Goal: Task Accomplishment & Management: Complete application form

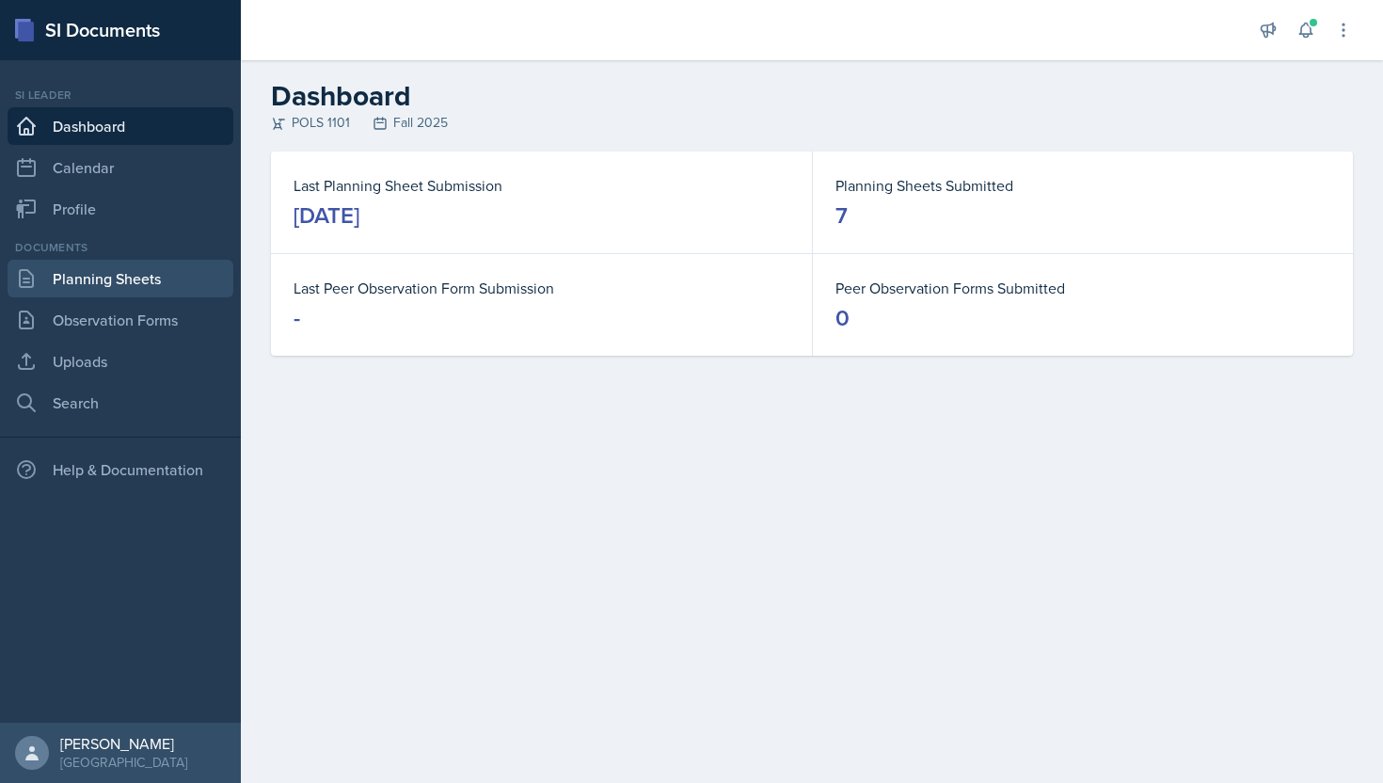
click at [157, 278] on link "Planning Sheets" at bounding box center [121, 279] width 226 height 38
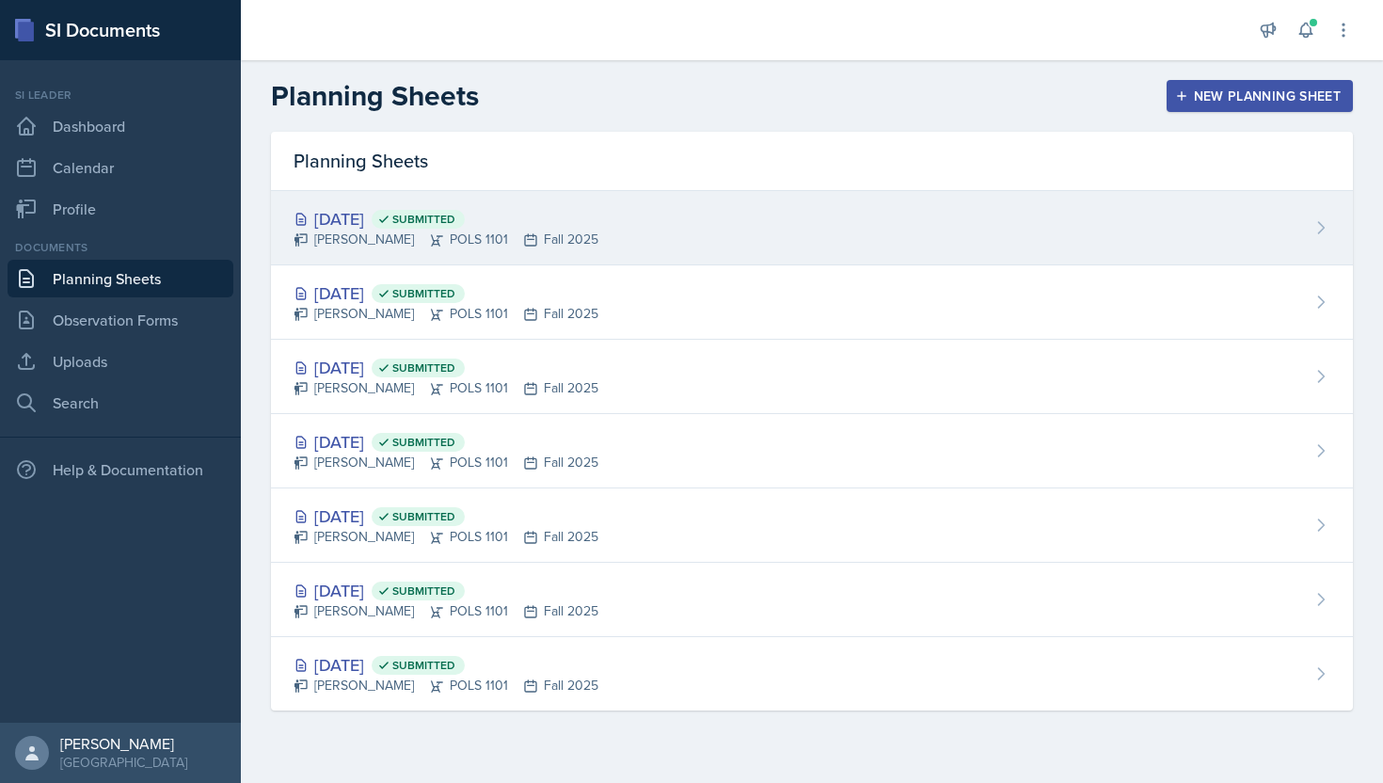
click at [372, 214] on div "[DATE] Submitted" at bounding box center [446, 218] width 305 height 25
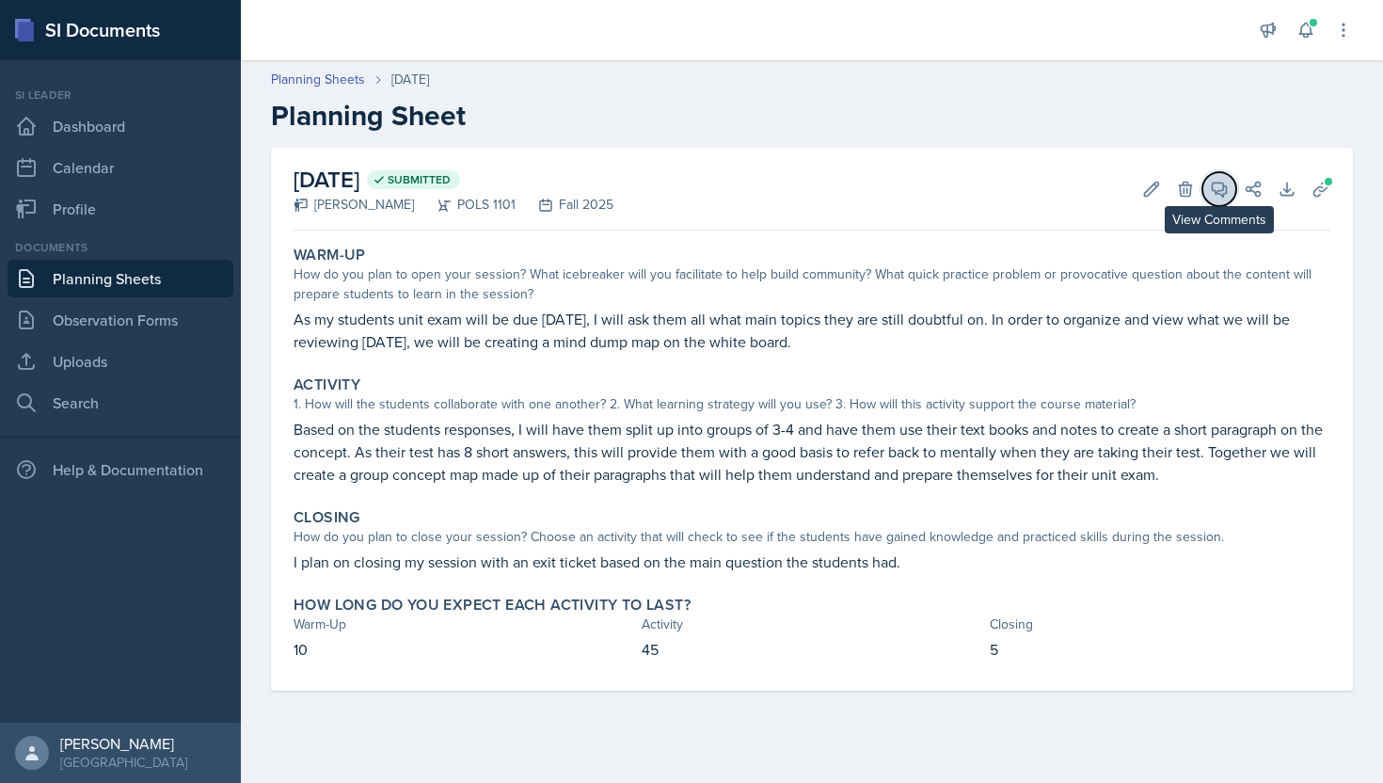
click at [1210, 186] on icon at bounding box center [1219, 189] width 19 height 19
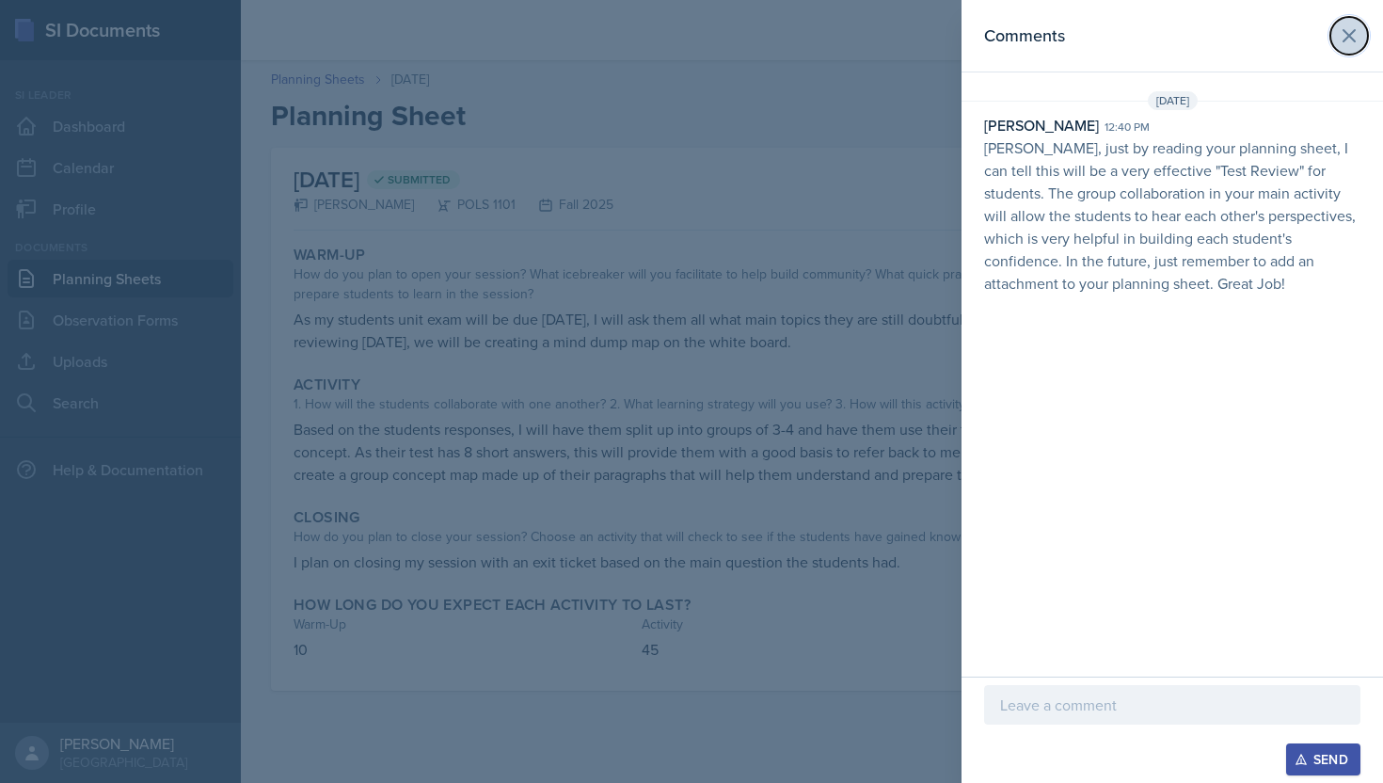
click at [1334, 39] on button at bounding box center [1349, 36] width 38 height 38
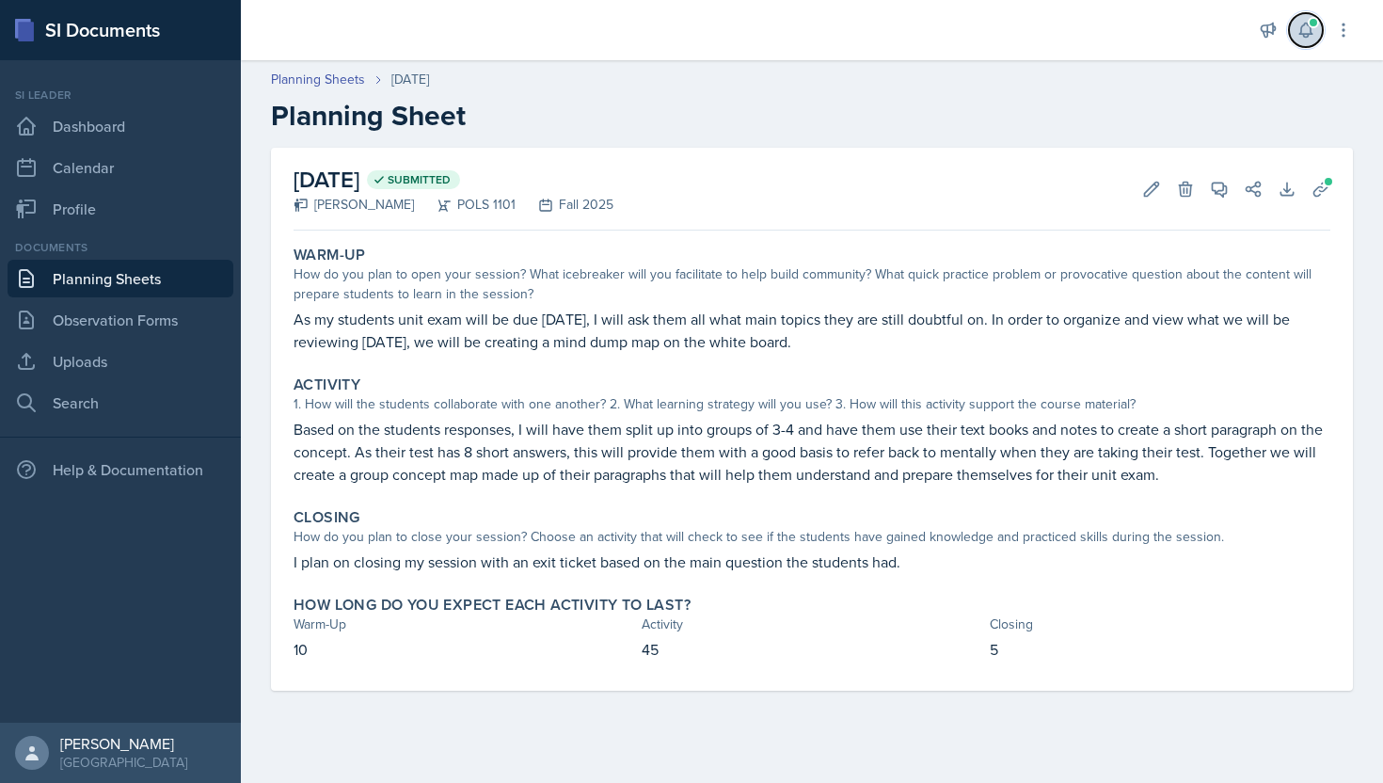
click at [1314, 29] on icon at bounding box center [1305, 30] width 19 height 19
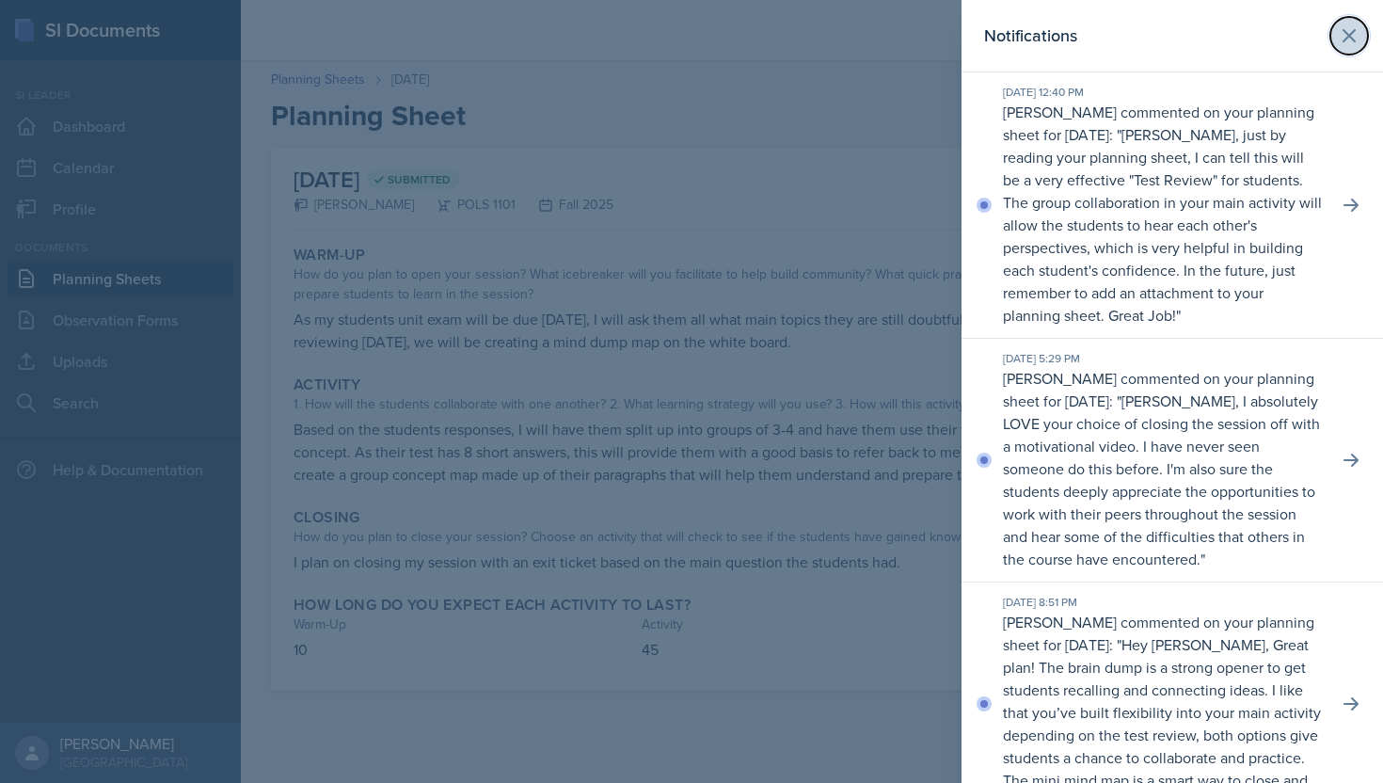
click at [1347, 32] on icon at bounding box center [1349, 35] width 23 height 23
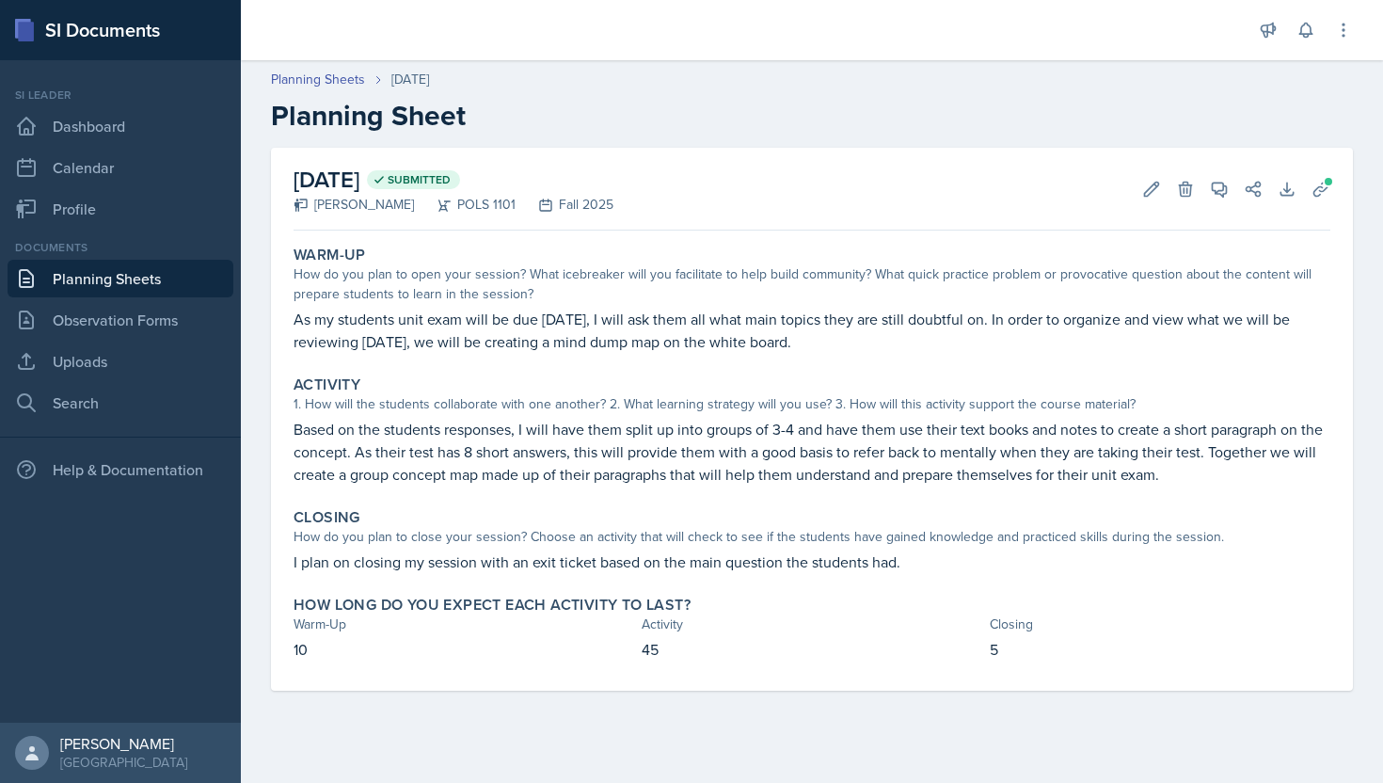
click at [133, 290] on link "Planning Sheets" at bounding box center [121, 279] width 226 height 38
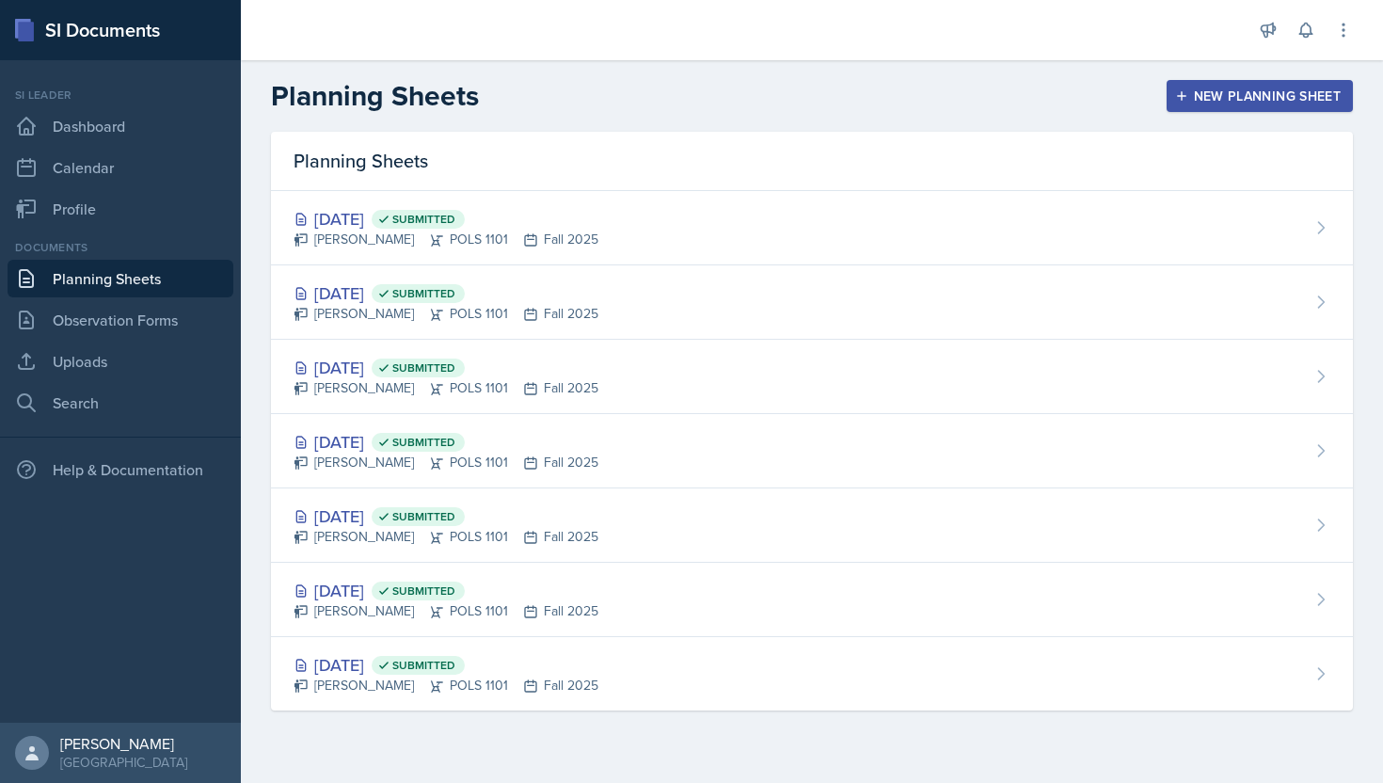
click at [1267, 89] on div "New Planning Sheet" at bounding box center [1260, 95] width 162 height 15
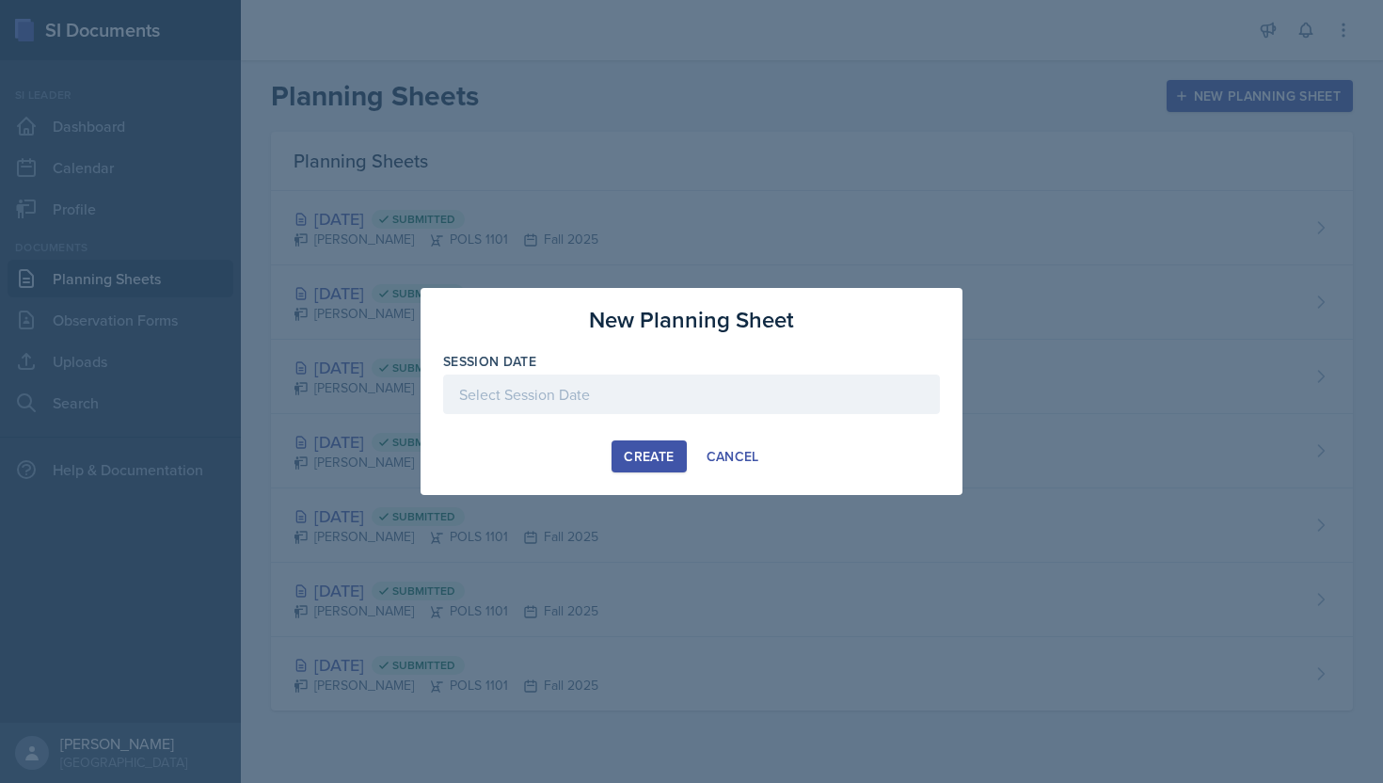
click at [667, 398] on div at bounding box center [691, 394] width 497 height 40
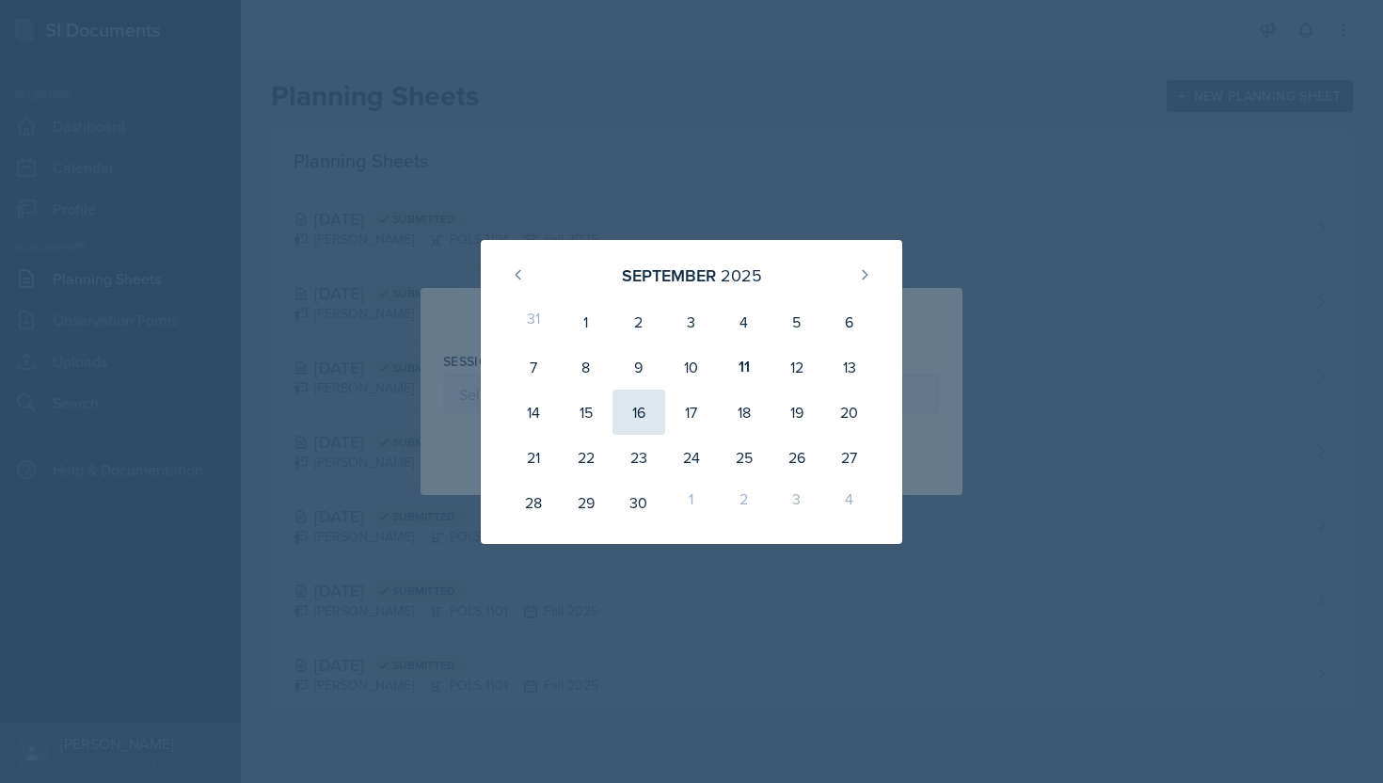
click at [642, 414] on div "16" at bounding box center [638, 411] width 53 height 45
type input "[DATE]"
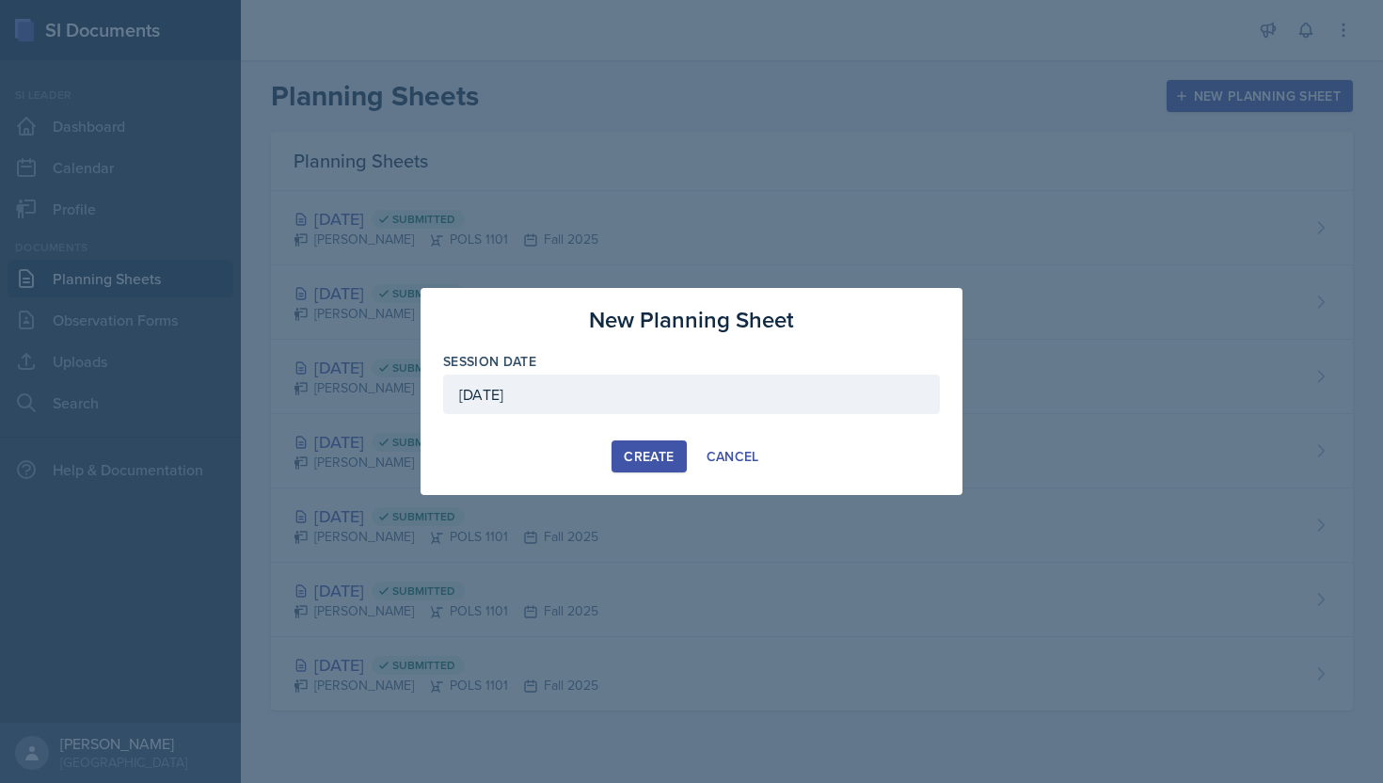
click at [637, 458] on div "Create" at bounding box center [649, 456] width 50 height 15
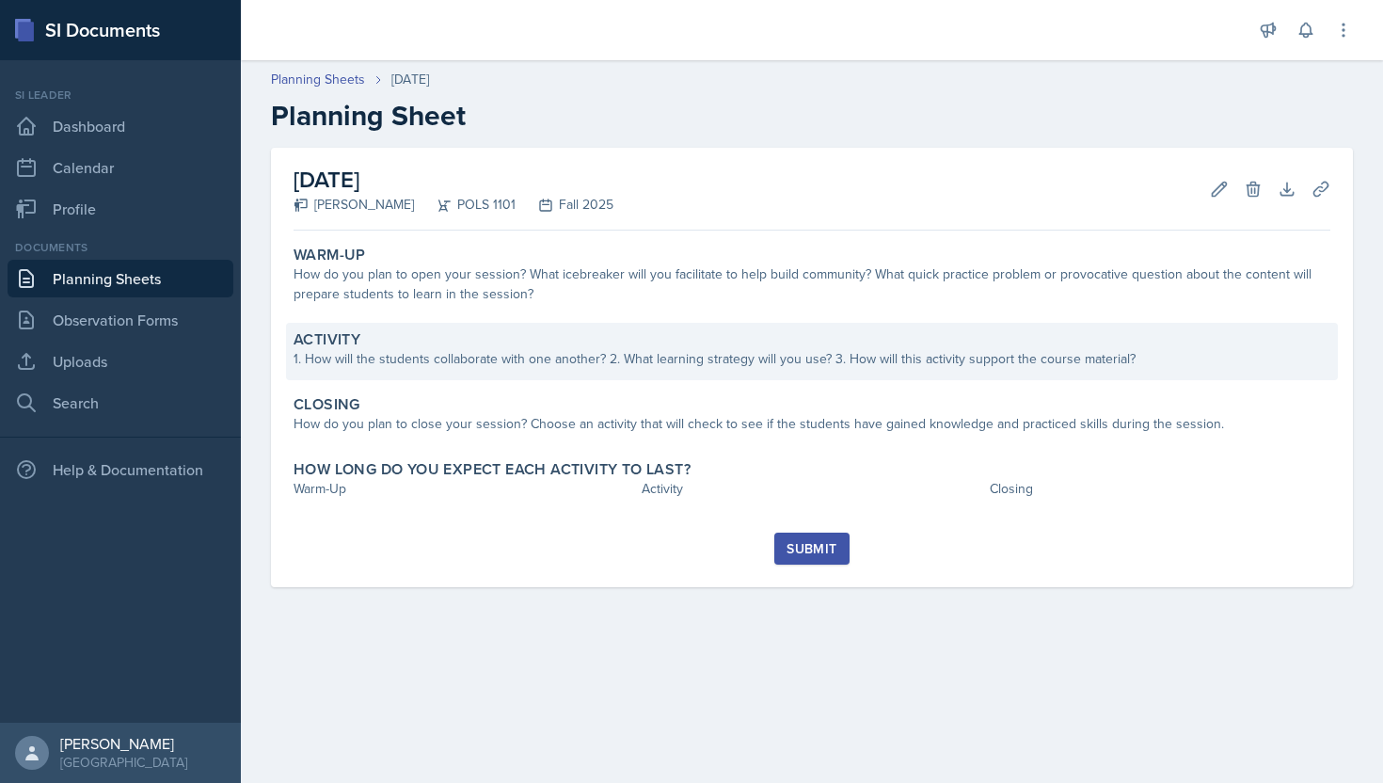
click at [753, 326] on div "Activity 1. How will the students collaborate with one another? 2. What learnin…" at bounding box center [812, 351] width 1052 height 57
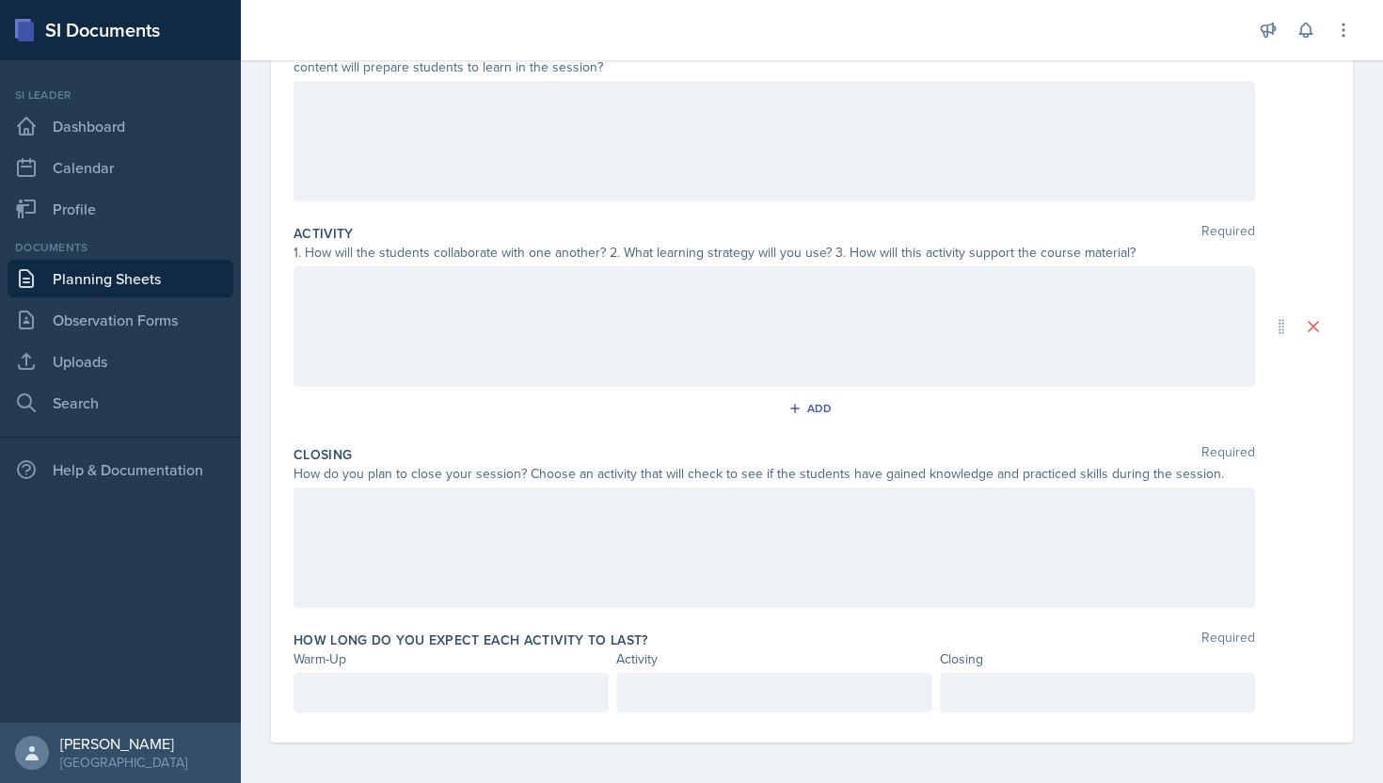
click at [603, 529] on div at bounding box center [774, 547] width 961 height 120
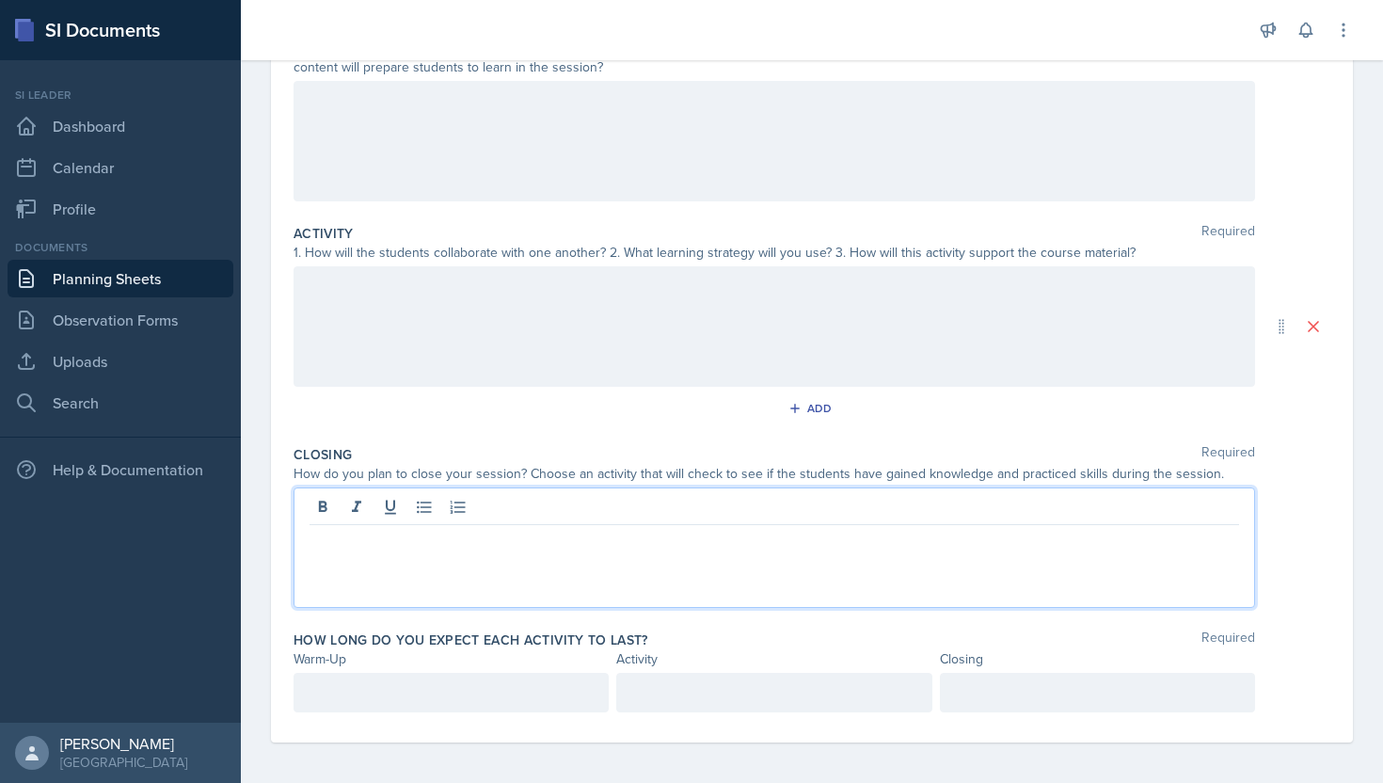
scroll to position [242, 0]
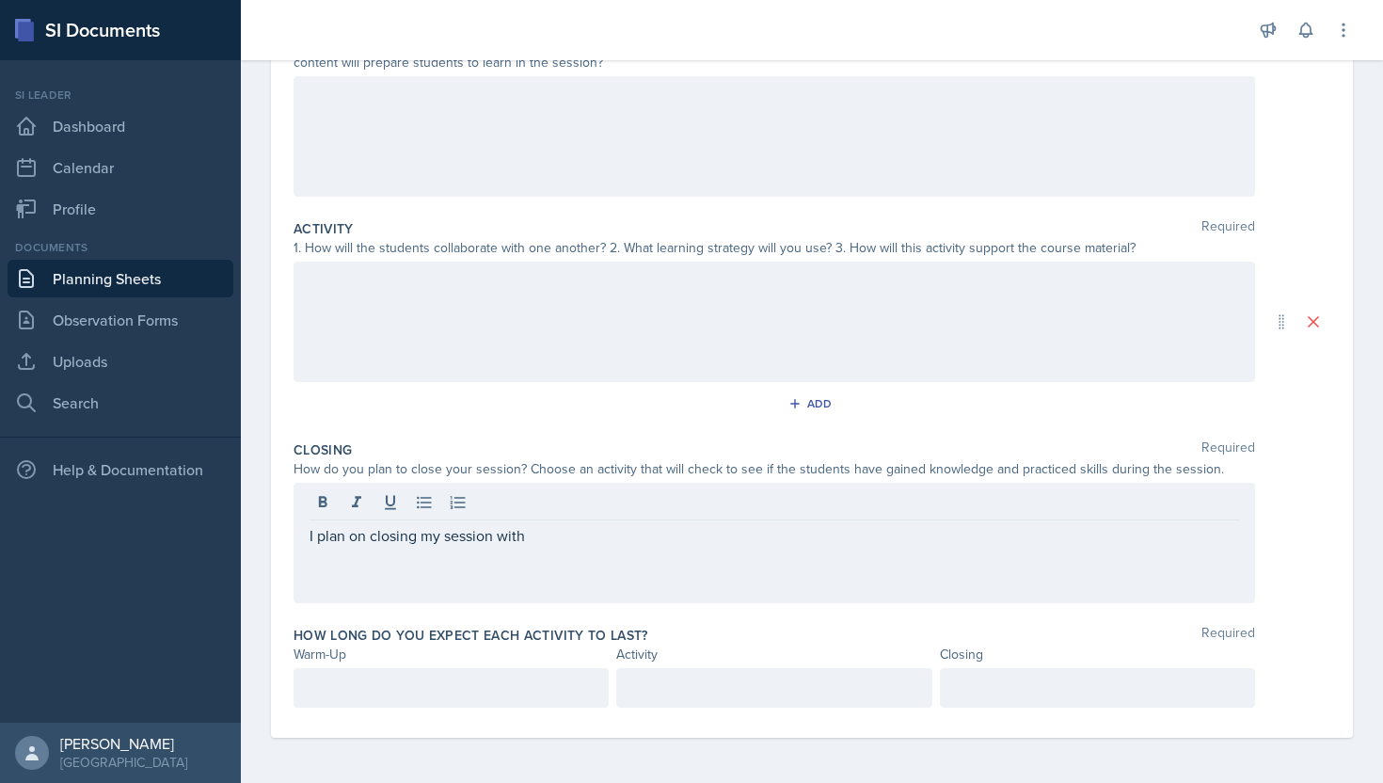
click at [617, 327] on div at bounding box center [774, 322] width 961 height 120
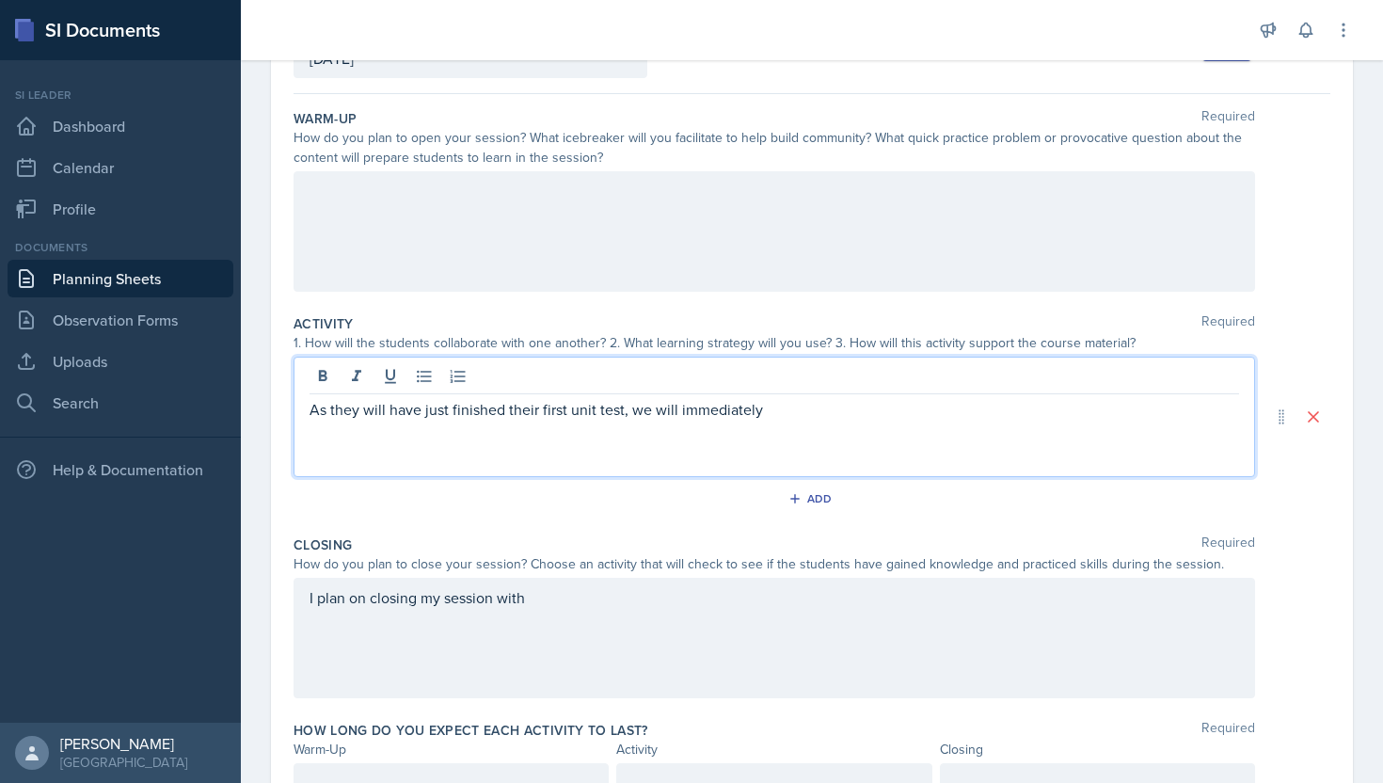
scroll to position [154, 0]
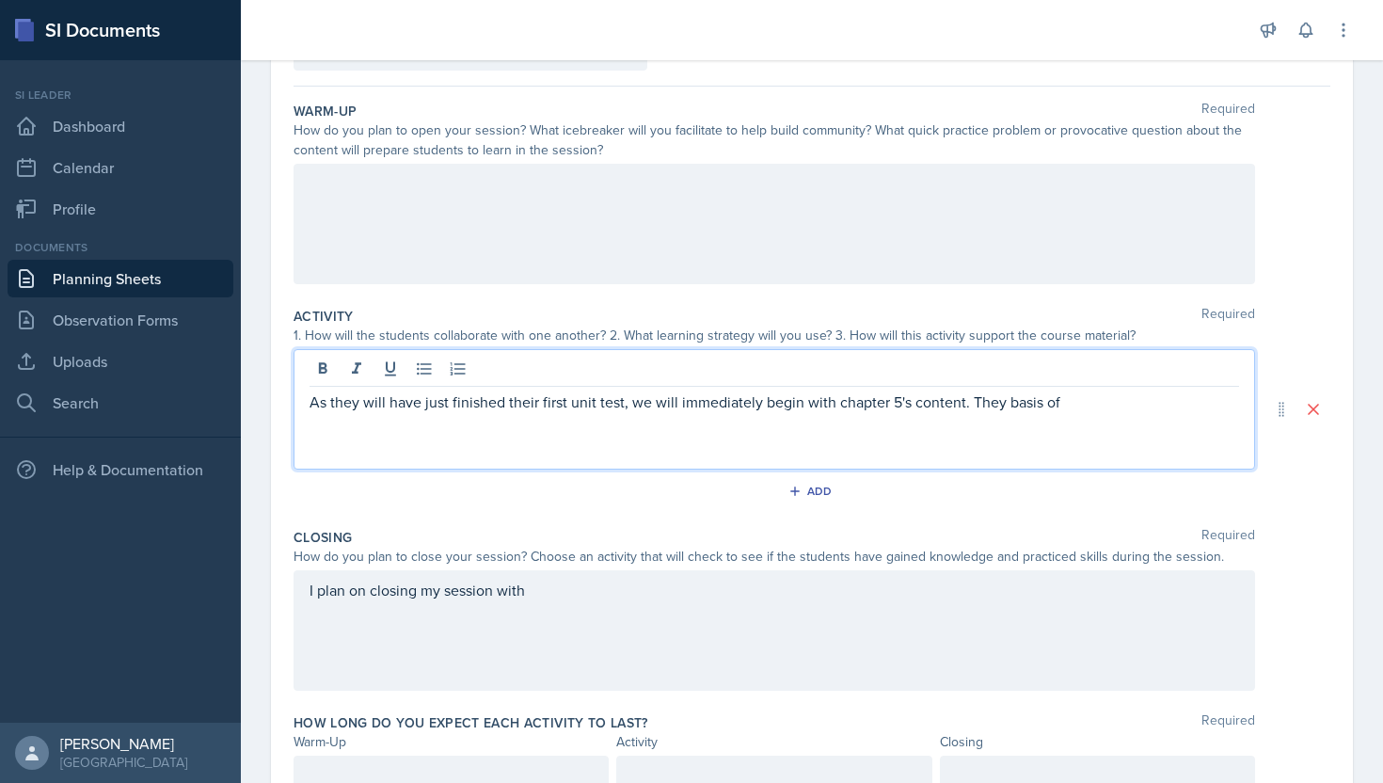
drag, startPoint x: 718, startPoint y: 324, endPoint x: 1046, endPoint y: 40, distance: 433.6
click at [0, 0] on div "SI Documents Si leader Dashboard Calendar Profile Documents Planning Sheets Obs…" at bounding box center [691, 391] width 1383 height 783
click at [956, 406] on p "As they will have just finished their first unit test, we will immediately begi…" at bounding box center [774, 401] width 929 height 23
click at [957, 399] on p "As they will have just finished their first unit test, we will immediately begi…" at bounding box center [774, 401] width 929 height 23
click at [1127, 411] on p "As they will have just finished their first unit test, we will immediately begi…" at bounding box center [774, 401] width 929 height 23
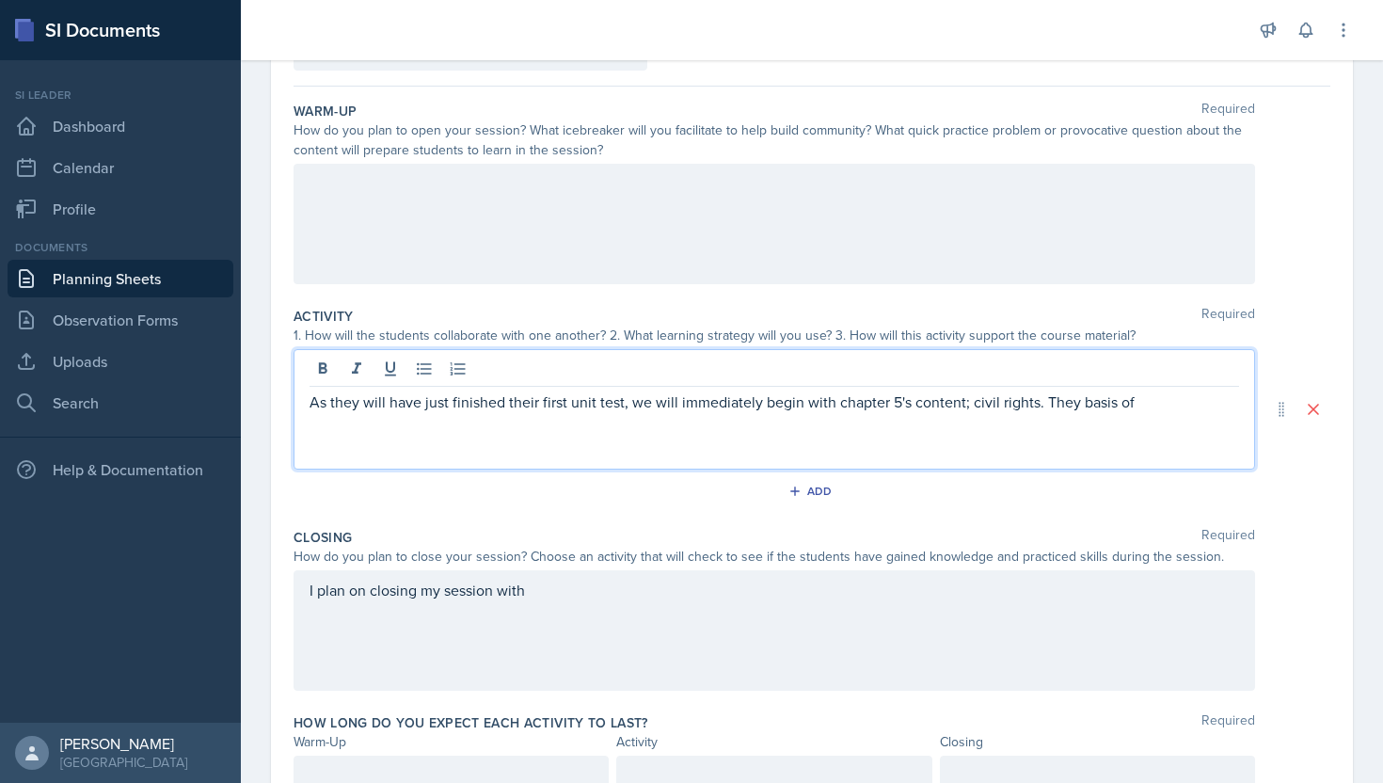
click at [1075, 406] on p "As they will have just finished their first unit test, we will immediately begi…" at bounding box center [774, 401] width 929 height 23
click at [1120, 406] on p "As they will have just finished their first unit test, we will immediately begi…" at bounding box center [774, 401] width 929 height 23
click at [1120, 240] on div at bounding box center [774, 224] width 961 height 120
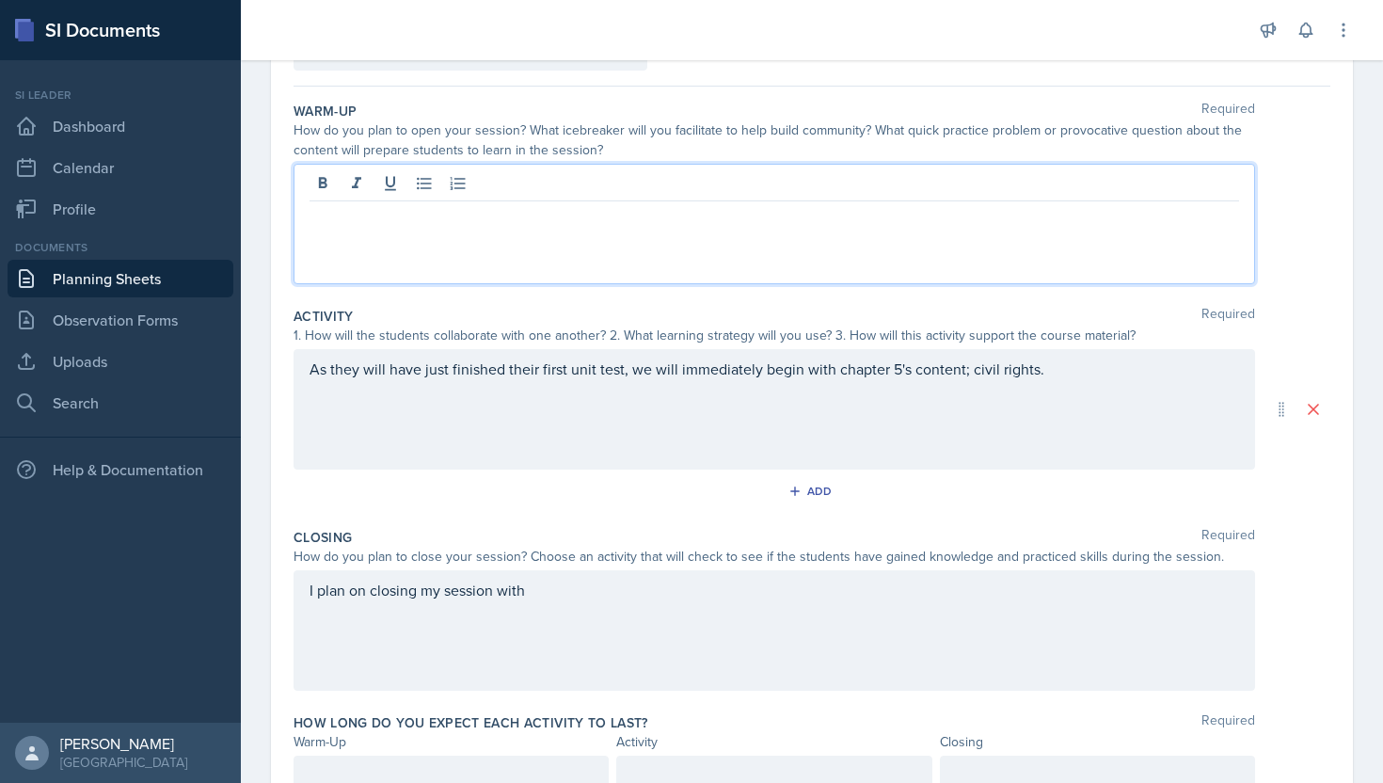
scroll to position [187, 0]
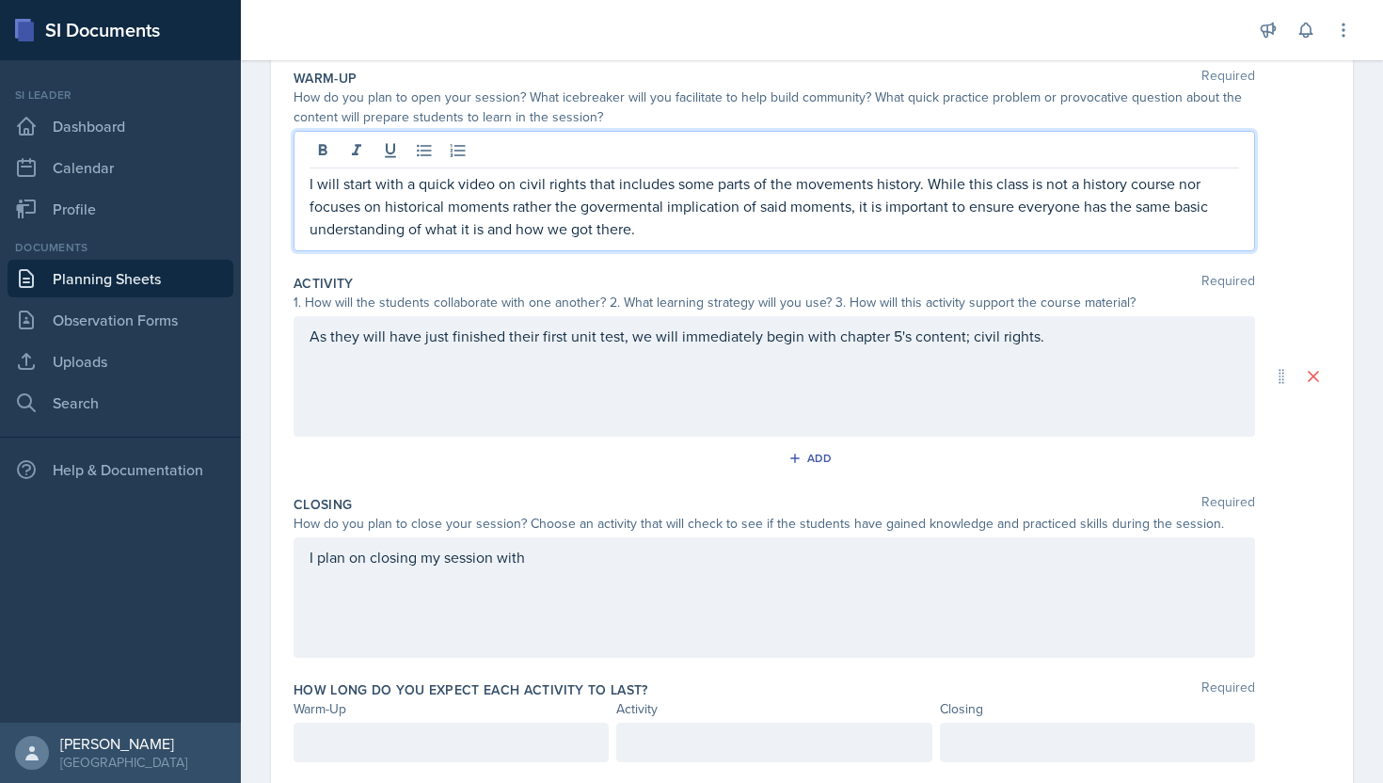
click at [640, 204] on p "I will start with a quick video on civil rights that includes some parts of the…" at bounding box center [774, 206] width 929 height 68
click at [654, 222] on p "I will start with a quick video on civil rights that includes some parts of the…" at bounding box center [774, 206] width 929 height 68
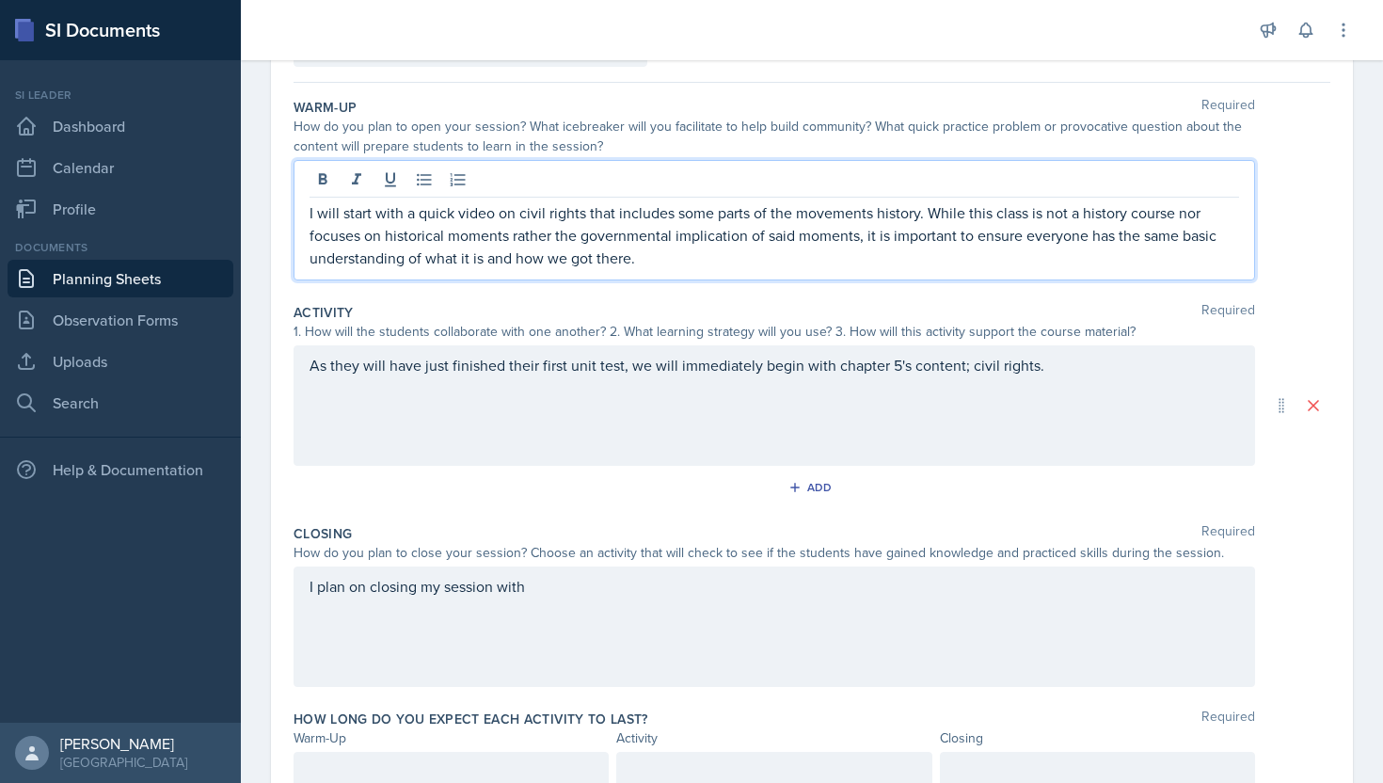
scroll to position [159, 0]
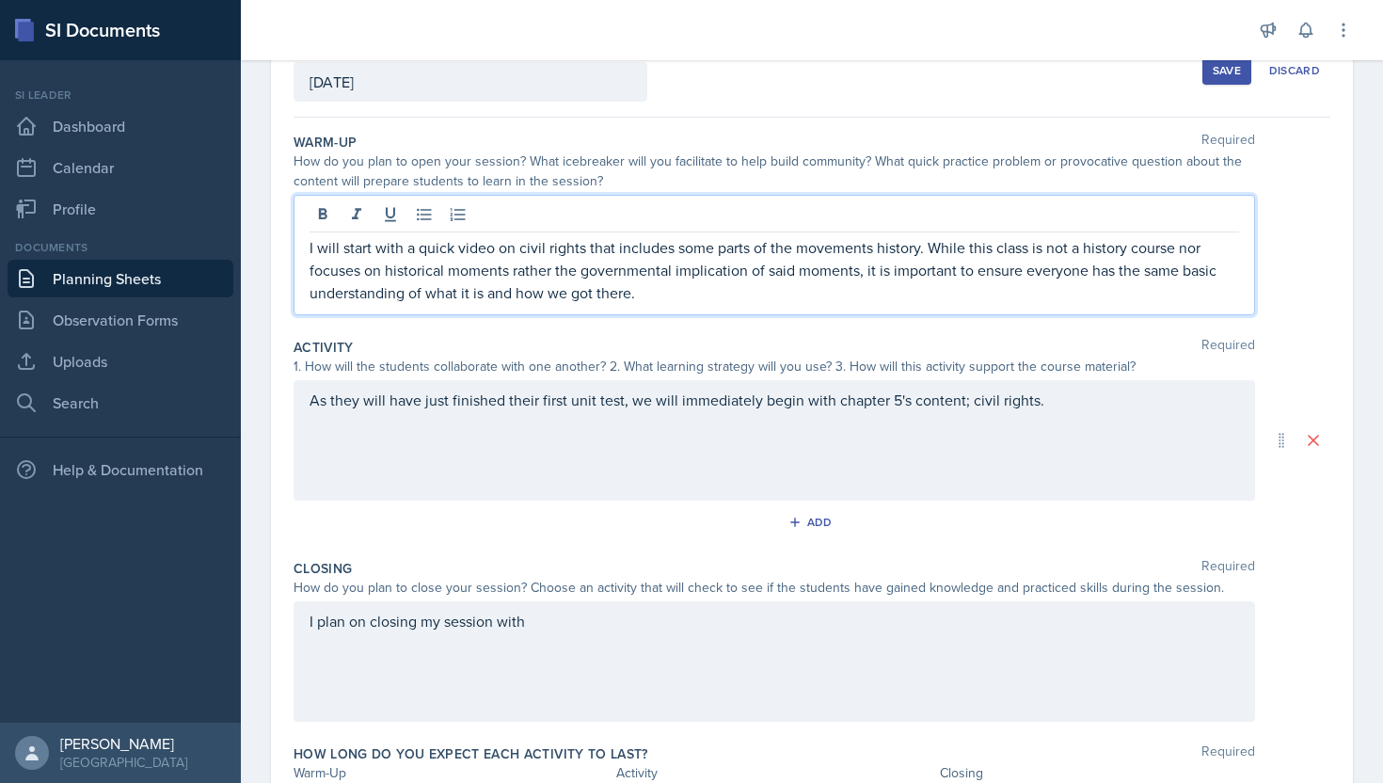
click at [647, 445] on div "As they will have just finished their first unit test, we will immediately begi…" at bounding box center [774, 440] width 961 height 120
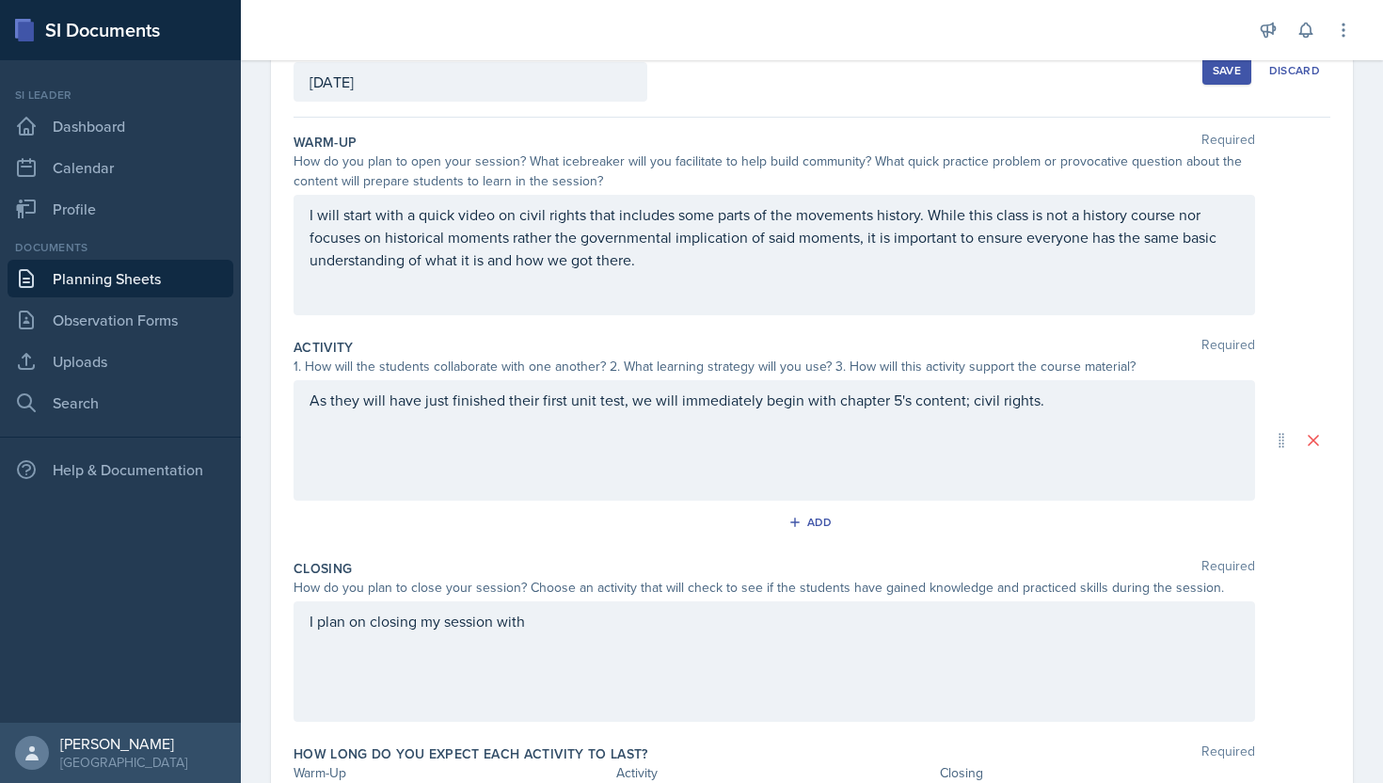
scroll to position [156, 0]
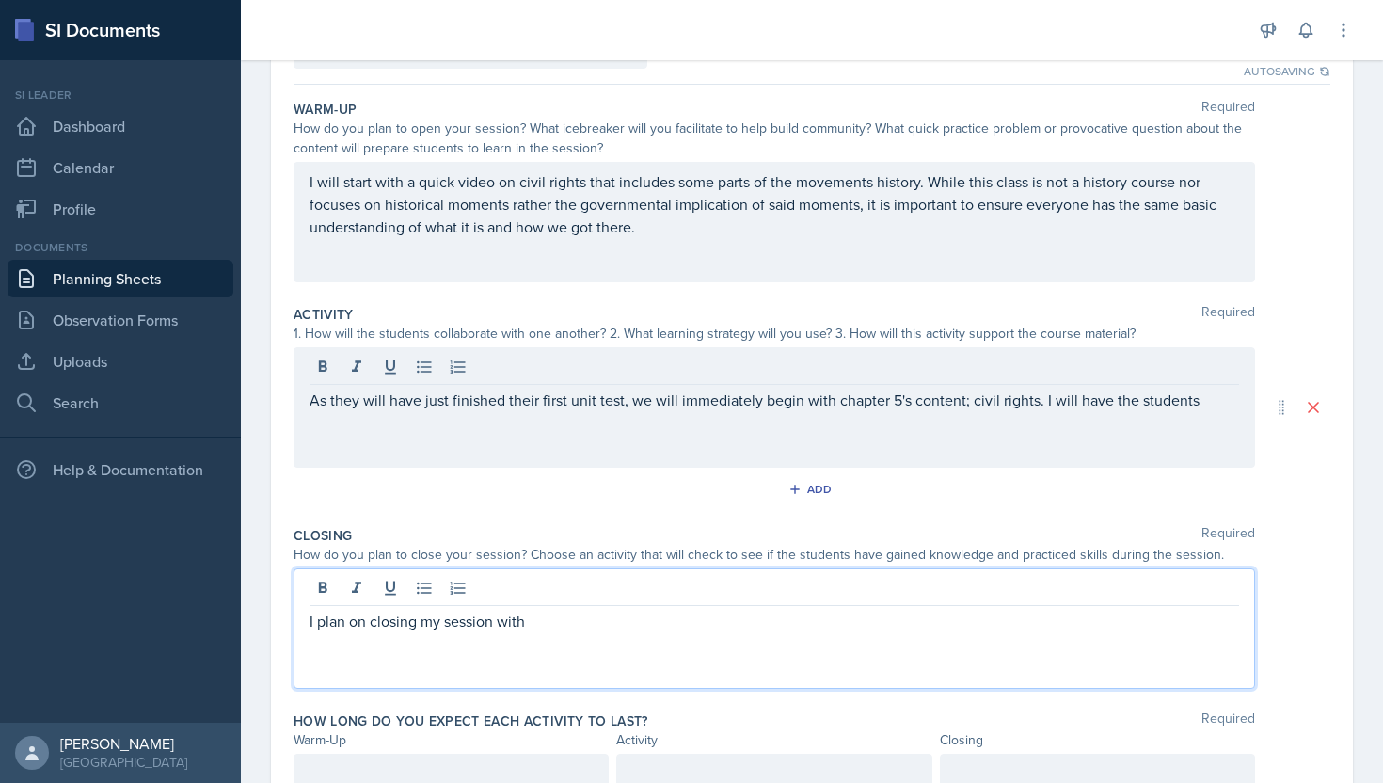
click at [752, 594] on div "I plan on closing my session with" at bounding box center [774, 628] width 961 height 120
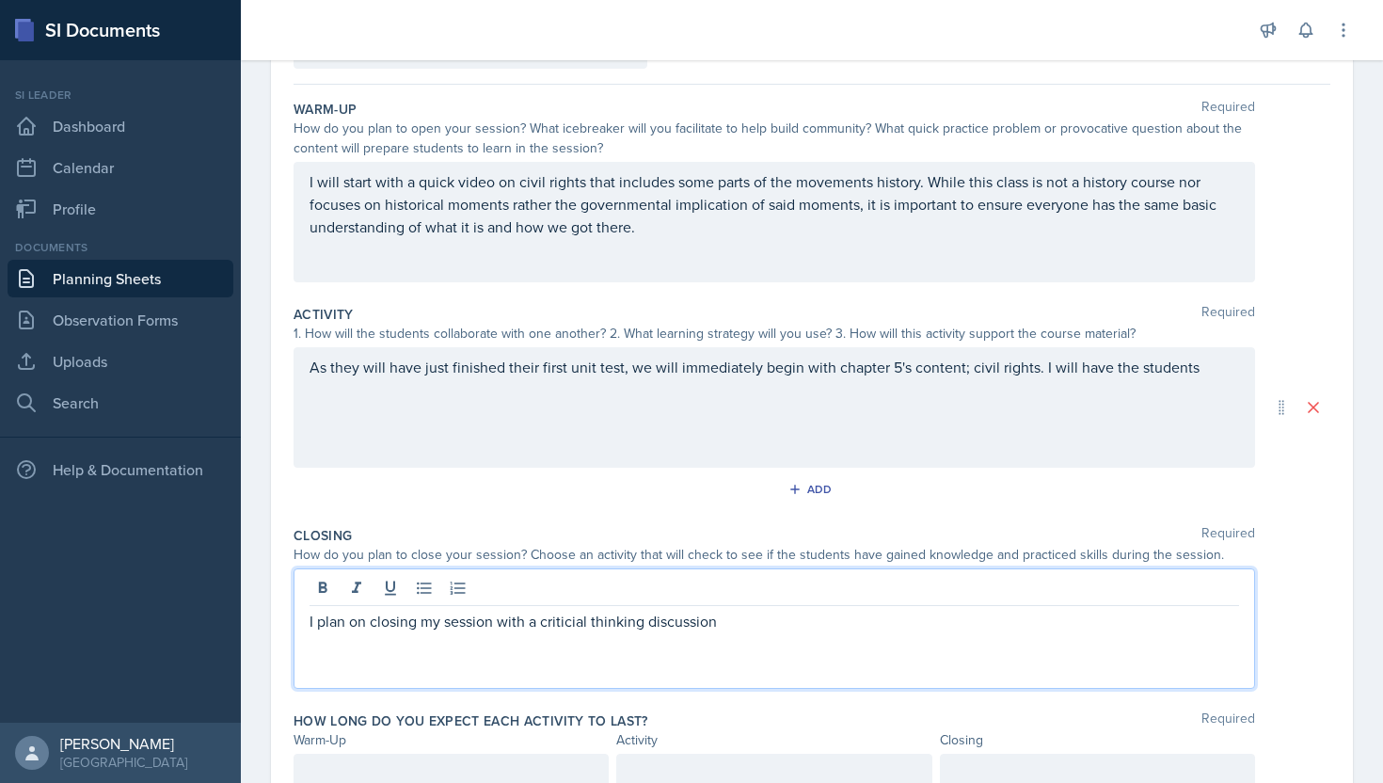
click at [561, 627] on p "I plan on closing my session with a criticial thinking discussion" at bounding box center [774, 621] width 929 height 23
click at [733, 620] on p "I plan on closing my session with a critical thinking discussion" at bounding box center [774, 621] width 929 height 23
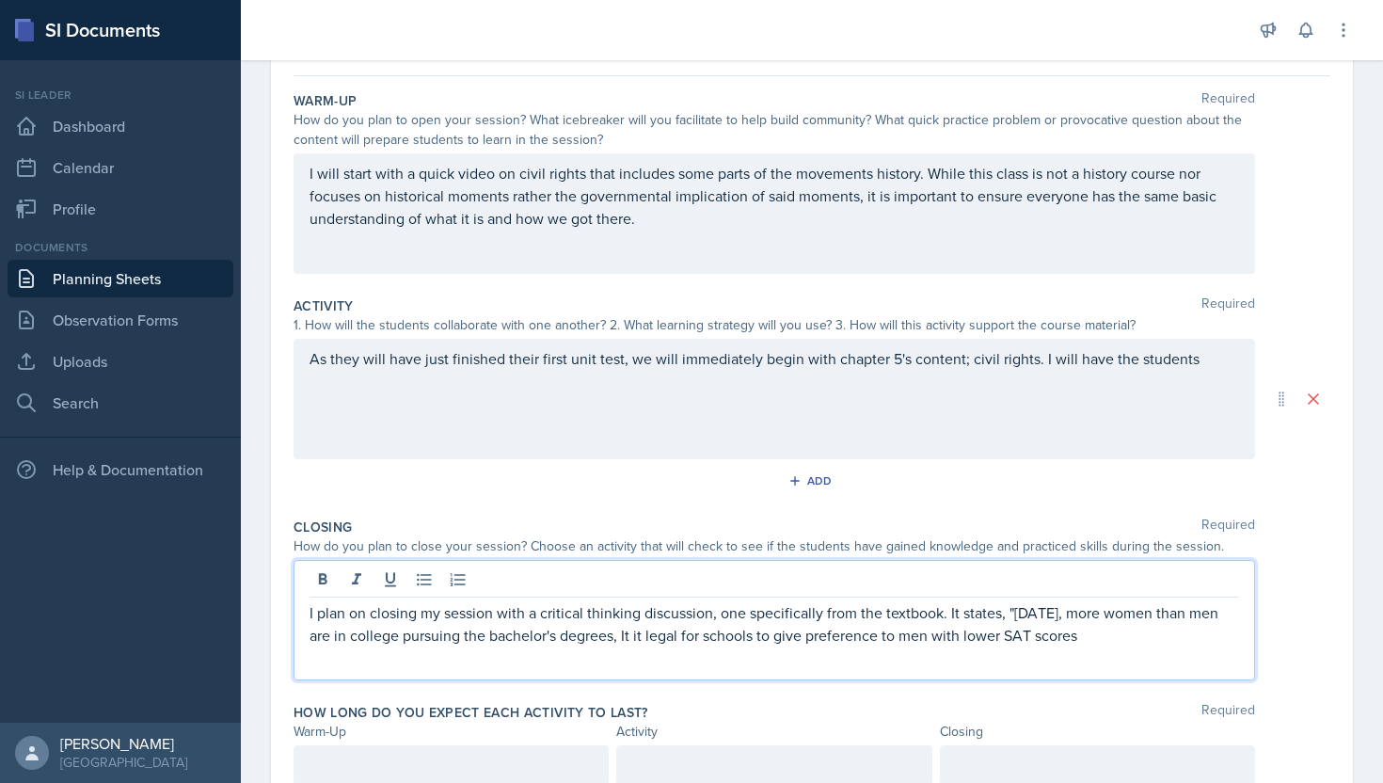
click at [905, 638] on p "I plan on closing my session with a critical thinking discussion, one specifica…" at bounding box center [774, 623] width 929 height 45
click at [1136, 629] on p "I plan on closing my session with a critical thinking discussion, one specifica…" at bounding box center [774, 635] width 929 height 68
click at [973, 641] on p "I plan on closing my session with a critical thinking discussion, one specifica…" at bounding box center [774, 635] width 929 height 68
click at [1009, 639] on p "I plan on closing my session with a critical thinking discussion, one specifica…" at bounding box center [774, 635] width 929 height 68
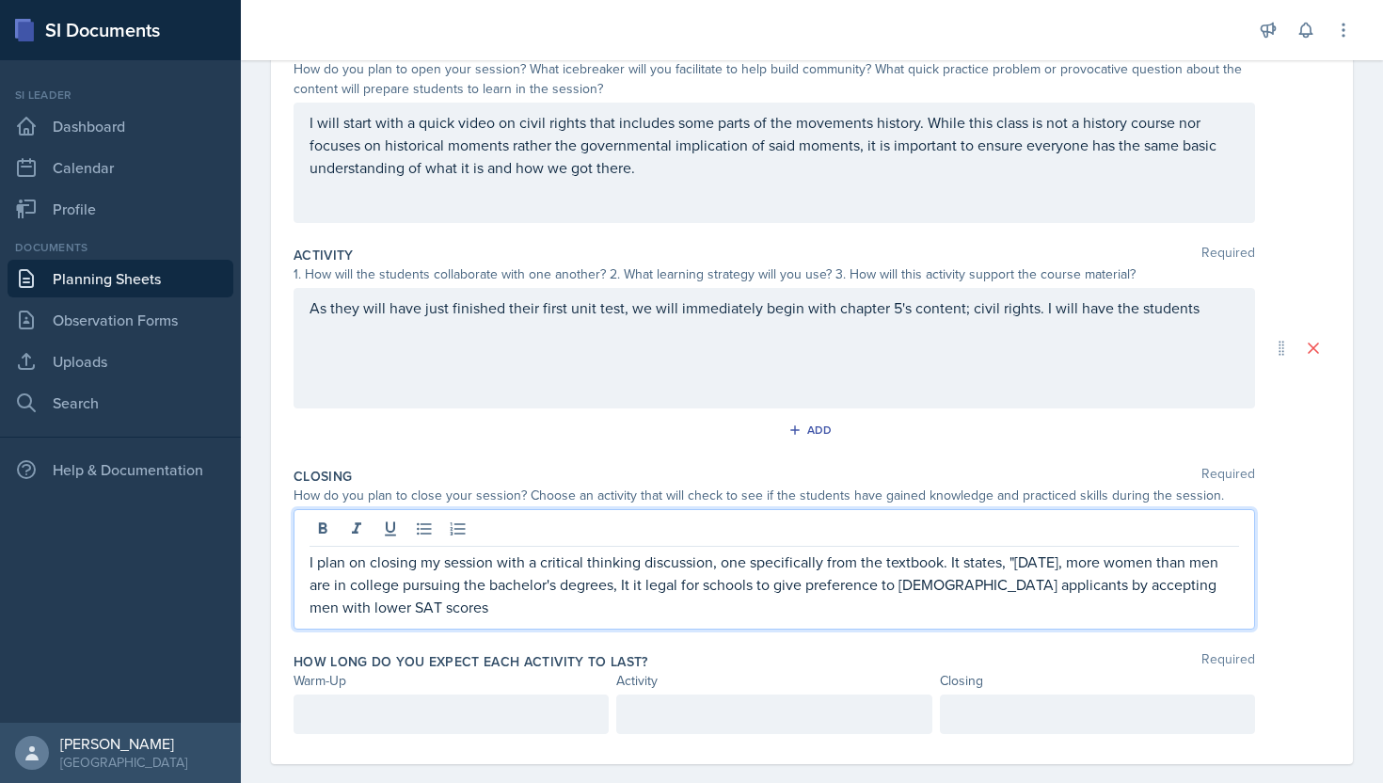
click at [666, 620] on div "I plan on closing my session with a critical thinking discussion, one specifica…" at bounding box center [774, 569] width 961 height 120
click at [664, 612] on p "I plan on closing my session with a critical thinking discussion, one specifica…" at bounding box center [774, 584] width 929 height 68
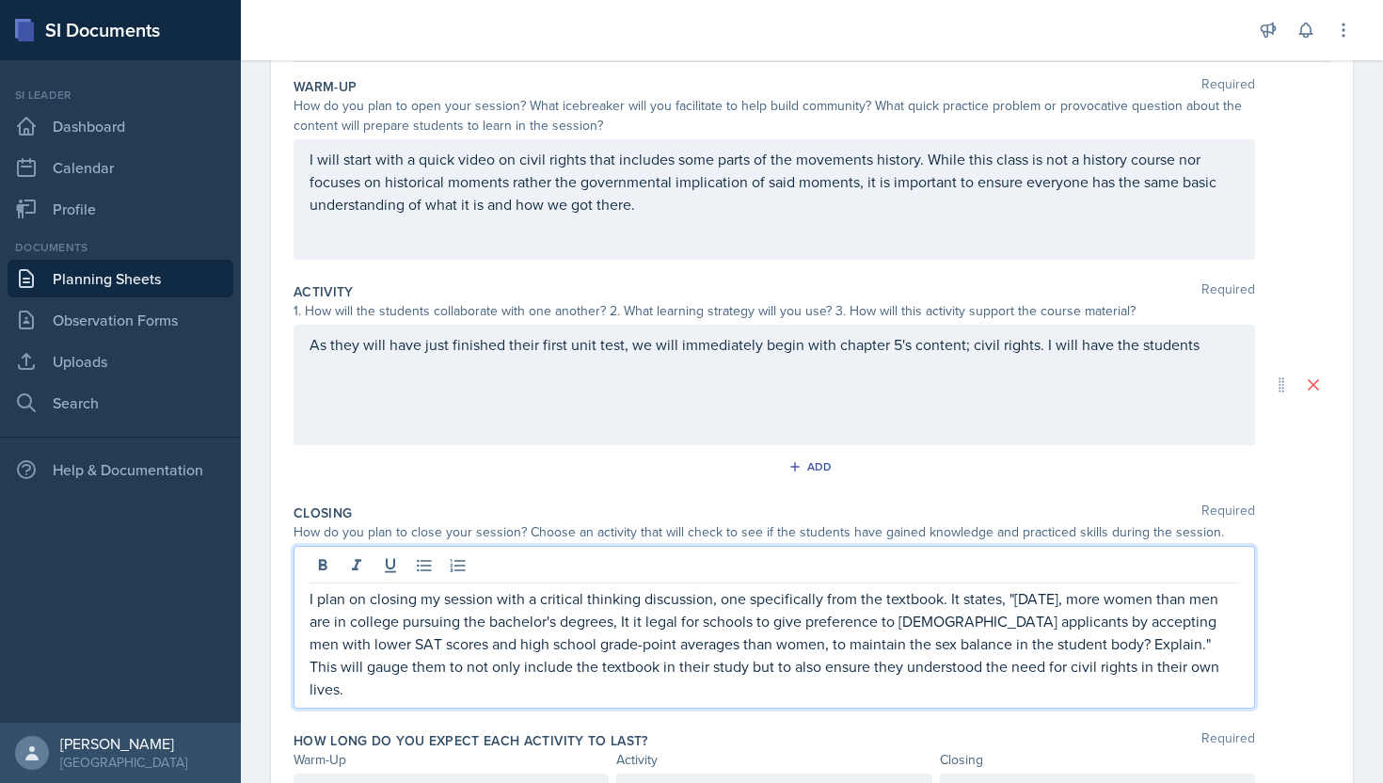
scroll to position [174, 0]
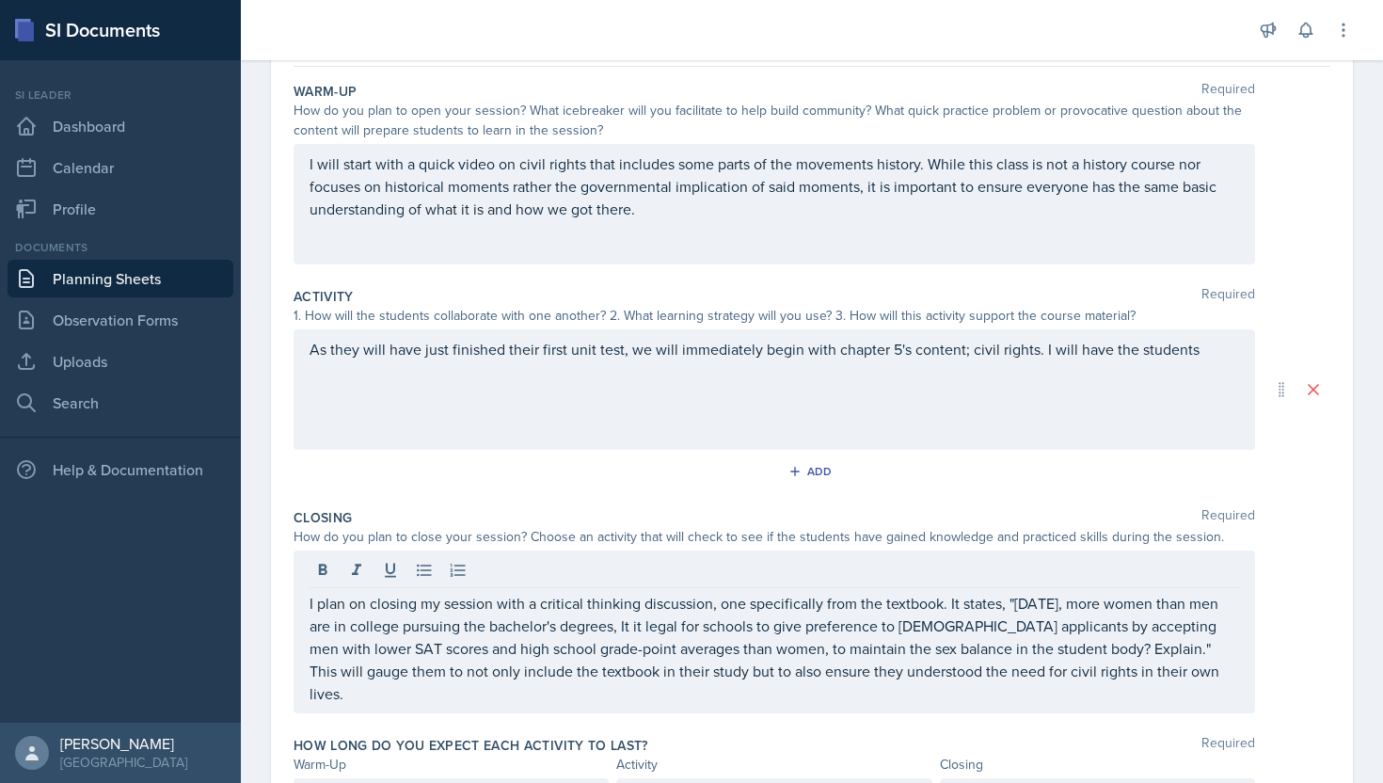
click at [696, 250] on div "I will start with a quick video on civil rights that includes some parts of the…" at bounding box center [774, 204] width 961 height 120
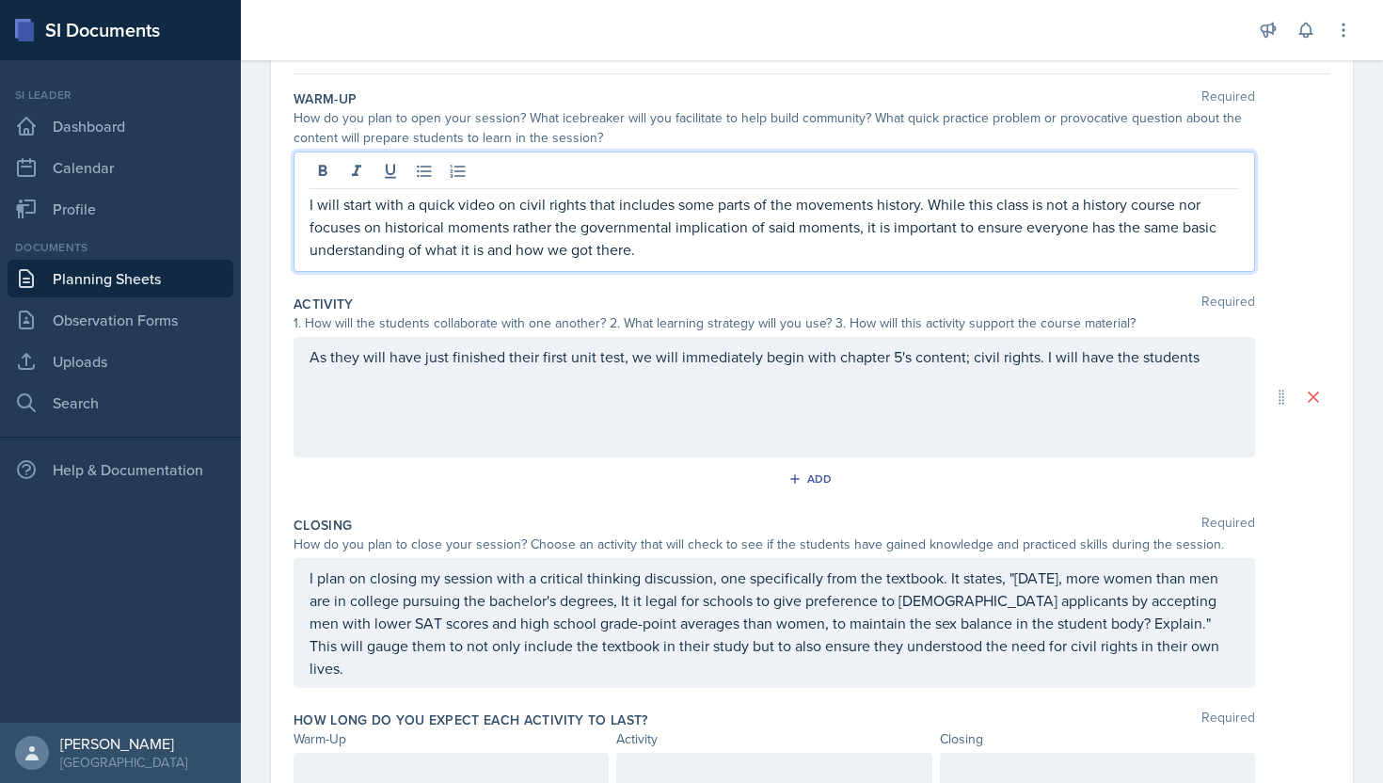
scroll to position [199, 0]
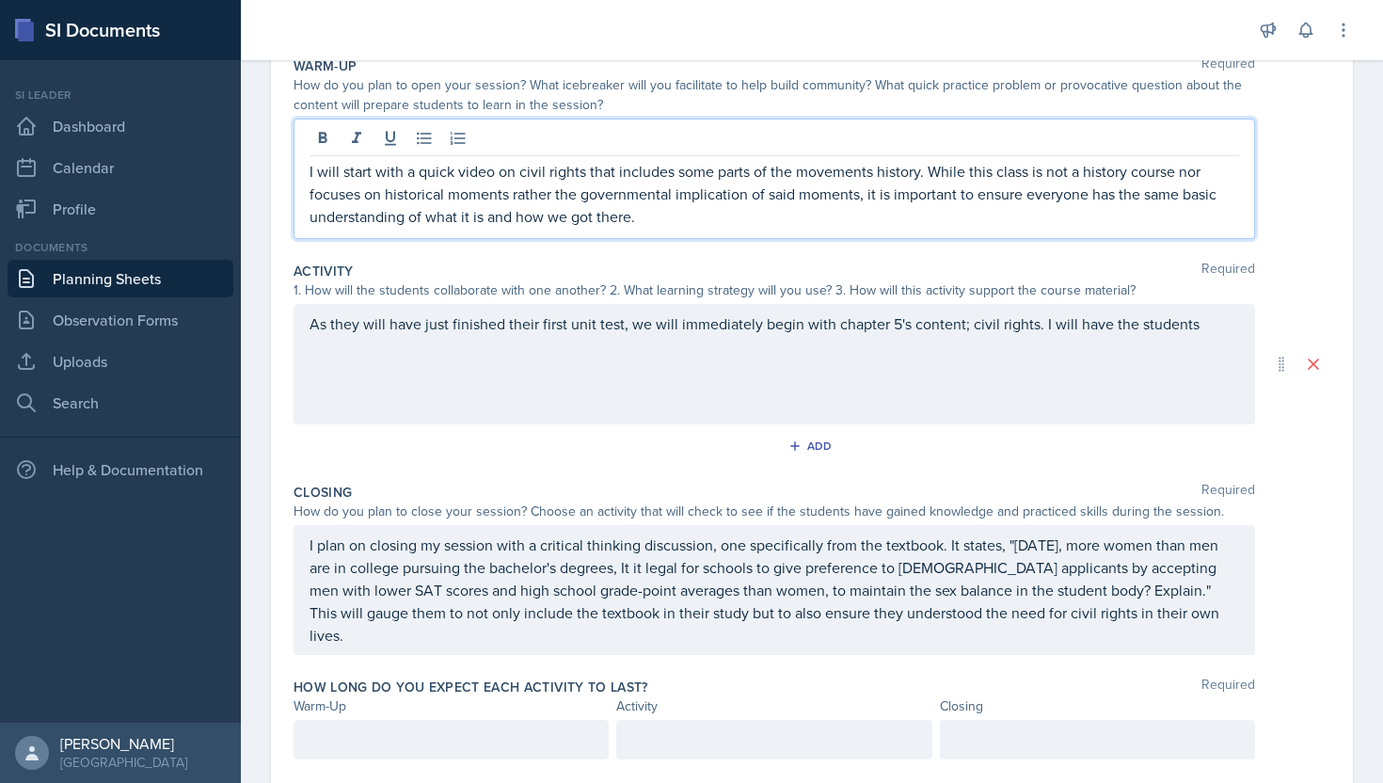
click at [1195, 335] on p "As they will have just finished their first unit test, we will immediately begi…" at bounding box center [774, 323] width 929 height 23
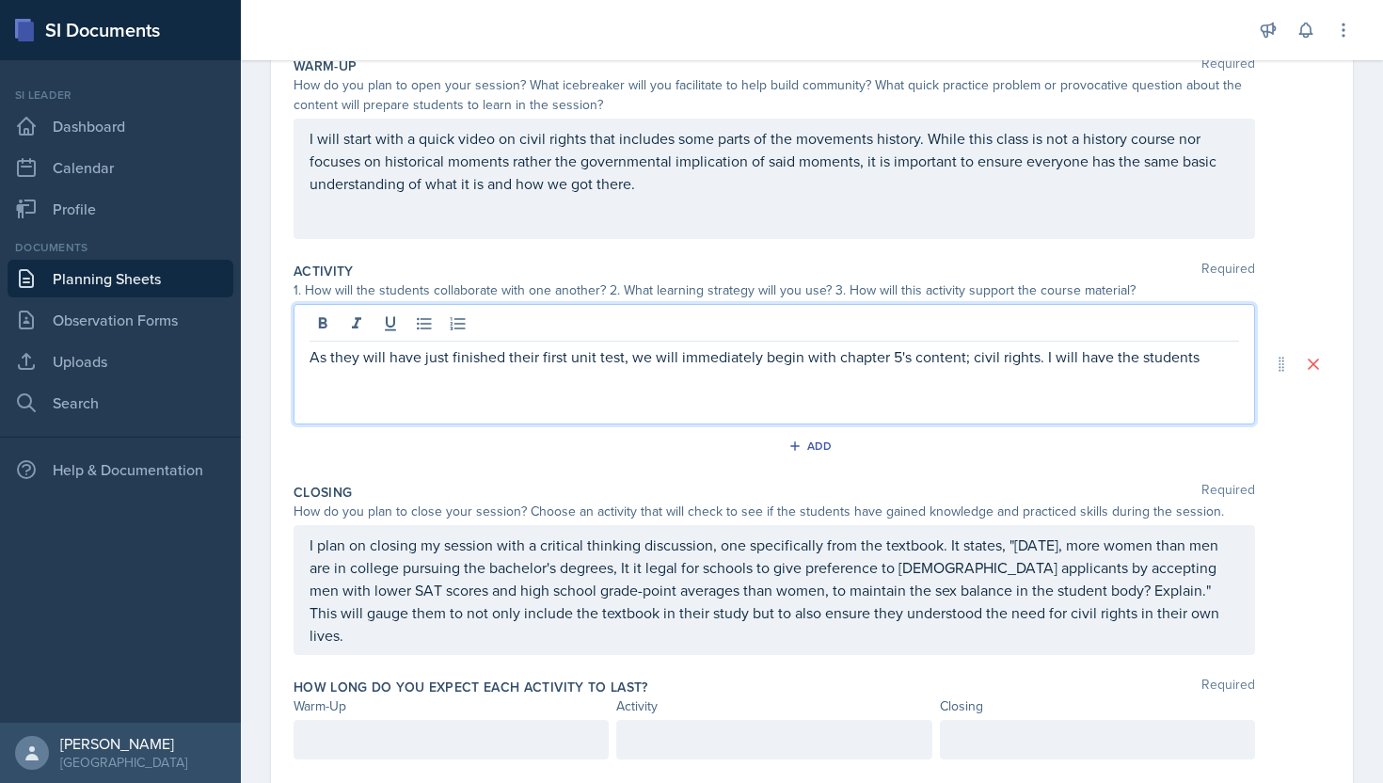
click at [1038, 357] on p "As they will have just finished their first unit test, we will immediately begi…" at bounding box center [774, 356] width 929 height 23
click at [1043, 360] on p "As they will have just finished their first unit test, we will immediately begi…" at bounding box center [774, 356] width 929 height 23
click at [360, 388] on p "As they will have just finished their first unit test, we will immediately begi…" at bounding box center [774, 367] width 929 height 45
click at [502, 382] on p "As they will have just finished their first unit test, we will immediately begi…" at bounding box center [774, 367] width 929 height 45
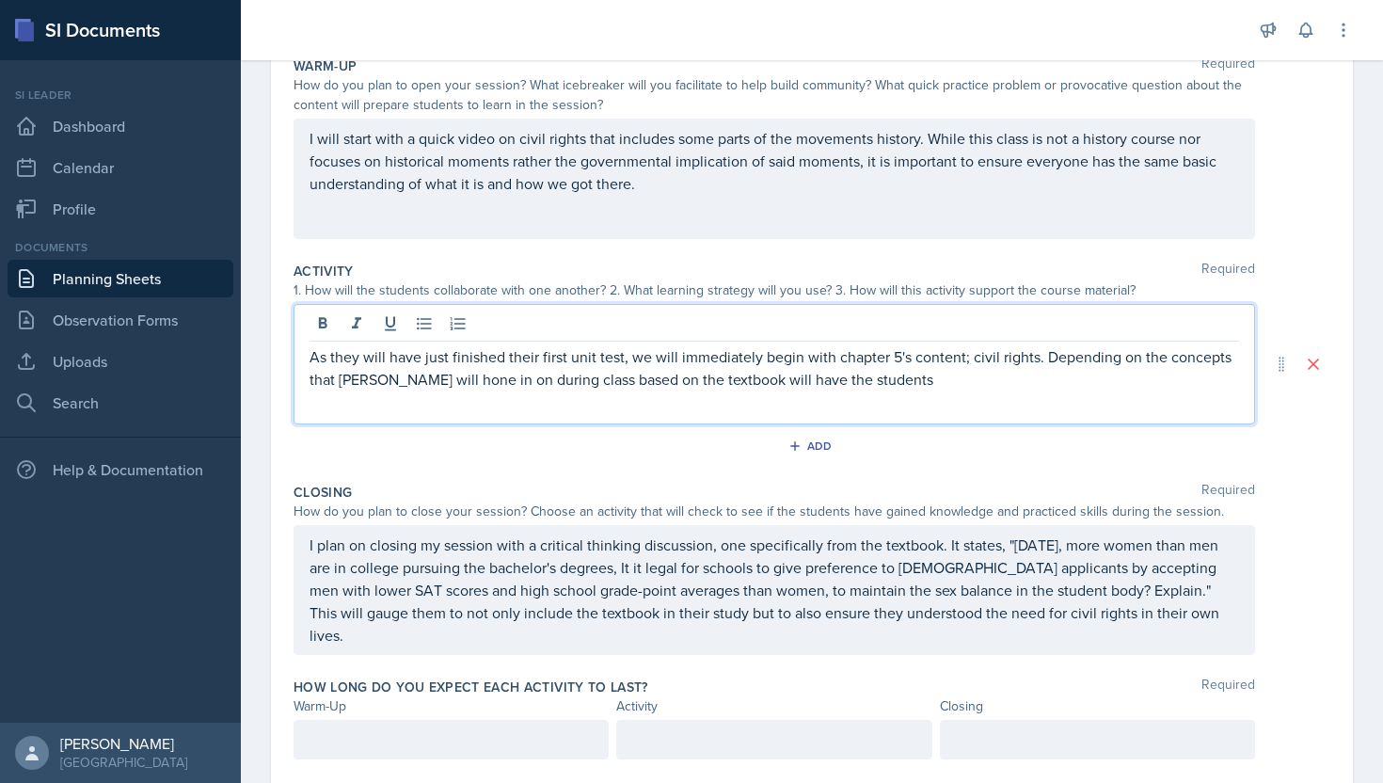
scroll to position [242, 0]
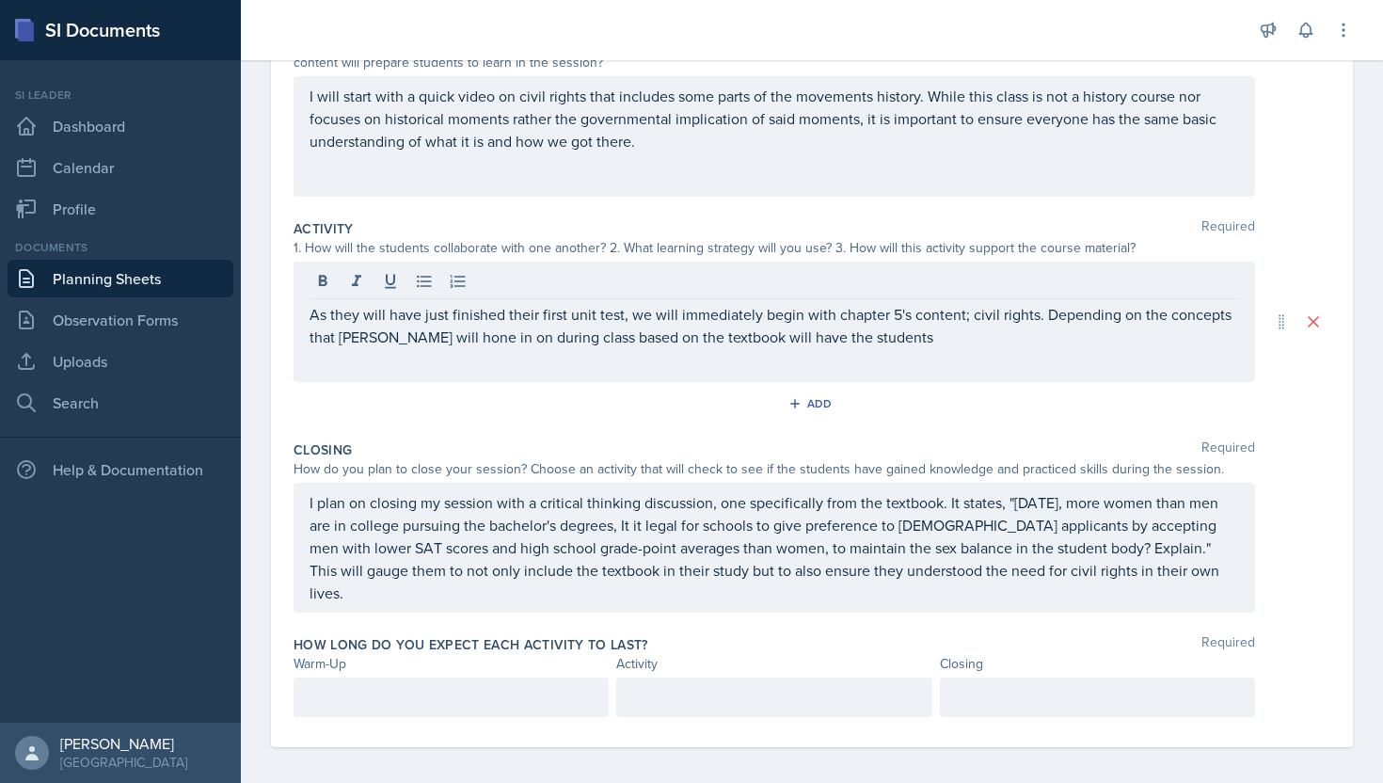
click at [972, 699] on div at bounding box center [1097, 697] width 315 height 40
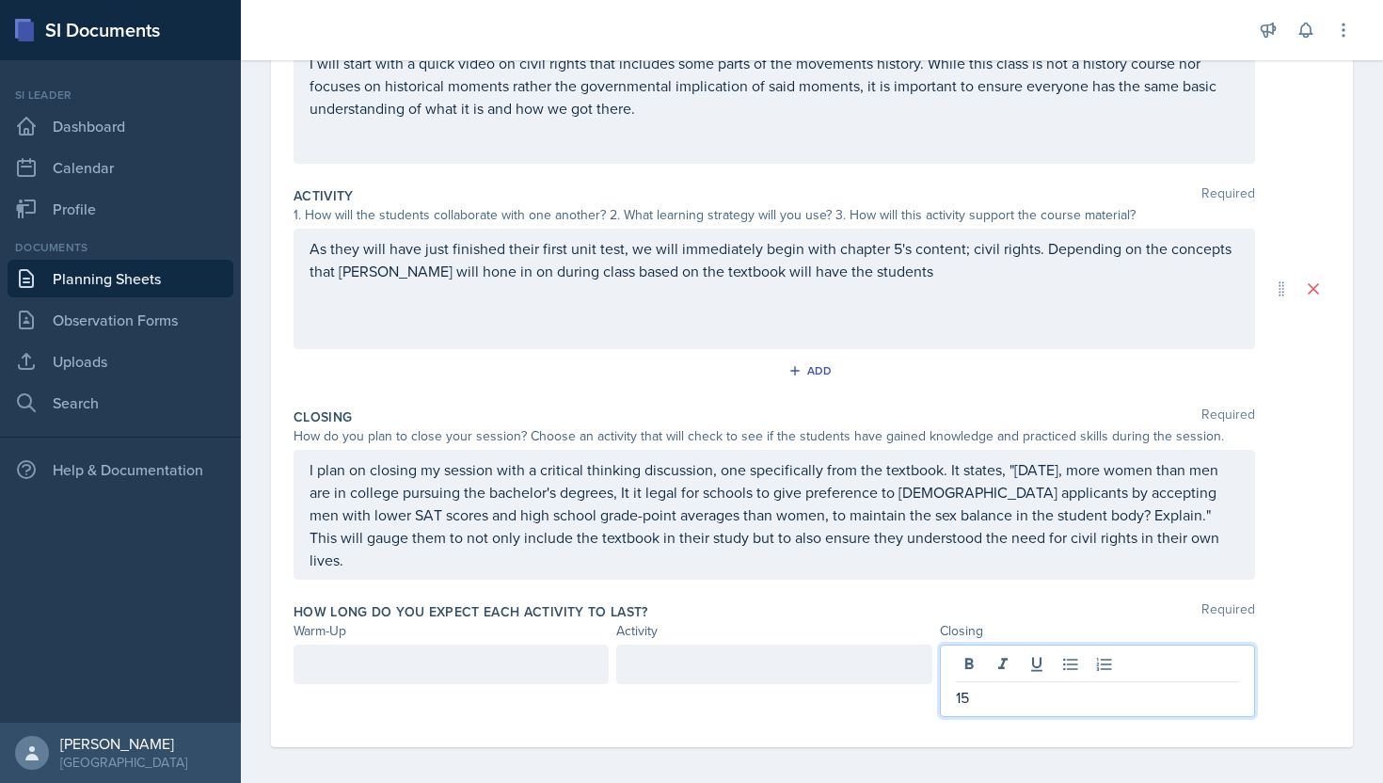
click at [553, 651] on div at bounding box center [451, 664] width 315 height 40
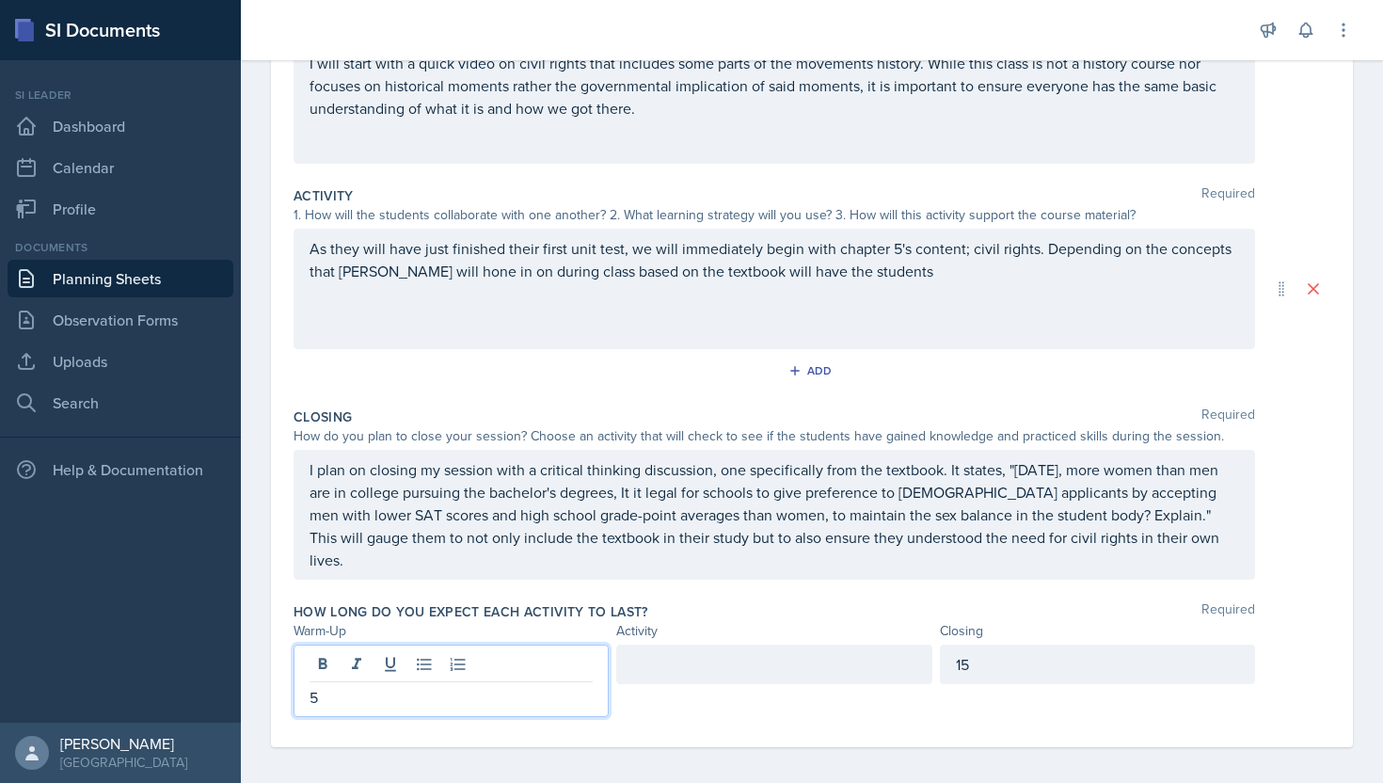
click at [677, 644] on div at bounding box center [773, 664] width 315 height 40
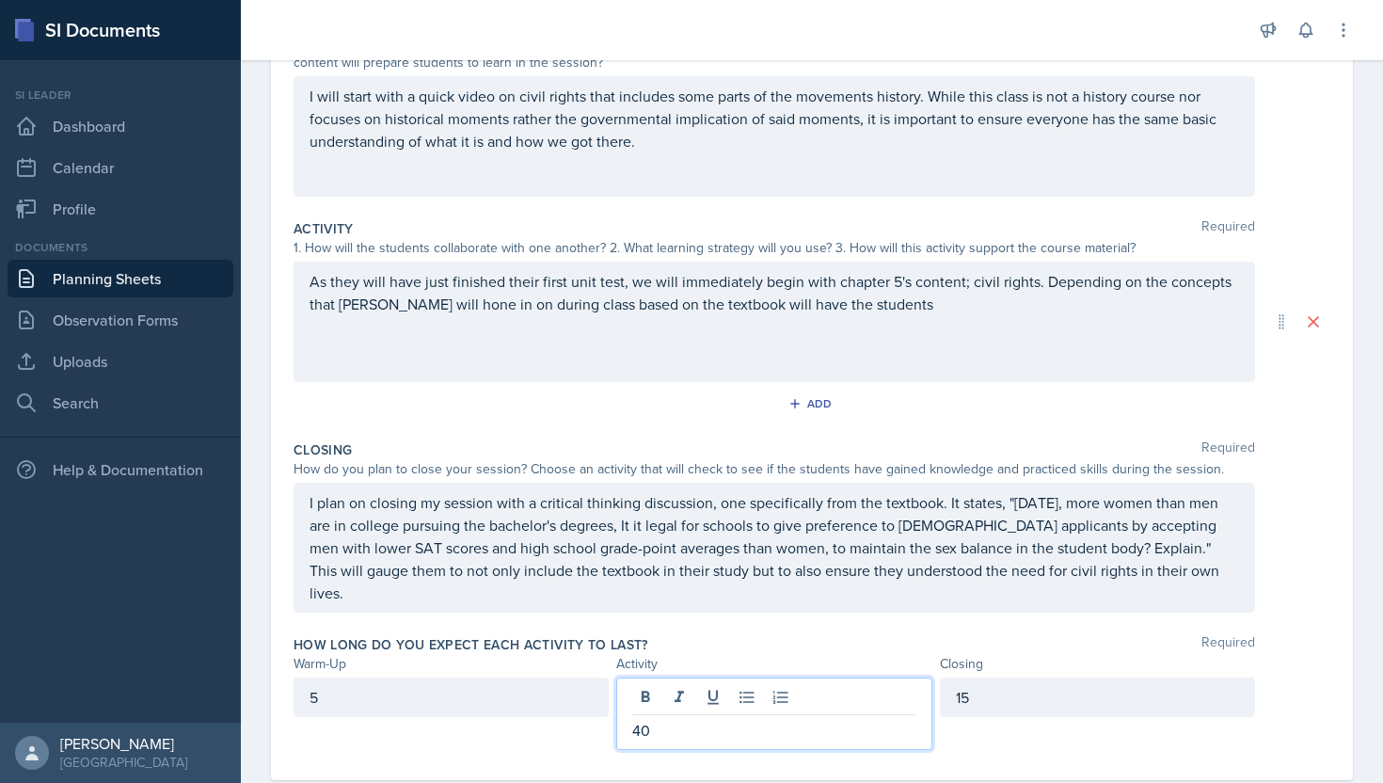
scroll to position [244, 0]
click at [903, 307] on p "As they will have just finished their first unit test, we will immediately begi…" at bounding box center [774, 290] width 929 height 45
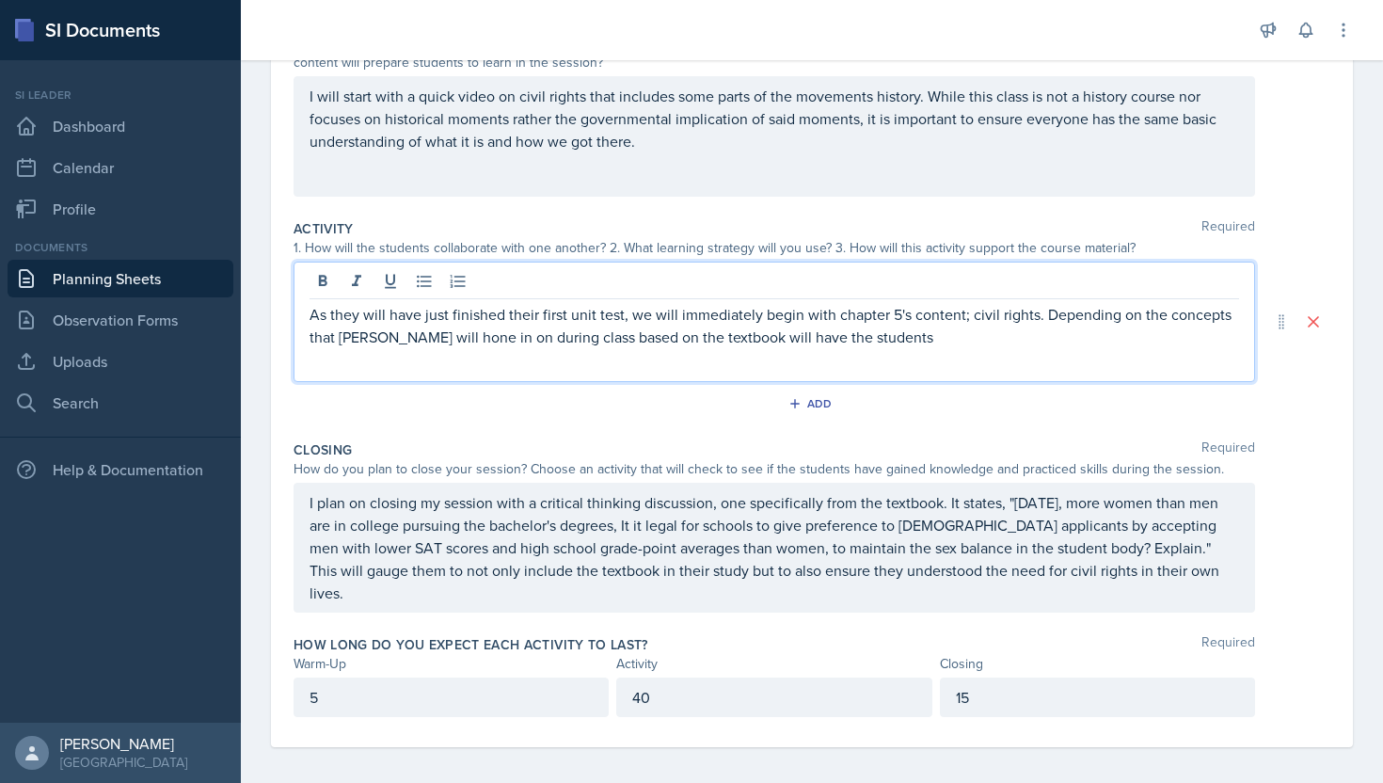
click at [738, 343] on p "As they will have just finished their first unit test, we will immediately begi…" at bounding box center [774, 325] width 929 height 45
click at [903, 345] on p "As they will have just finished their first unit test, we will immediately begi…" at bounding box center [774, 325] width 929 height 45
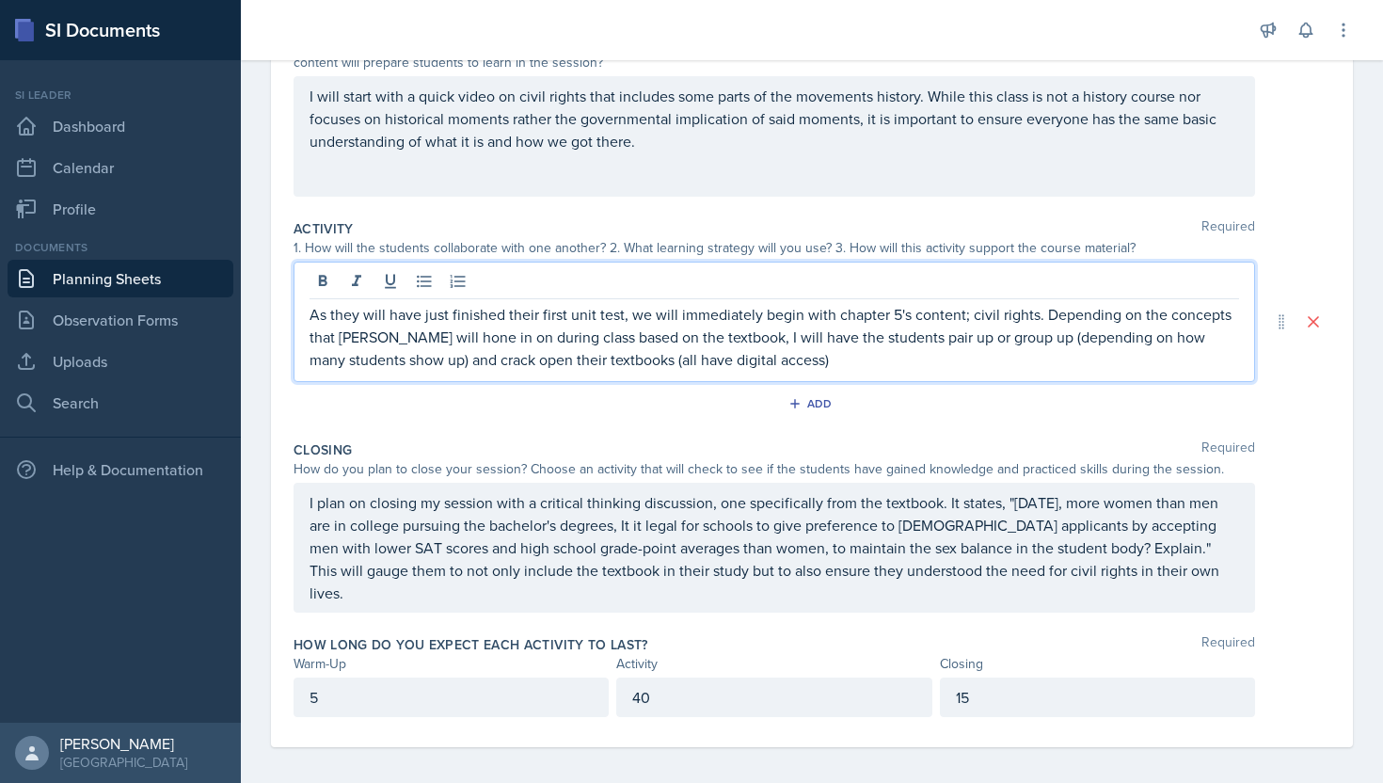
click at [808, 368] on p "As they will have just finished their first unit test, we will immediately begi…" at bounding box center [774, 337] width 929 height 68
click at [500, 368] on p "As they will have just finished their first unit test, we will immediately begi…" at bounding box center [774, 337] width 929 height 68
click at [757, 364] on p "As they will have just finished their first unit test, we will immediately begi…" at bounding box center [774, 337] width 929 height 68
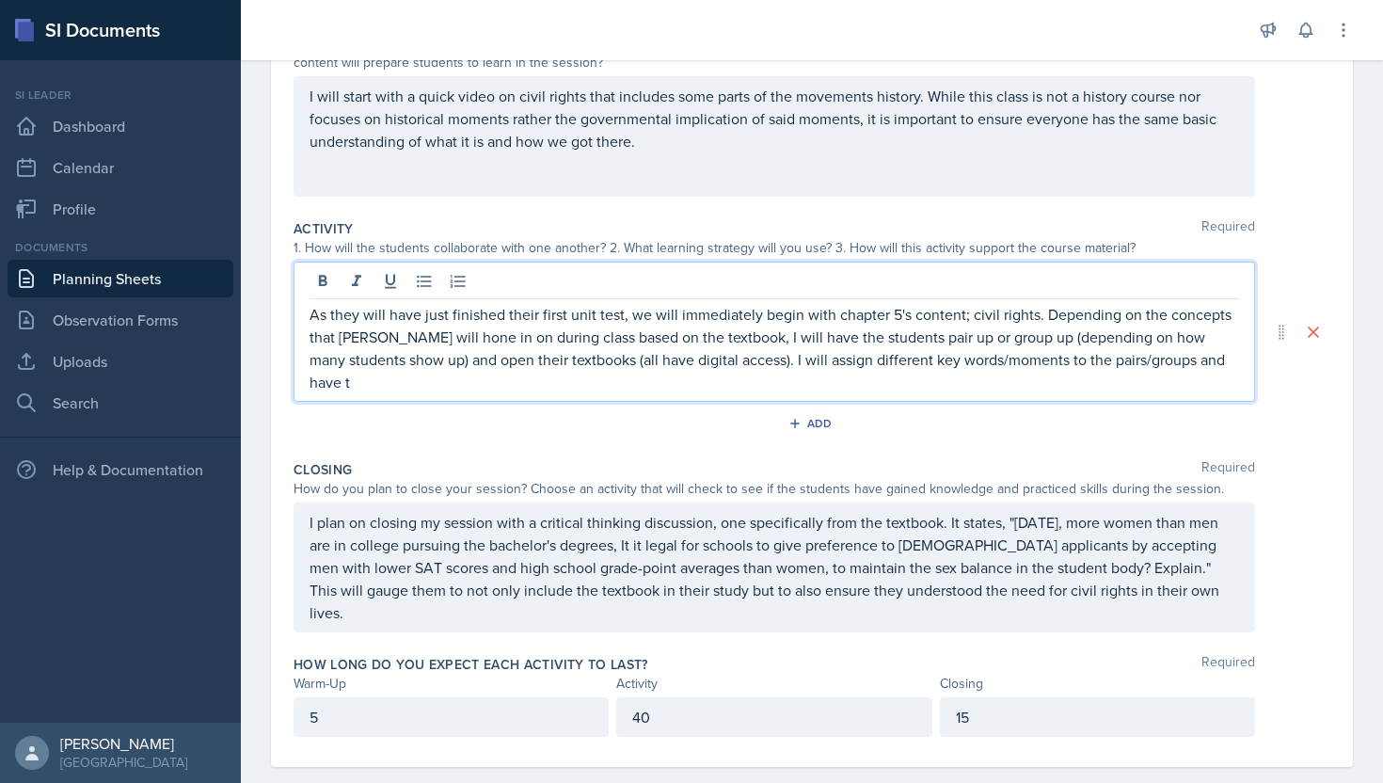
scroll to position [262, 0]
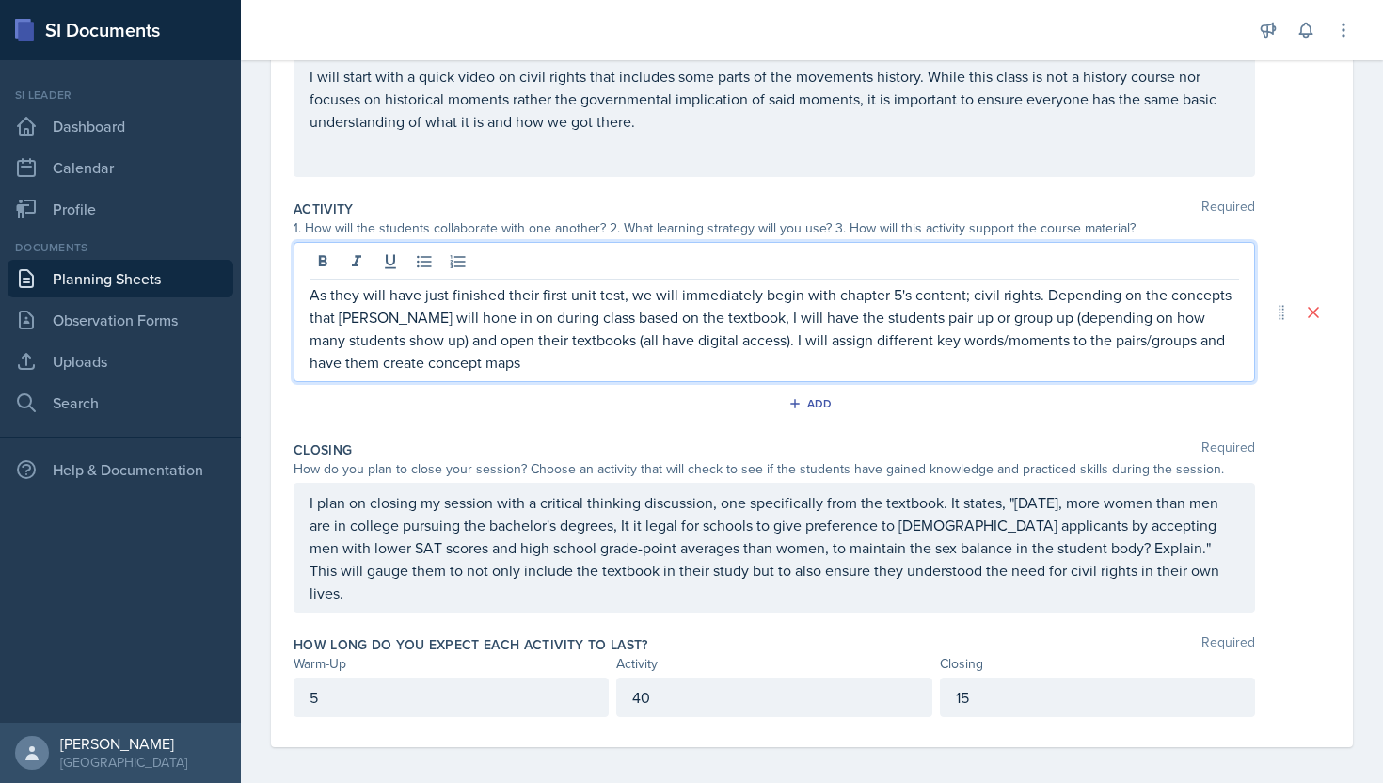
click at [396, 360] on p "As they will have just finished their first unit test, we will immediately begi…" at bounding box center [774, 328] width 929 height 90
click at [390, 358] on p "As they will have just finished their first unit test, we will immediately begi…" at bounding box center [774, 328] width 929 height 90
click at [579, 365] on p "As they will have just finished their first unit test, we will immediately begi…" at bounding box center [774, 328] width 929 height 90
click at [782, 359] on p "As they will have just finished their first unit test, we will immediately begi…" at bounding box center [774, 328] width 929 height 90
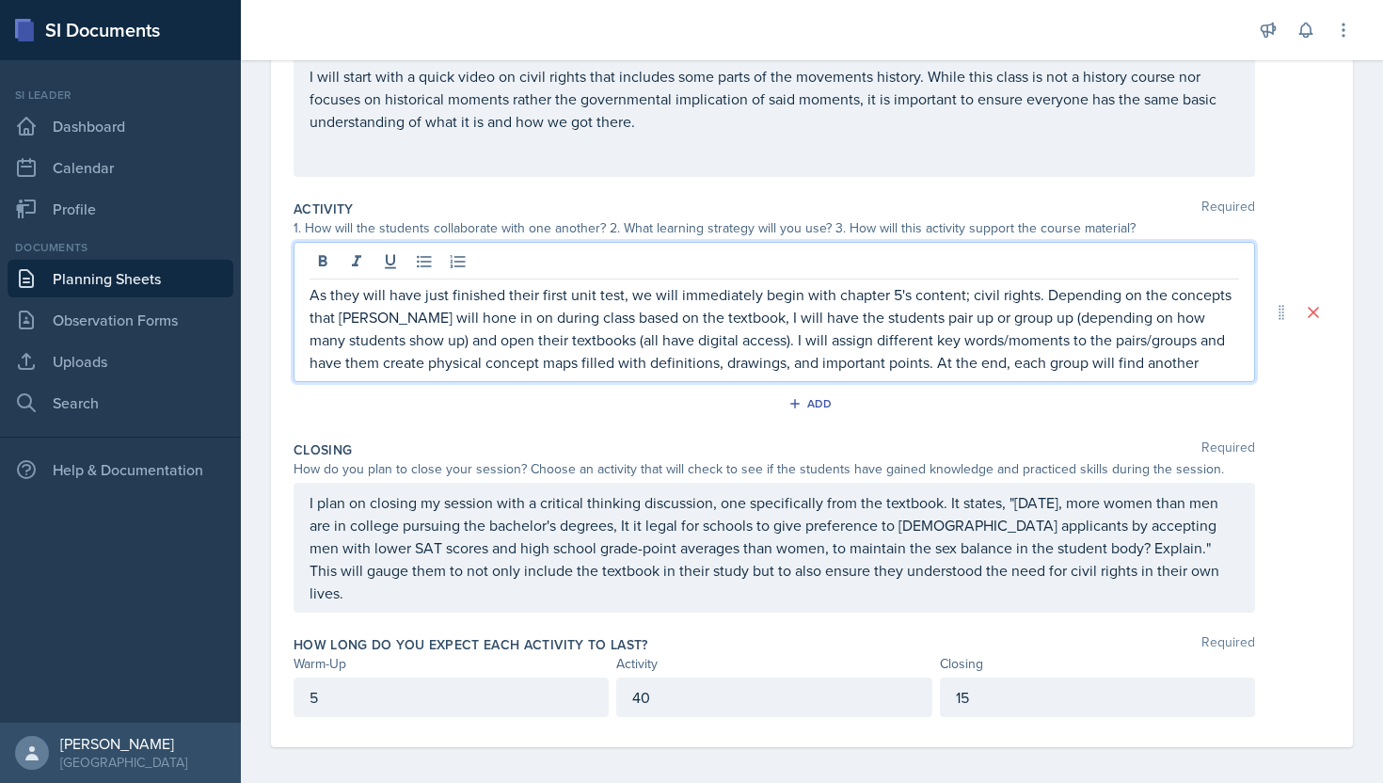
click at [1056, 363] on p "As they will have just finished their first unit test, we will immediately begi…" at bounding box center [774, 328] width 929 height 90
click at [1173, 359] on p "As they will have just finished their first unit test, we will immediately begi…" at bounding box center [774, 328] width 929 height 90
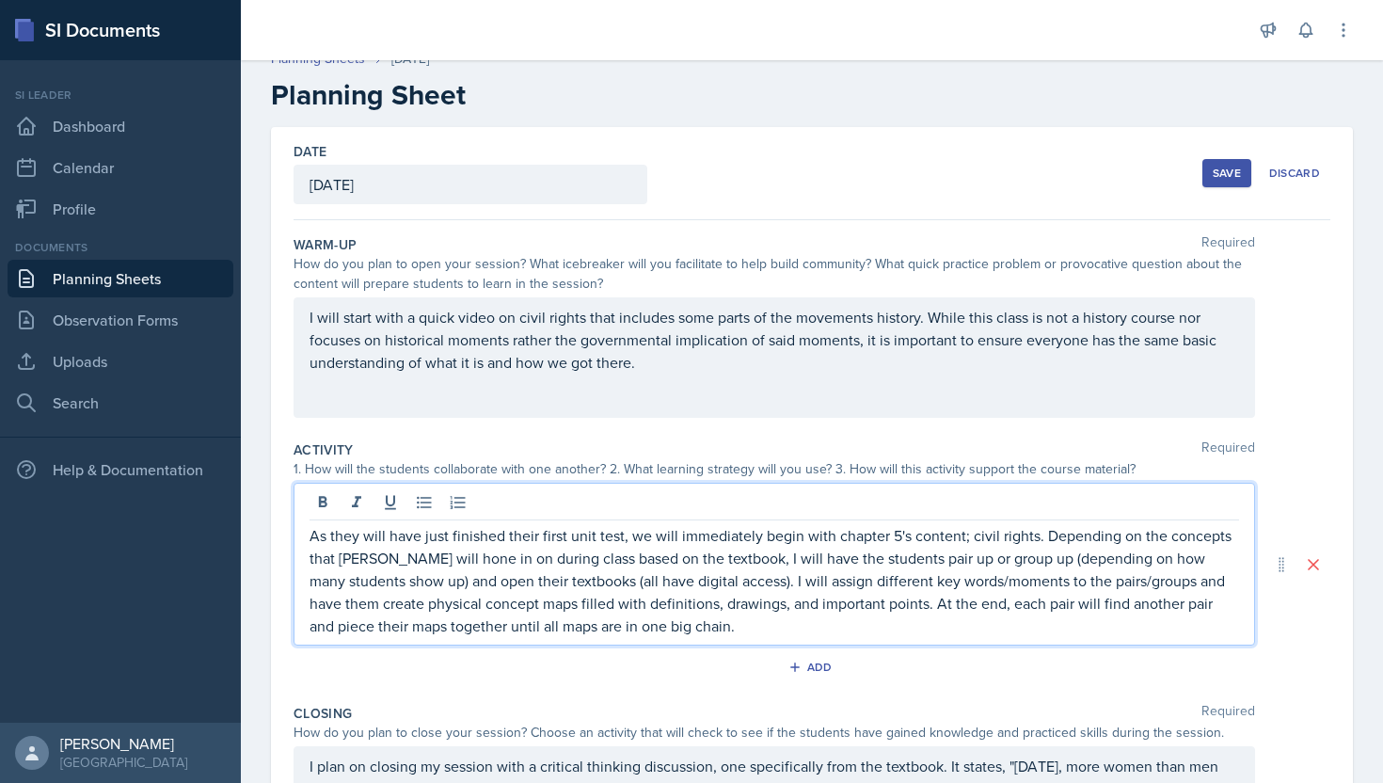
scroll to position [0, 0]
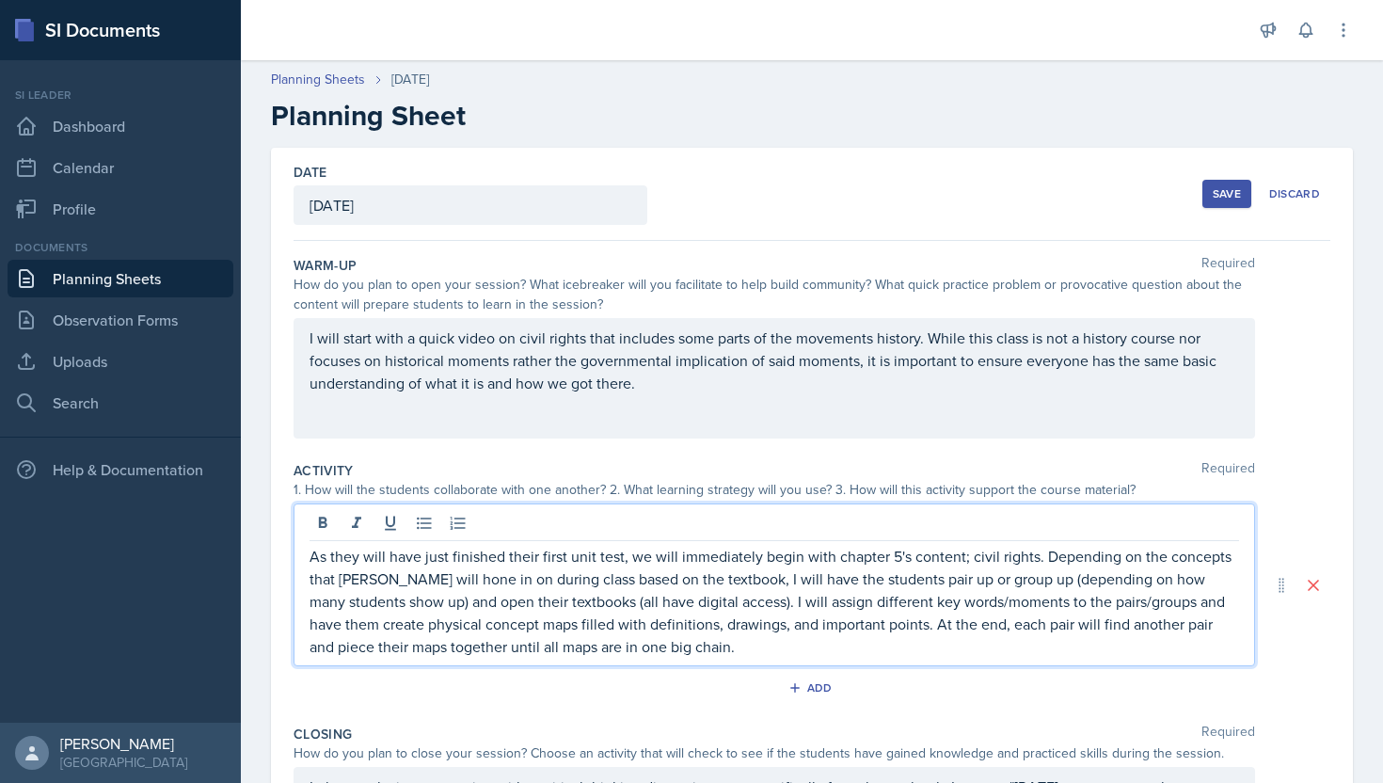
click at [1225, 187] on div "Save" at bounding box center [1227, 193] width 28 height 15
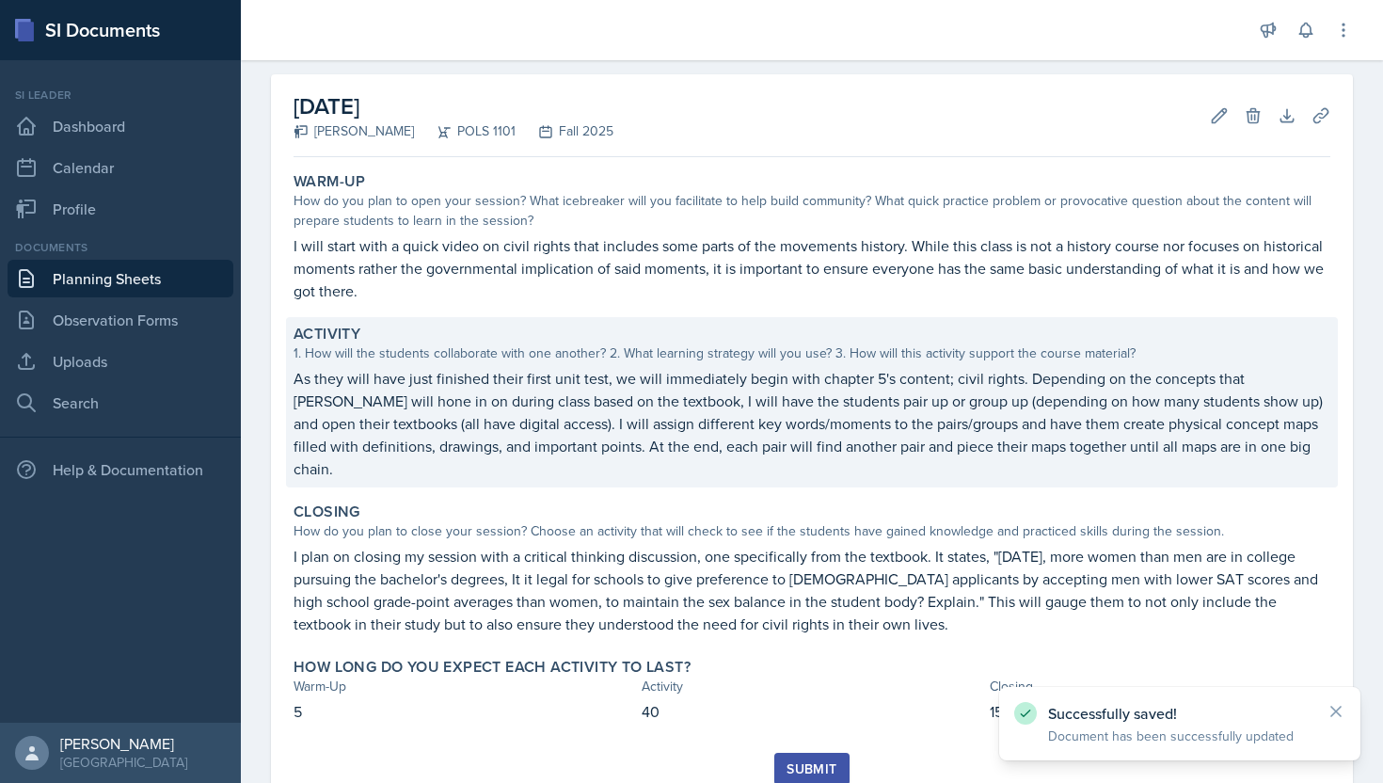
scroll to position [71, 0]
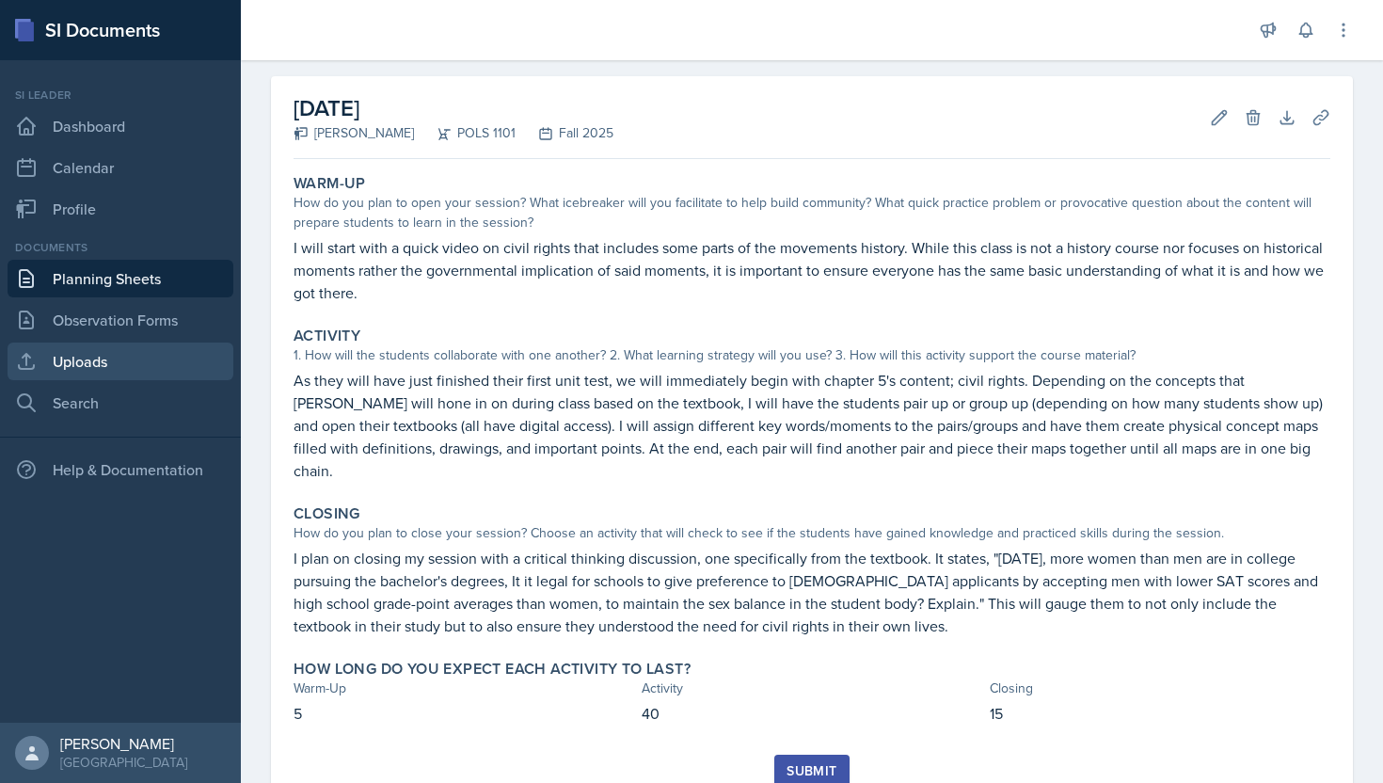
click at [121, 356] on link "Uploads" at bounding box center [121, 361] width 226 height 38
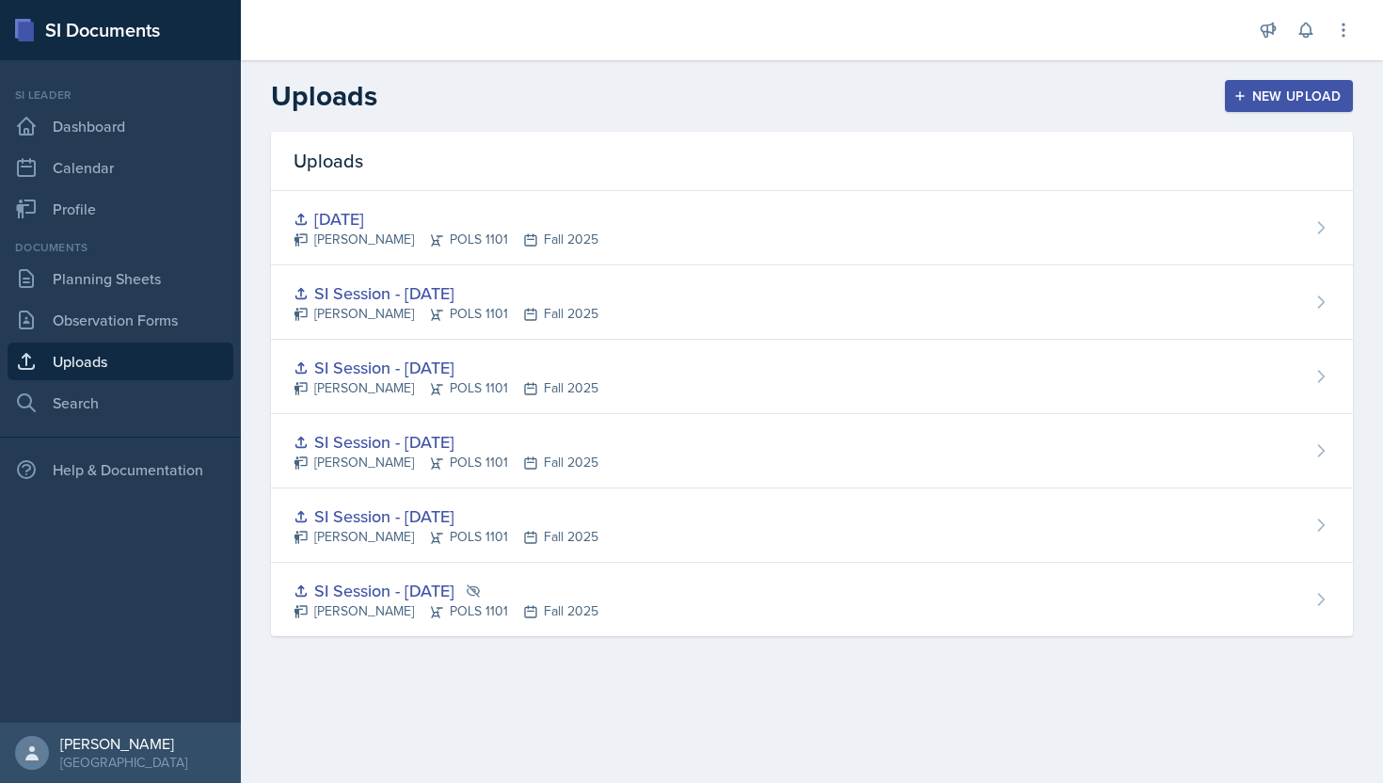
click at [1264, 97] on div "New Upload" at bounding box center [1289, 95] width 104 height 15
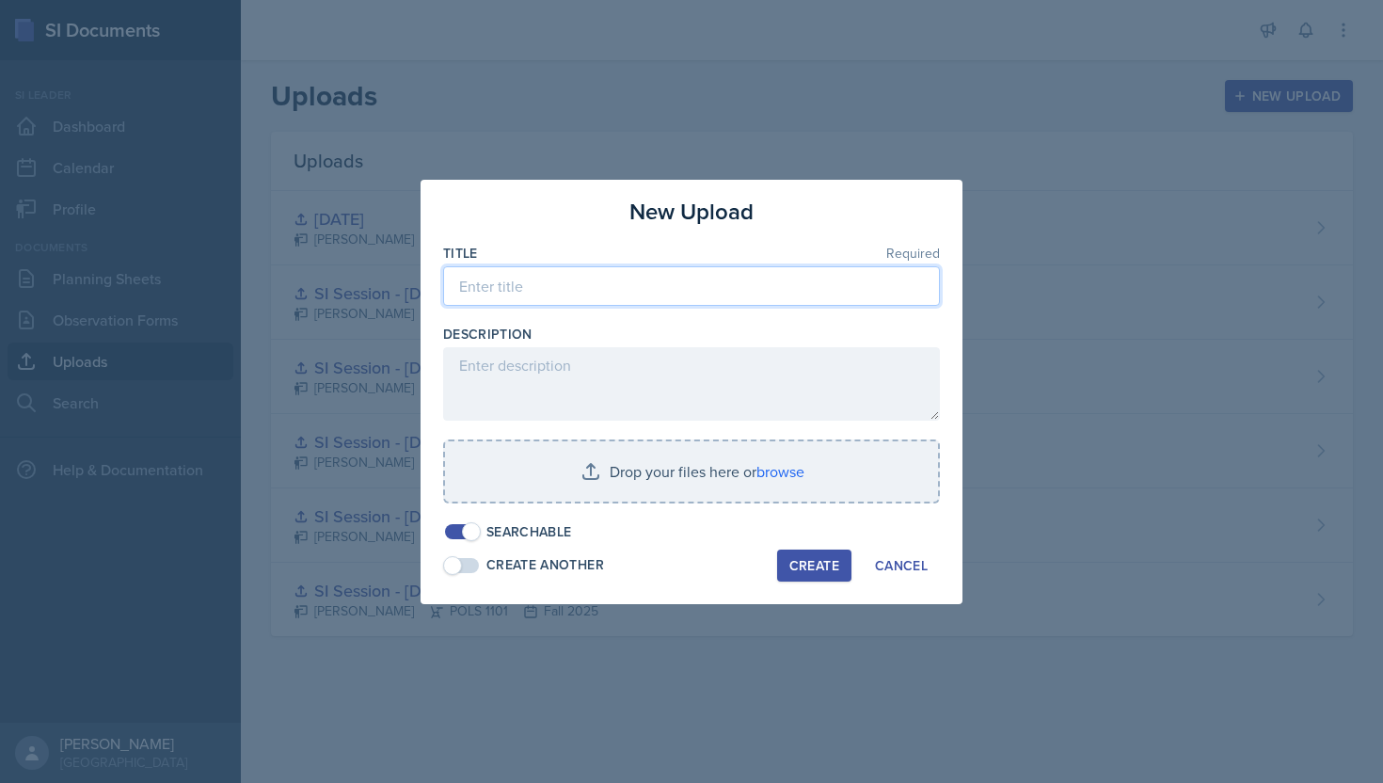
click at [785, 273] on input at bounding box center [691, 286] width 497 height 40
type input "[DATE]"
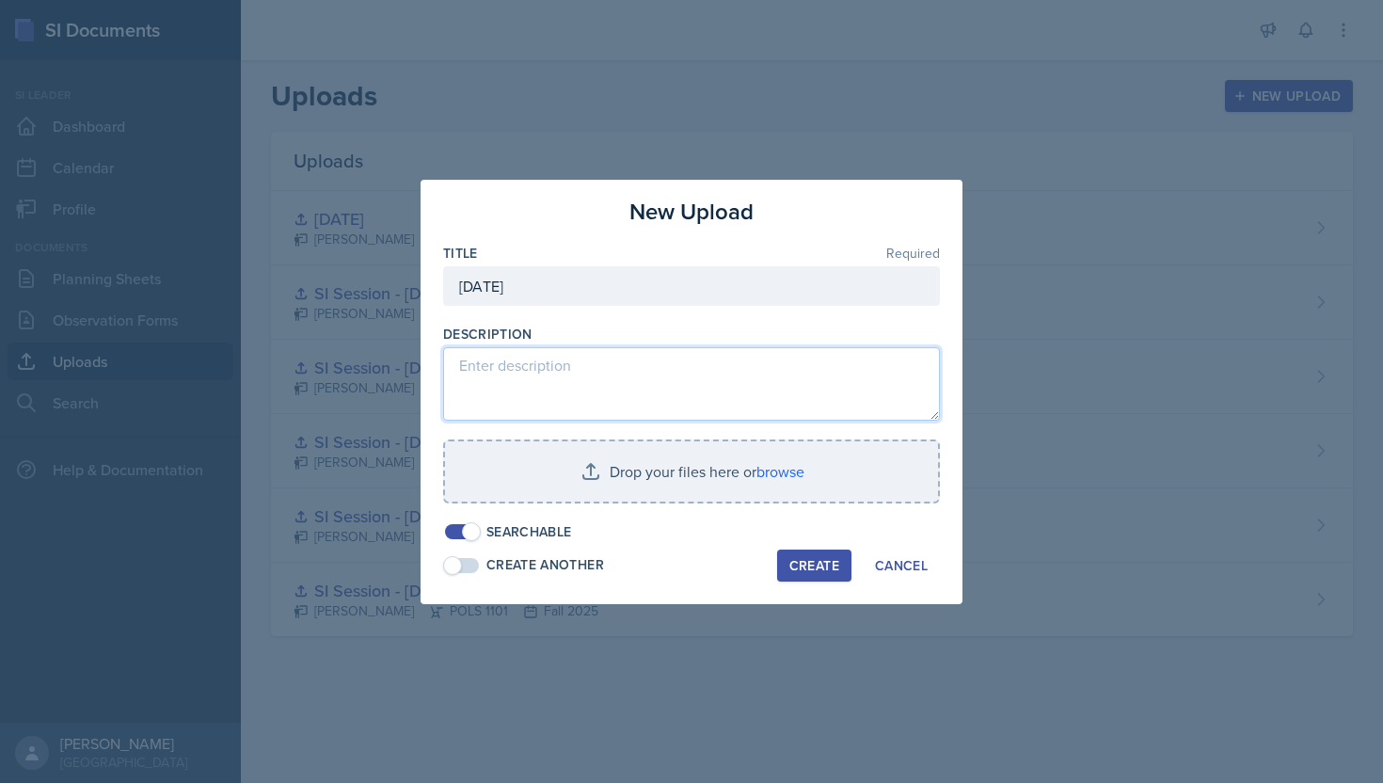
click at [698, 358] on textarea at bounding box center [691, 383] width 497 height 73
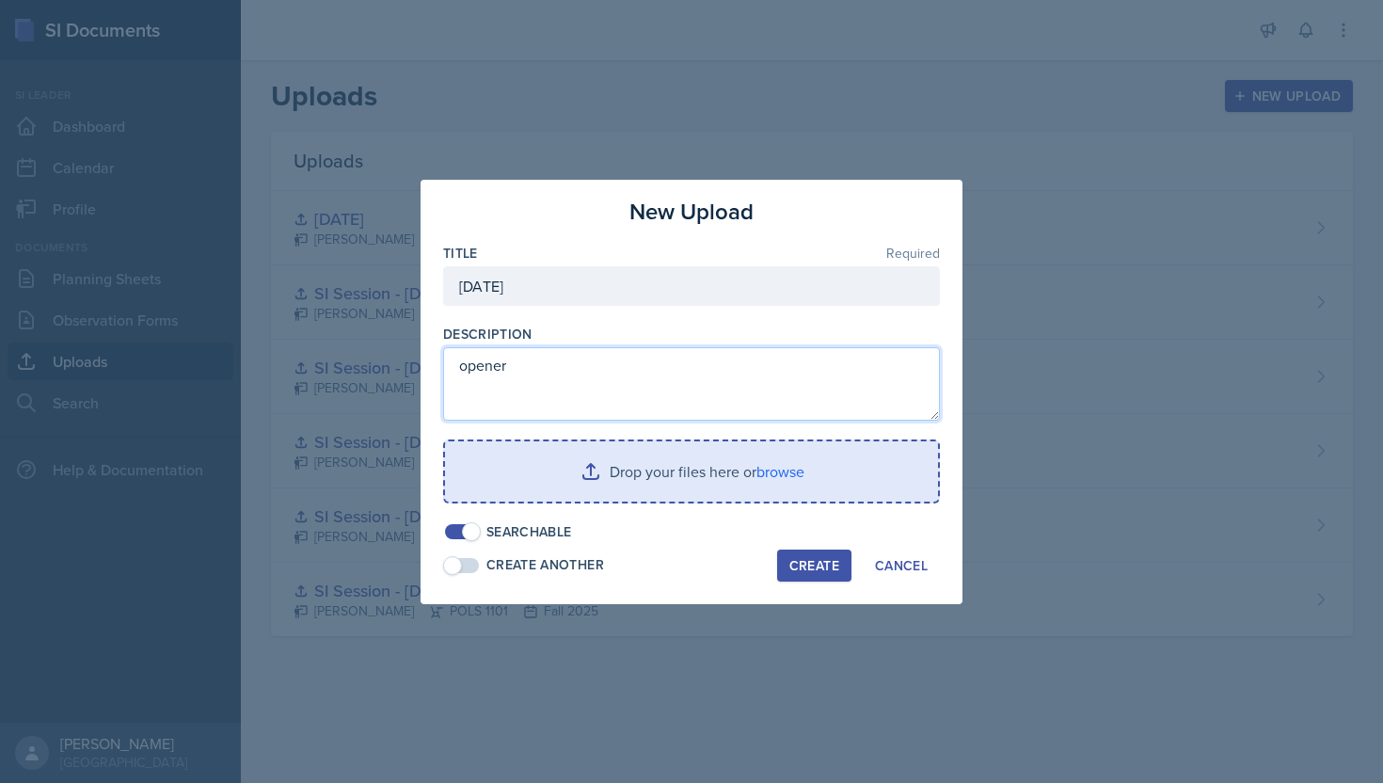
type textarea "opener"
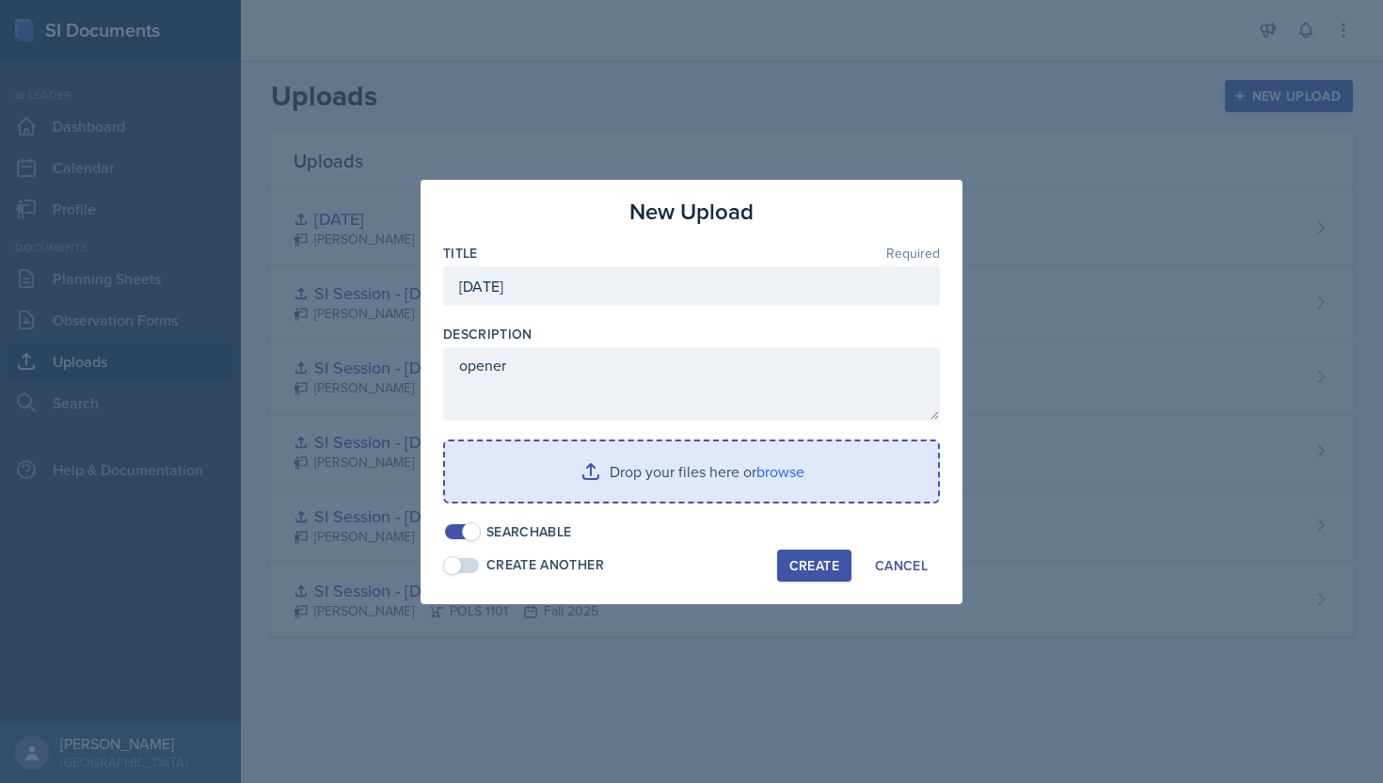
click at [632, 470] on input "file" at bounding box center [691, 471] width 493 height 60
click at [568, 454] on input "file" at bounding box center [691, 471] width 493 height 60
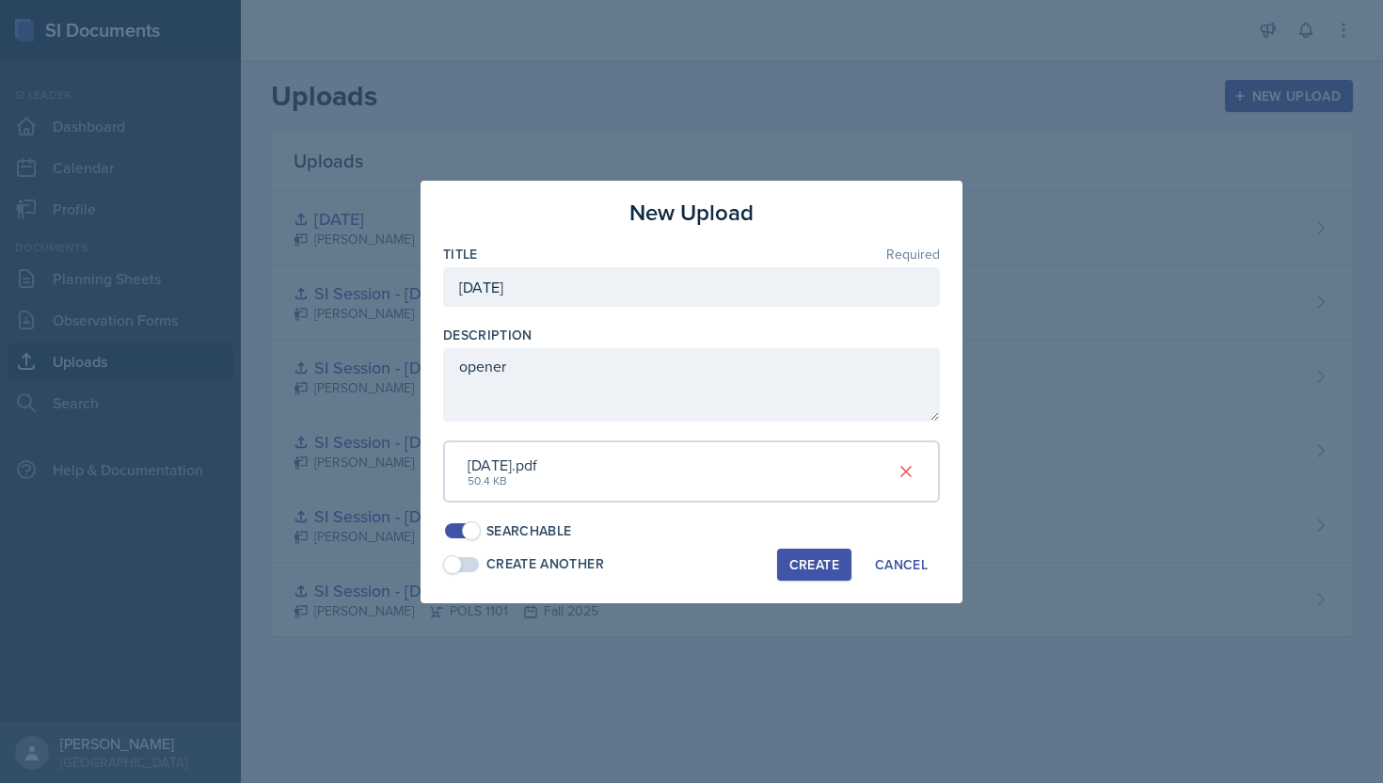
click at [832, 563] on div "Create" at bounding box center [814, 564] width 50 height 15
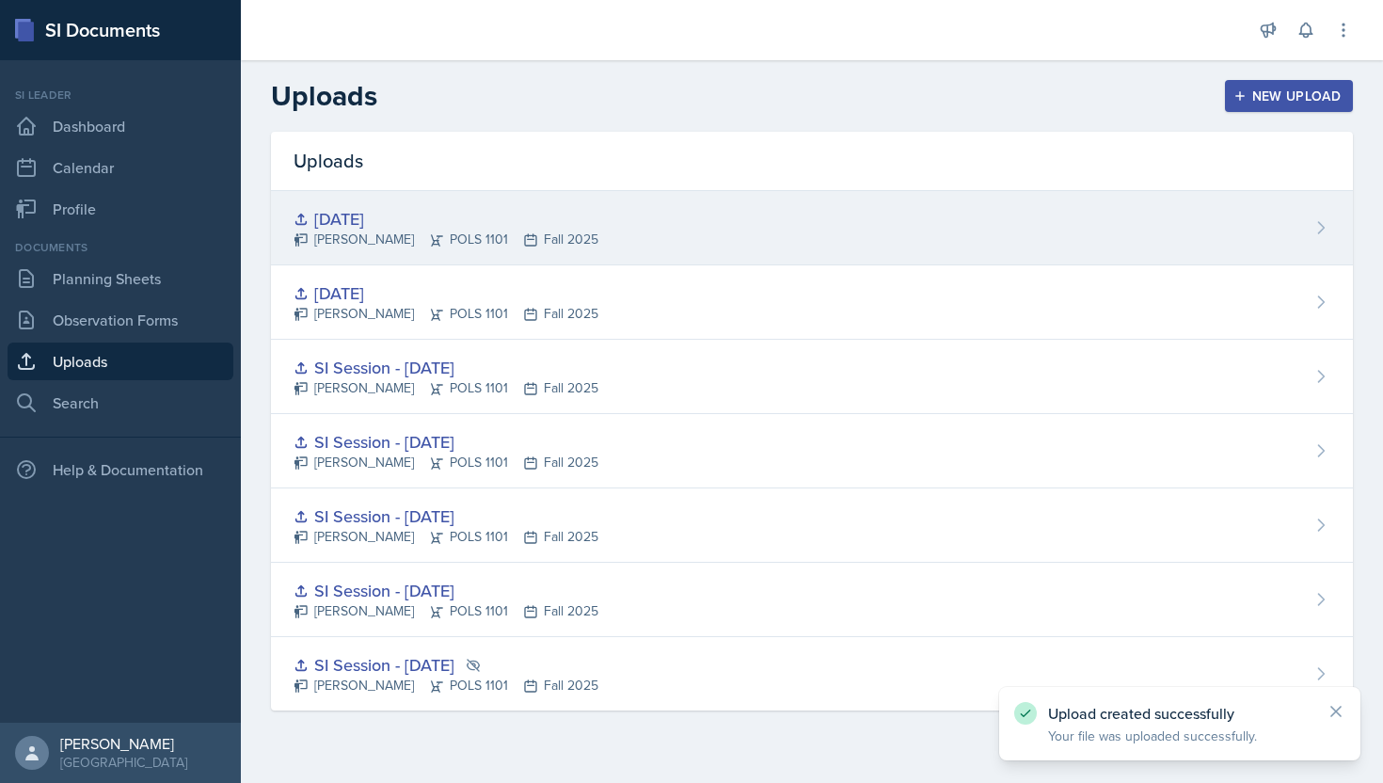
click at [823, 250] on div "[DATE] [PERSON_NAME] POLS 1101 Fall 2025" at bounding box center [812, 228] width 1082 height 74
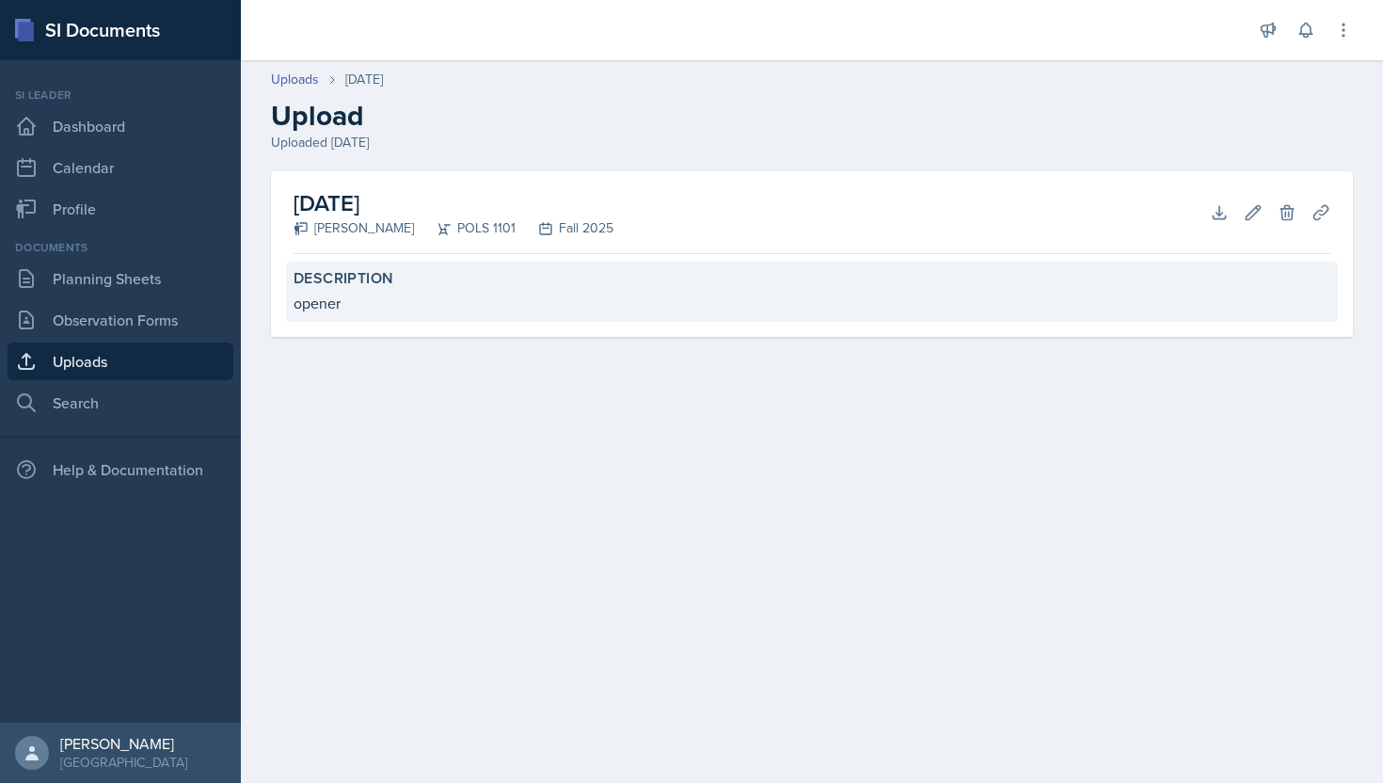
click at [319, 307] on div "opener" at bounding box center [812, 303] width 1037 height 23
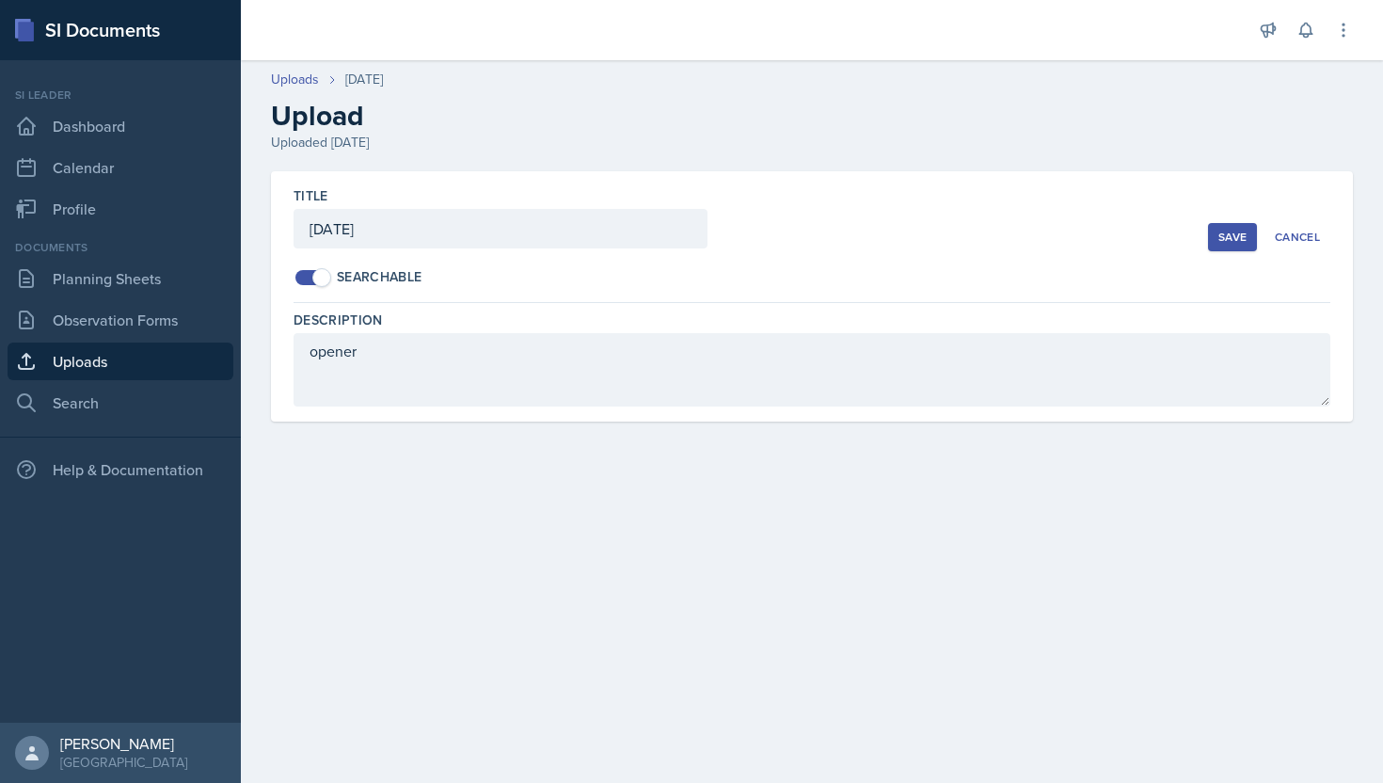
click at [156, 358] on link "Uploads" at bounding box center [121, 361] width 226 height 38
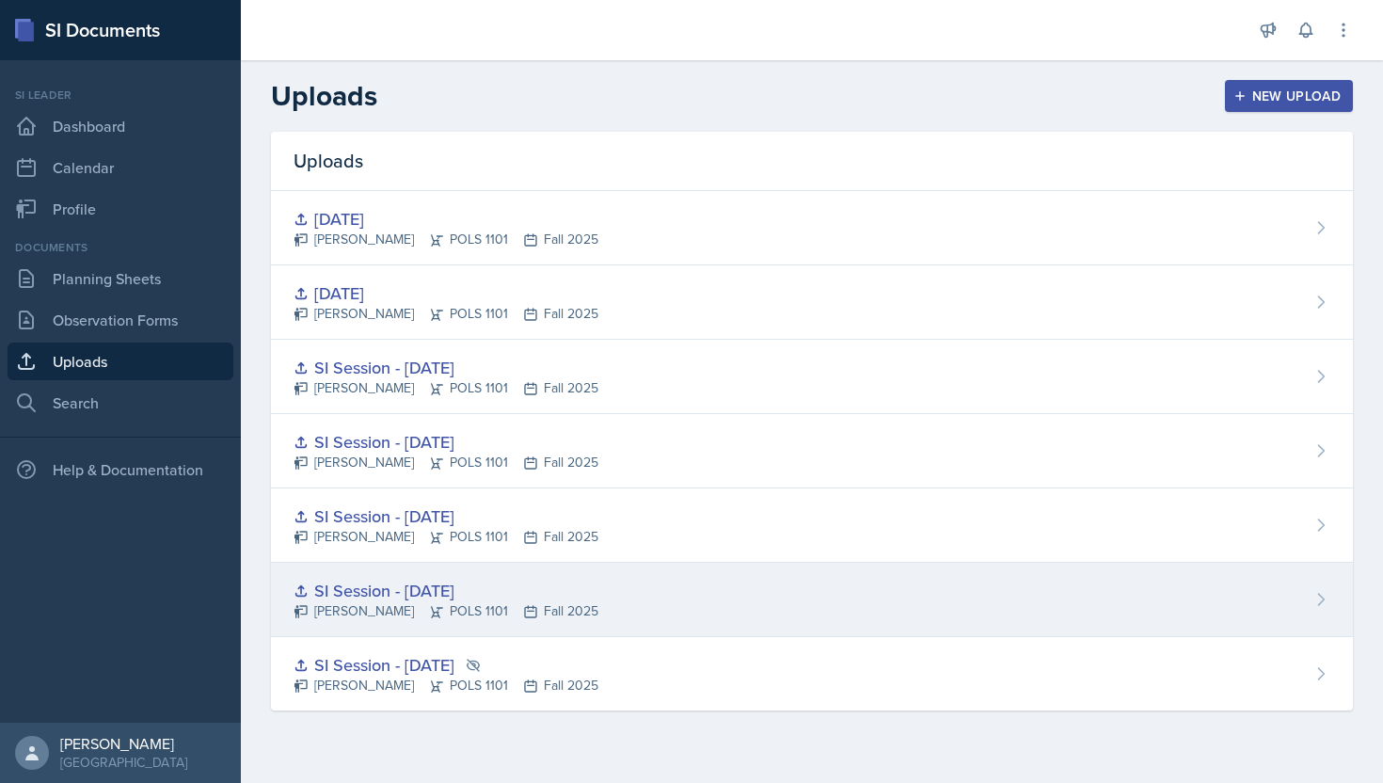
click at [412, 582] on div "SI Session - [DATE]" at bounding box center [446, 590] width 305 height 25
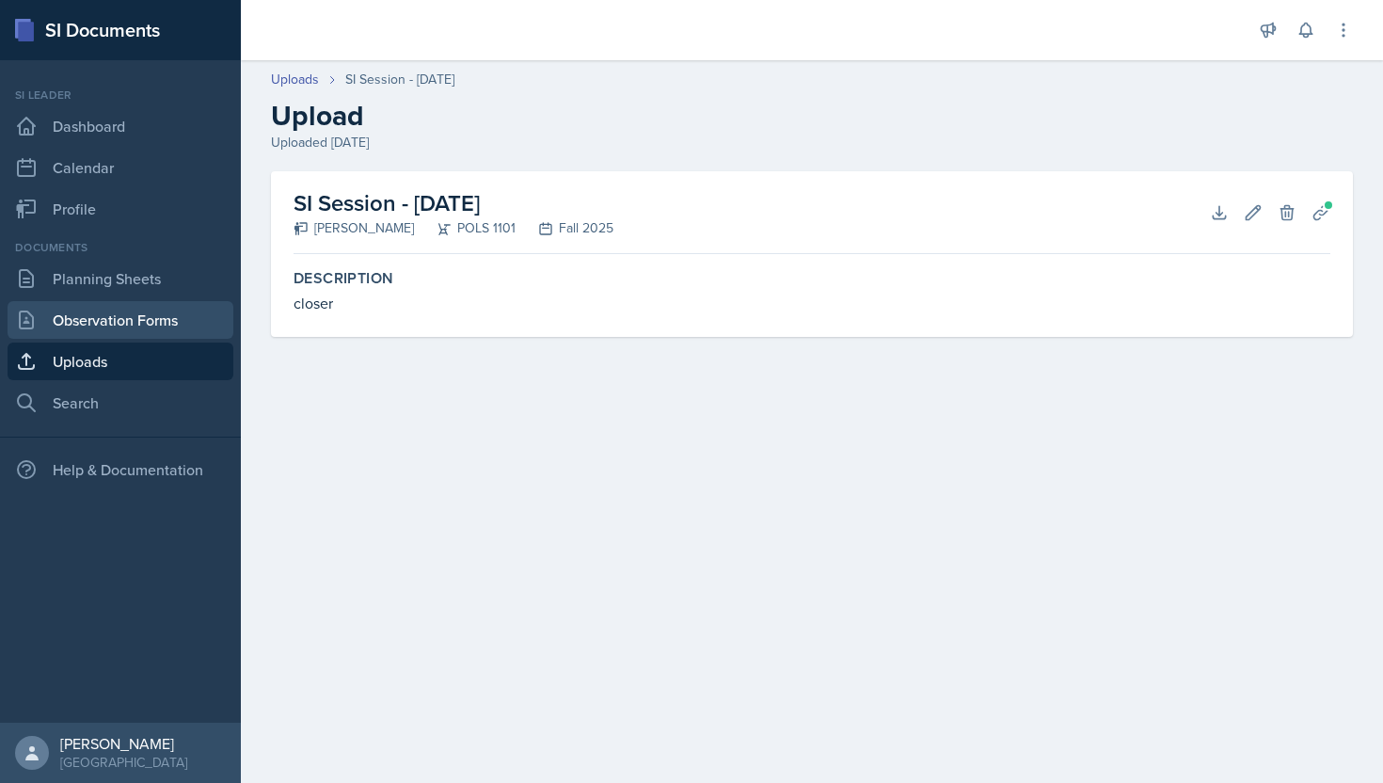
click at [135, 315] on link "Observation Forms" at bounding box center [121, 320] width 226 height 38
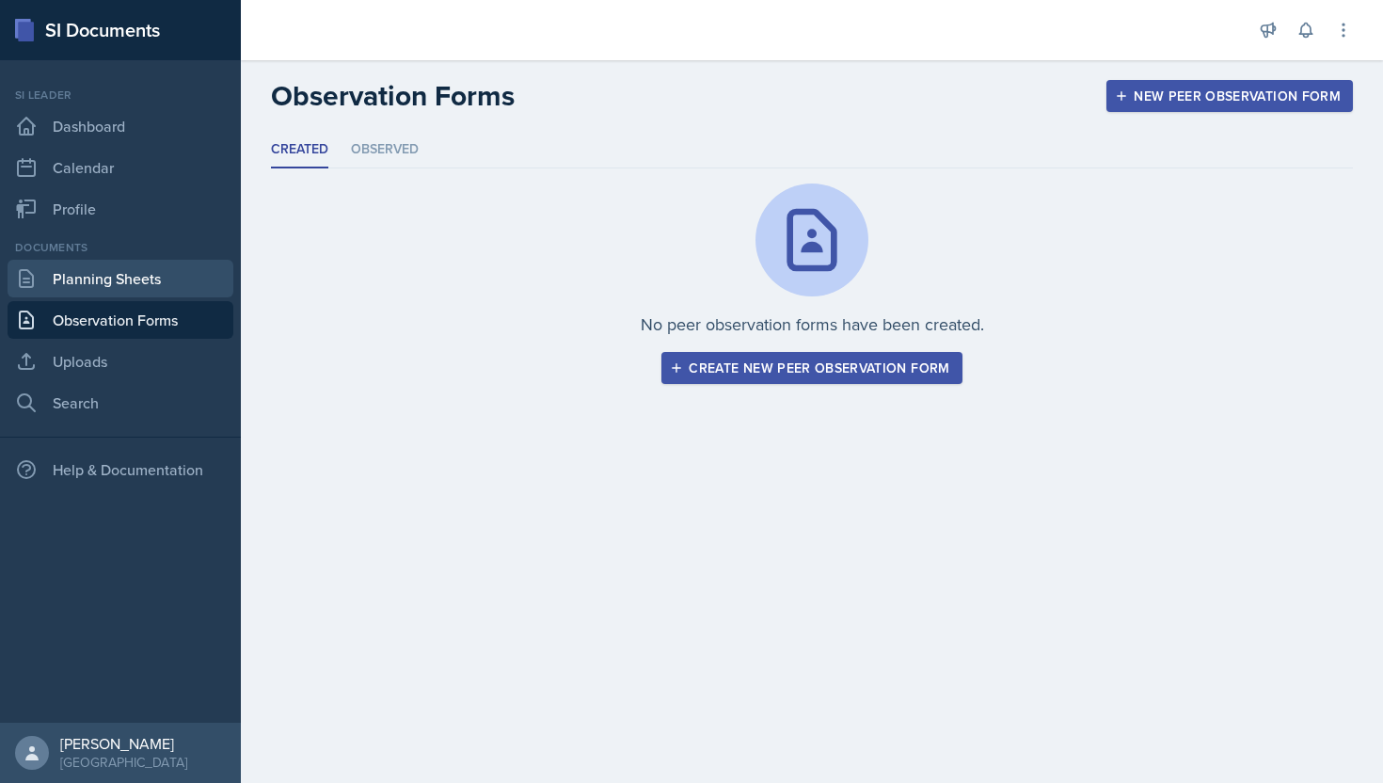
click at [154, 281] on link "Planning Sheets" at bounding box center [121, 279] width 226 height 38
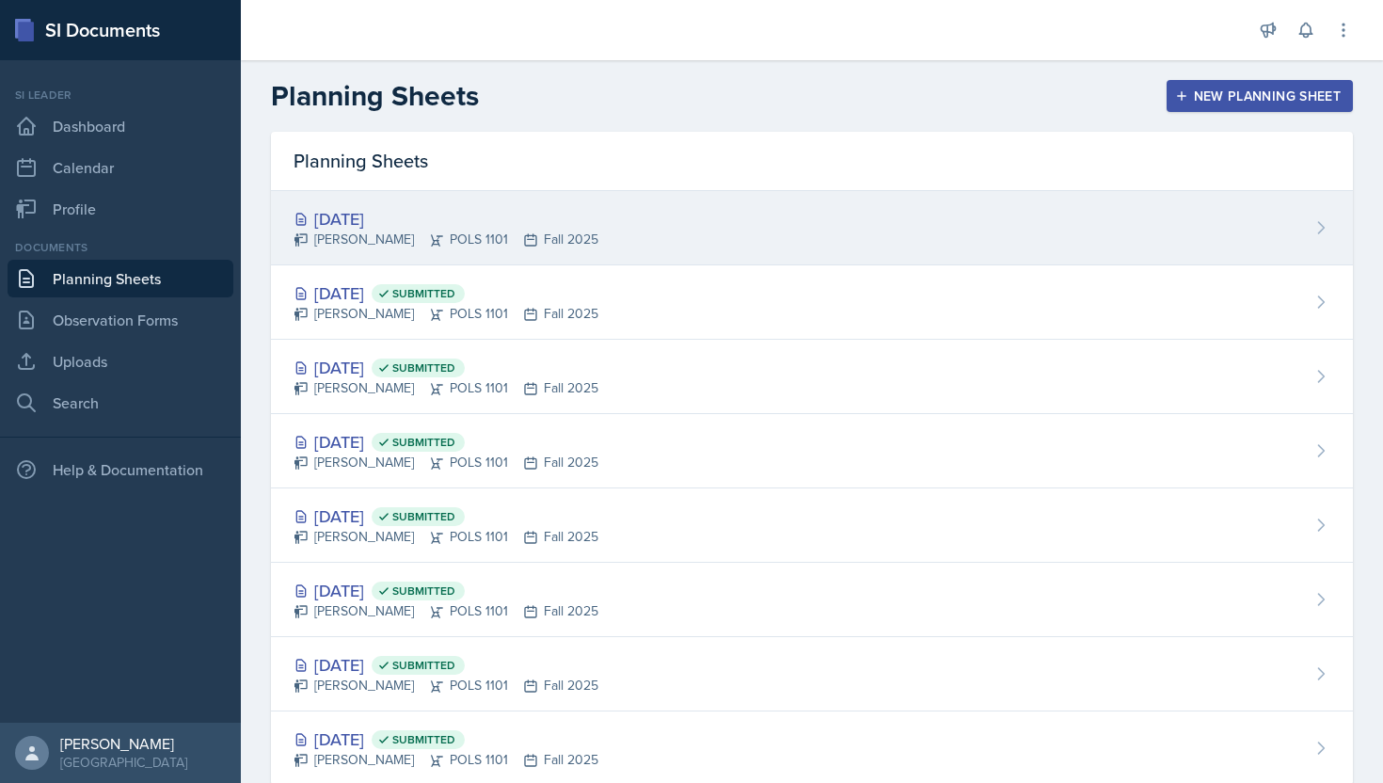
click at [431, 217] on div "[DATE]" at bounding box center [446, 218] width 305 height 25
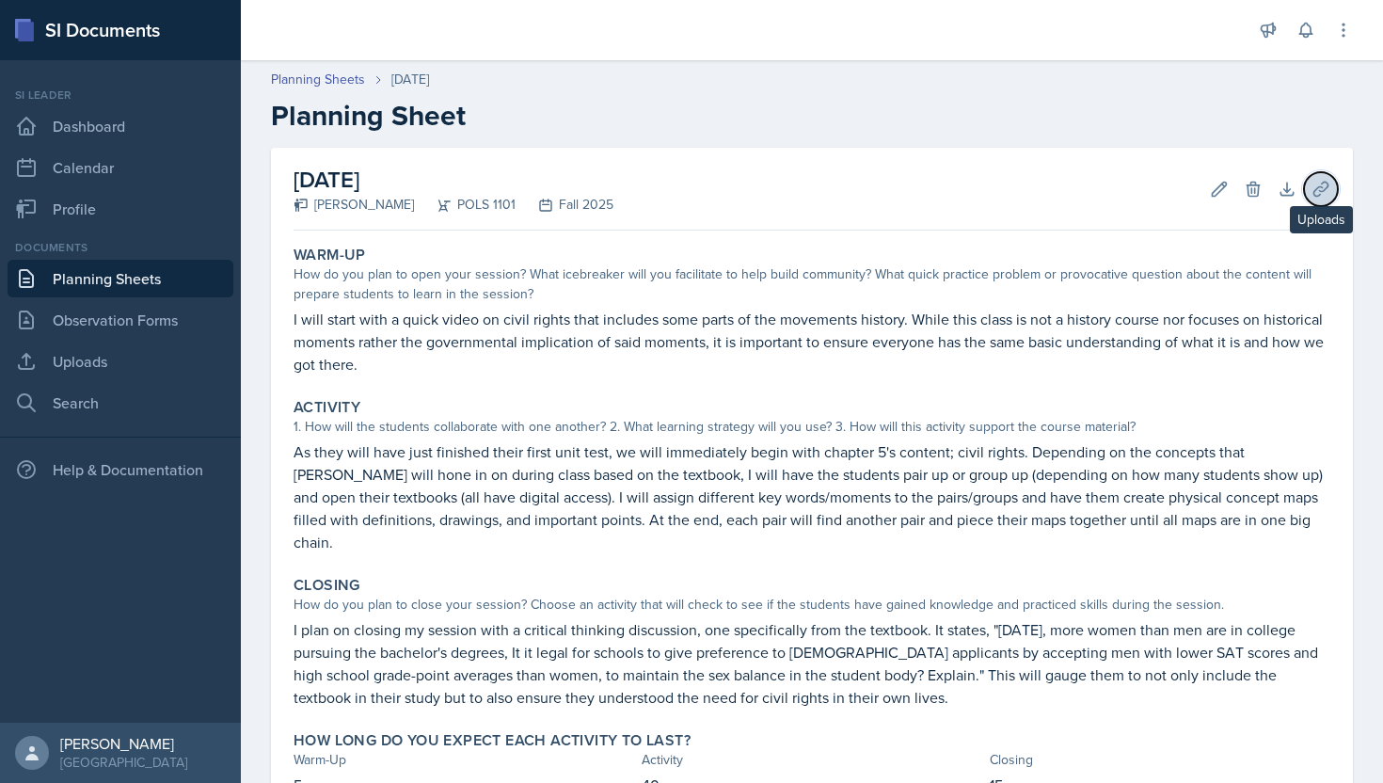
click at [1319, 181] on icon at bounding box center [1320, 189] width 19 height 19
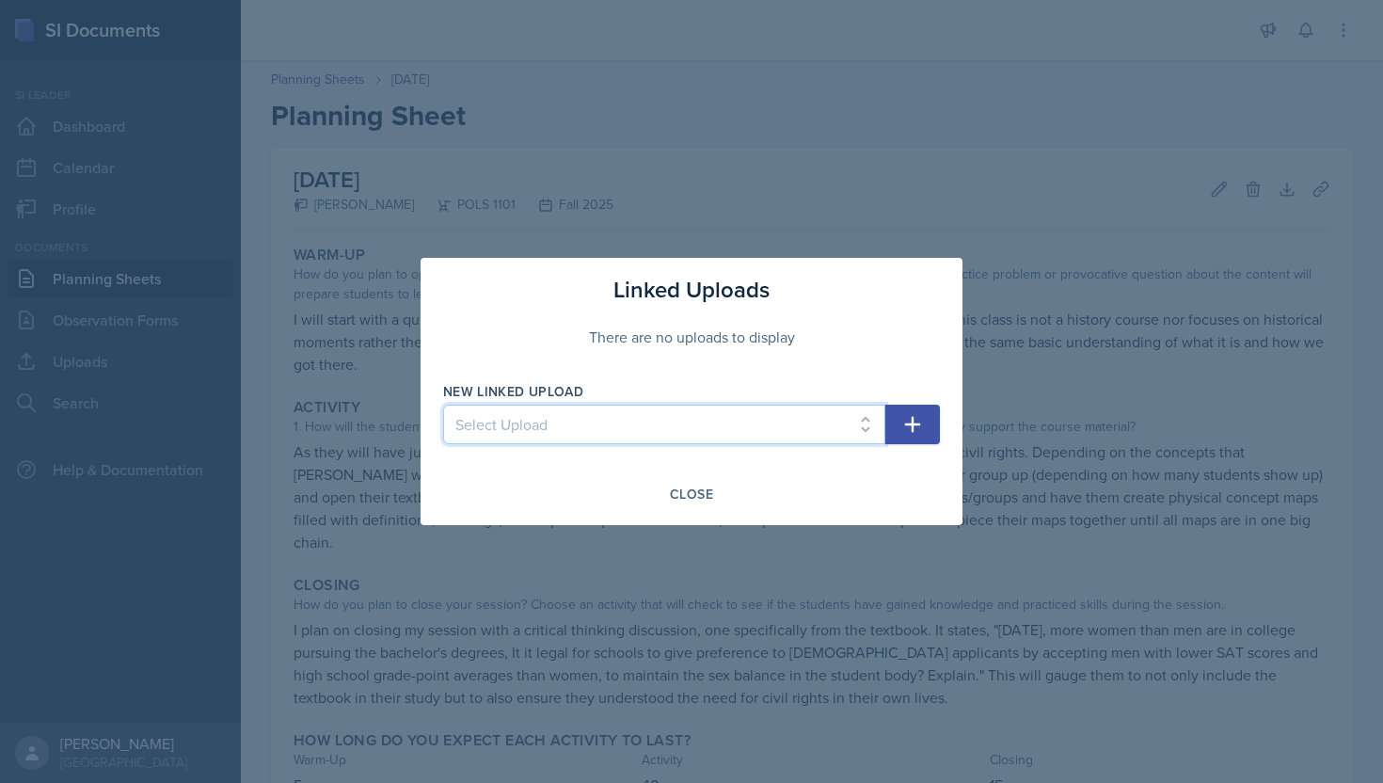
click at [700, 421] on select "Select Upload SI Session - [DATE] SI Session - [DATE] SI Session - [DATE] SI Se…" at bounding box center [664, 425] width 442 height 40
select select "a818b160-d84e-4d13-94f6-1559a23badc4"
click at [443, 405] on select "Select Upload SI Session - [DATE] SI Session - [DATE] SI Session - [DATE] SI Se…" at bounding box center [664, 425] width 442 height 40
click at [927, 425] on button "button" at bounding box center [912, 425] width 55 height 40
select select
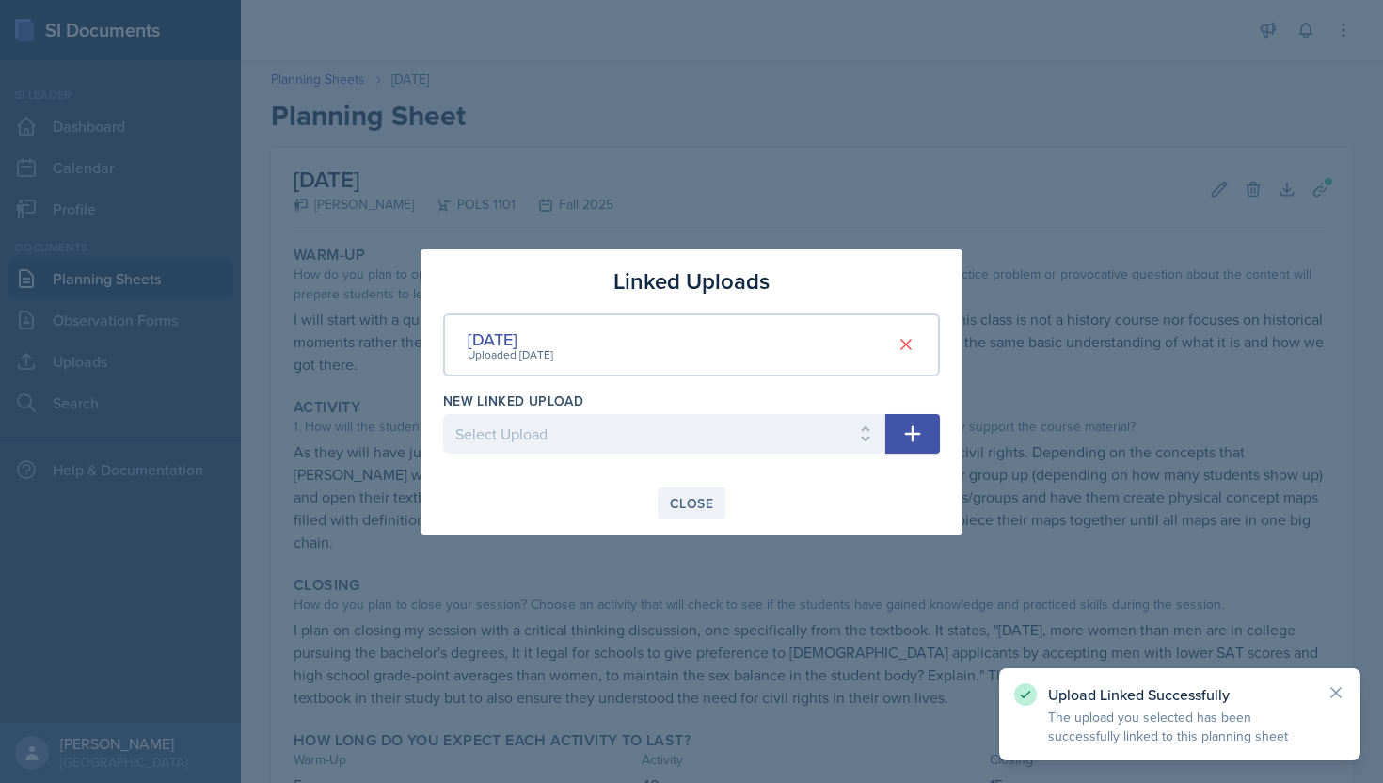
click at [717, 505] on button "Close" at bounding box center [692, 503] width 68 height 32
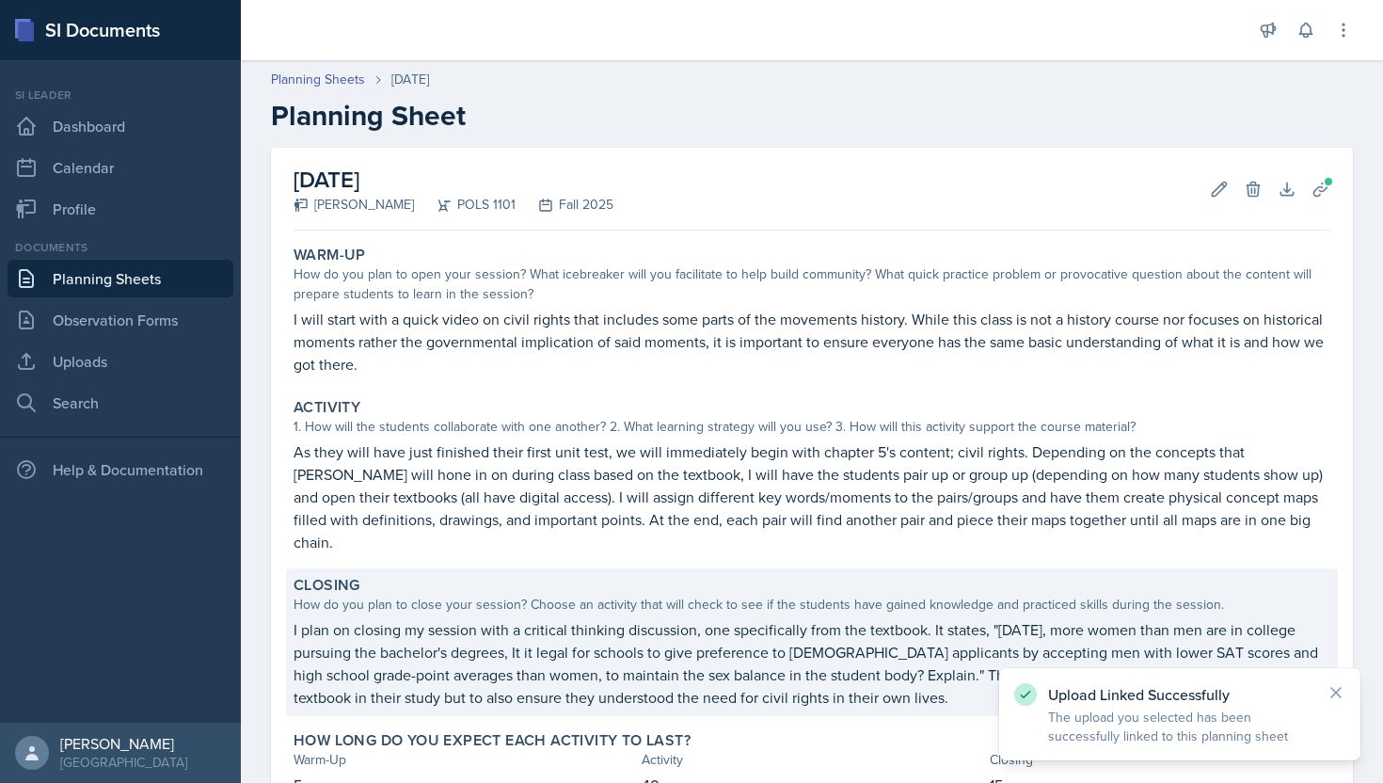
scroll to position [120, 0]
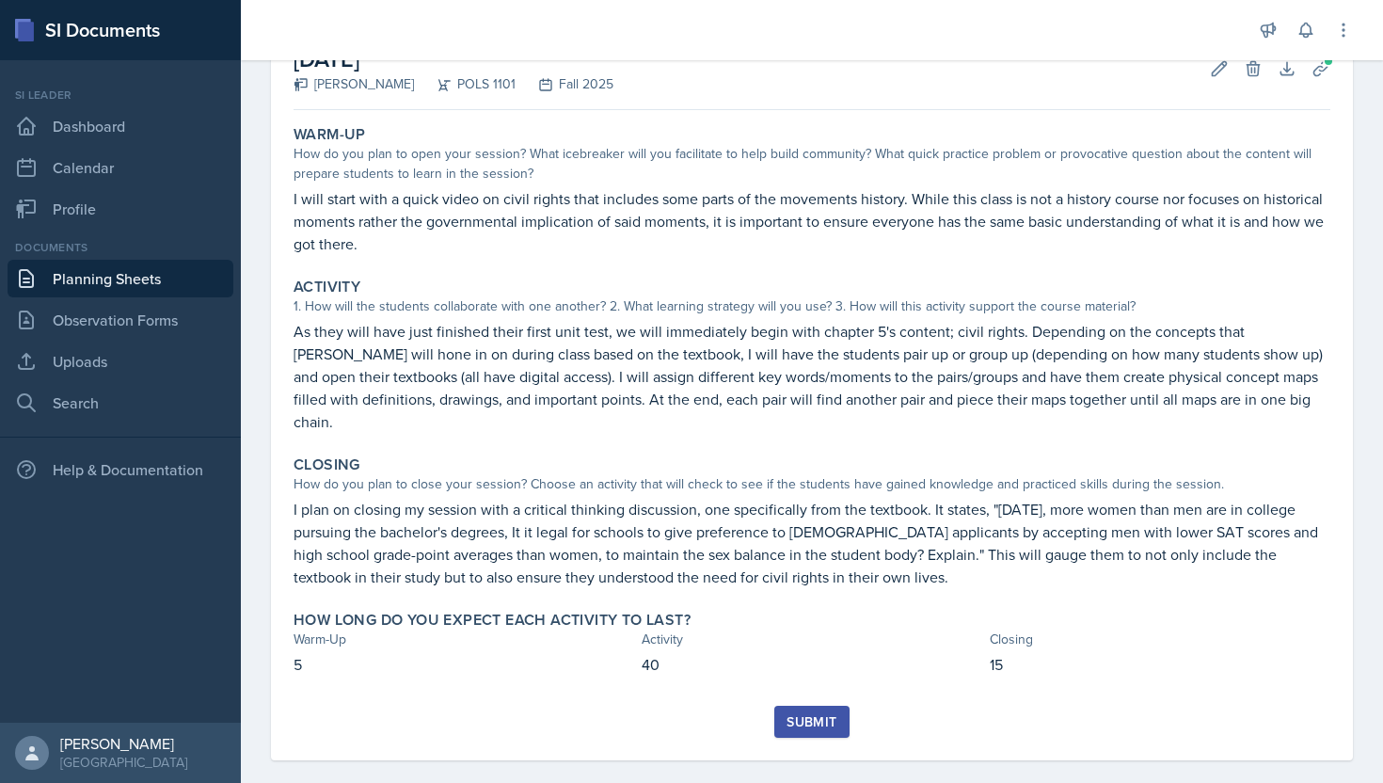
click at [834, 714] on div "Submit" at bounding box center [811, 721] width 50 height 15
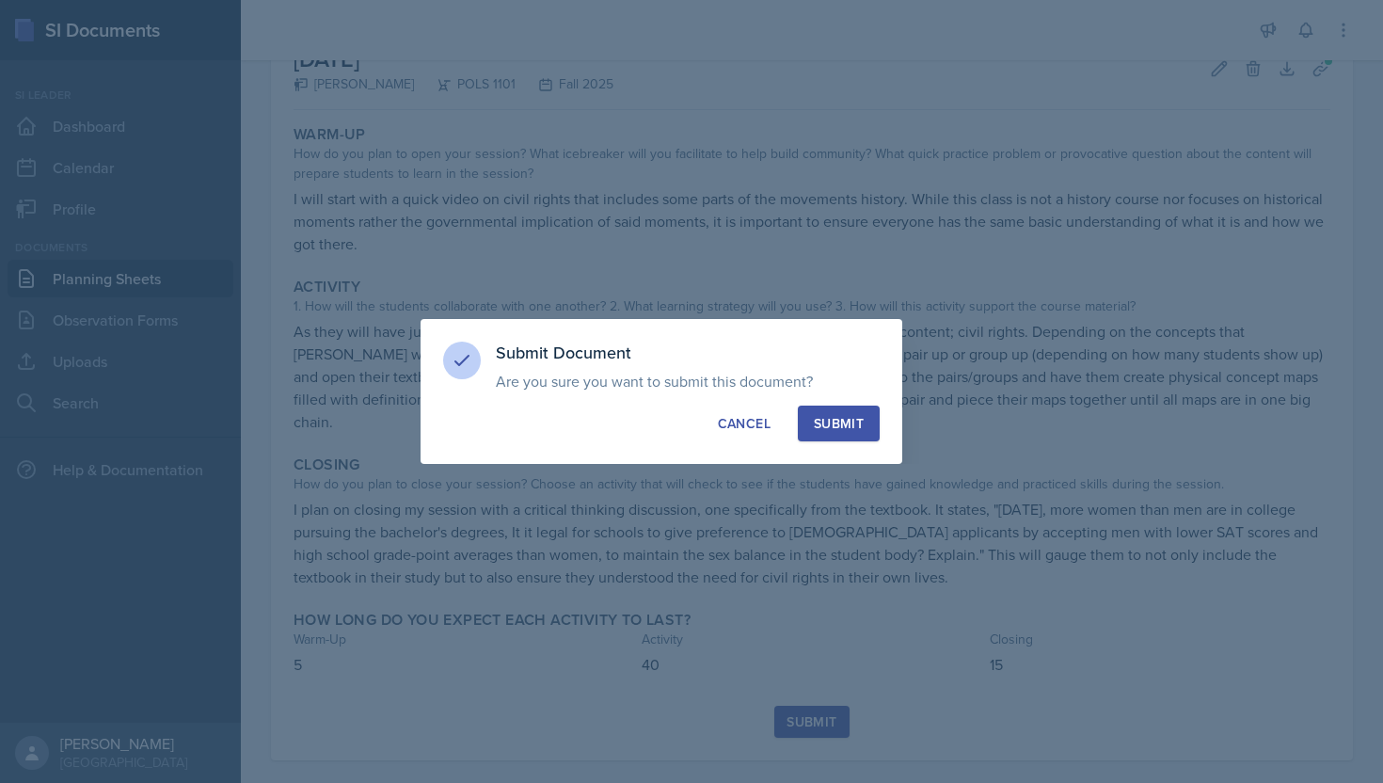
click at [842, 420] on div "Submit" at bounding box center [839, 423] width 50 height 19
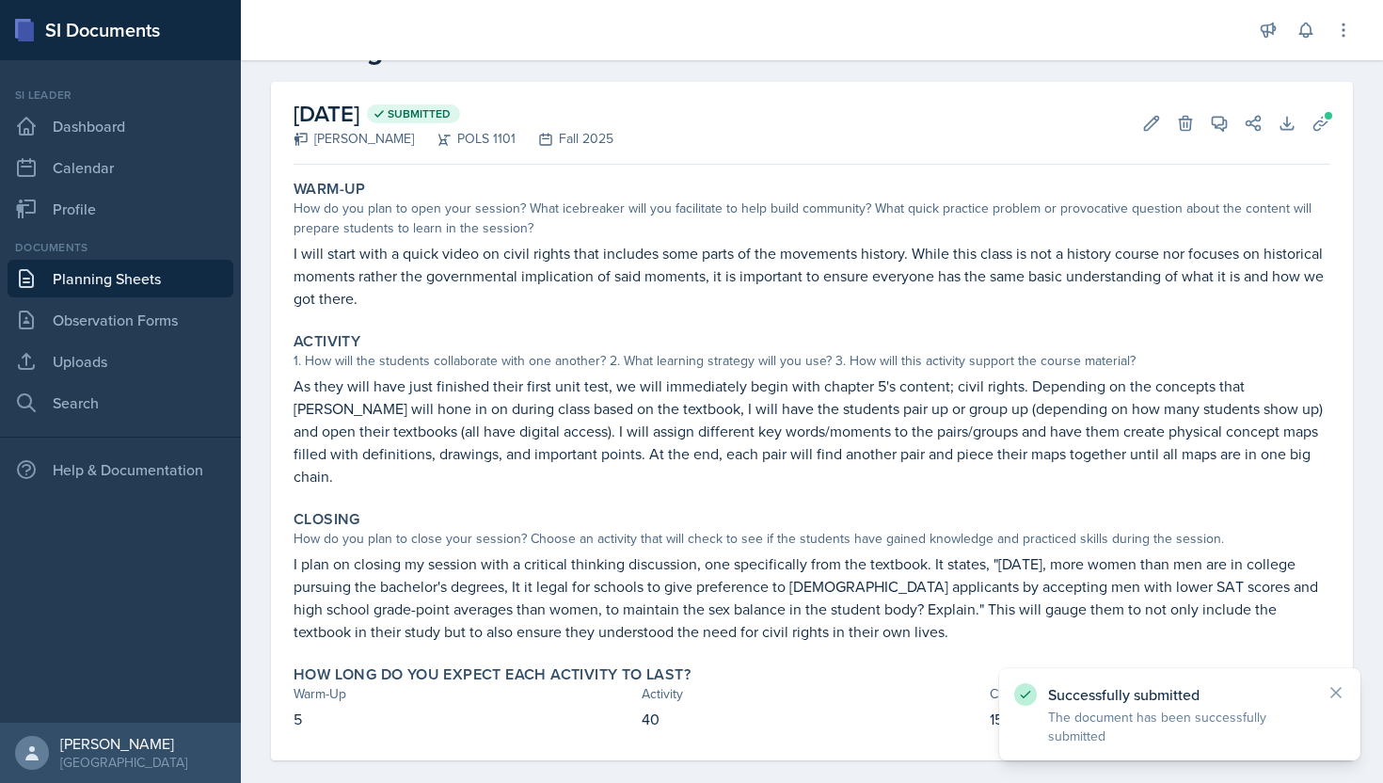
click at [172, 284] on link "Planning Sheets" at bounding box center [121, 279] width 226 height 38
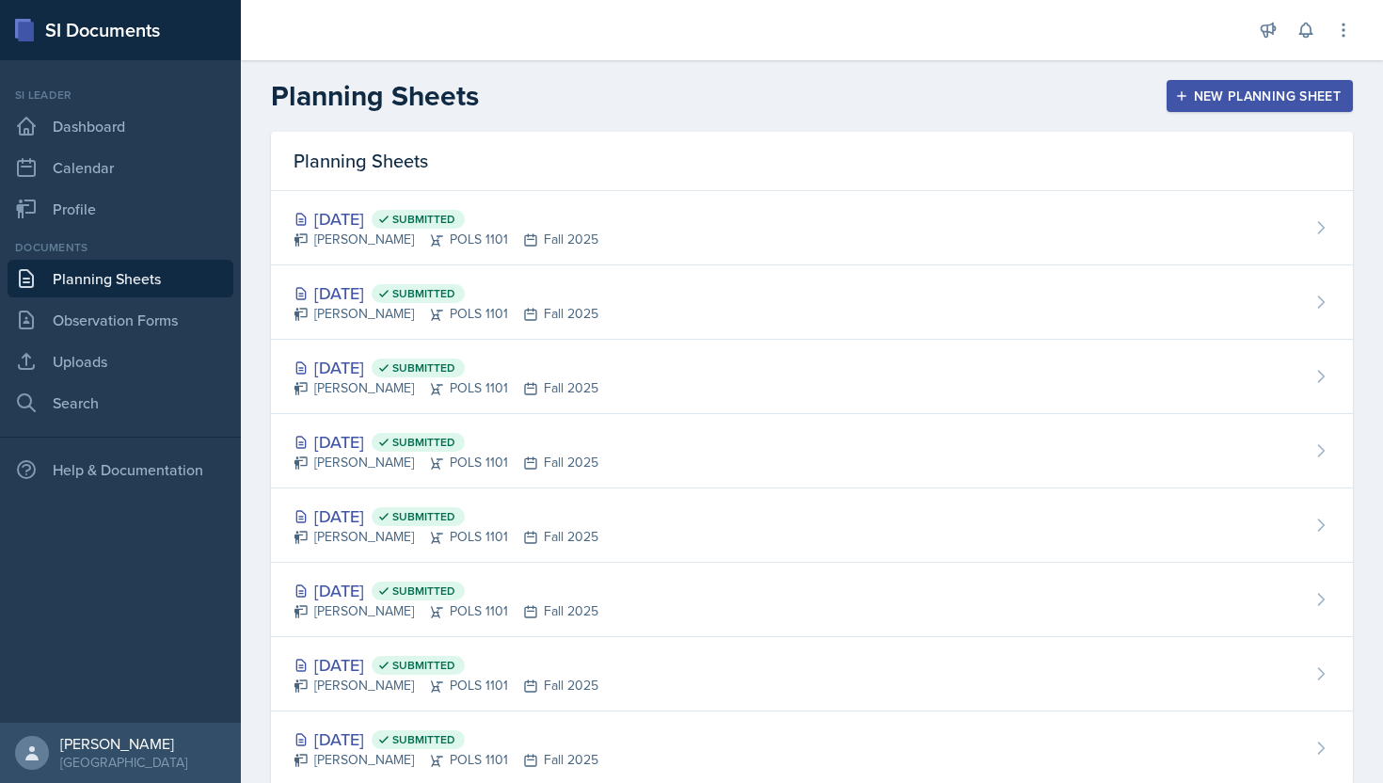
click at [1297, 85] on button "New Planning Sheet" at bounding box center [1260, 96] width 186 height 32
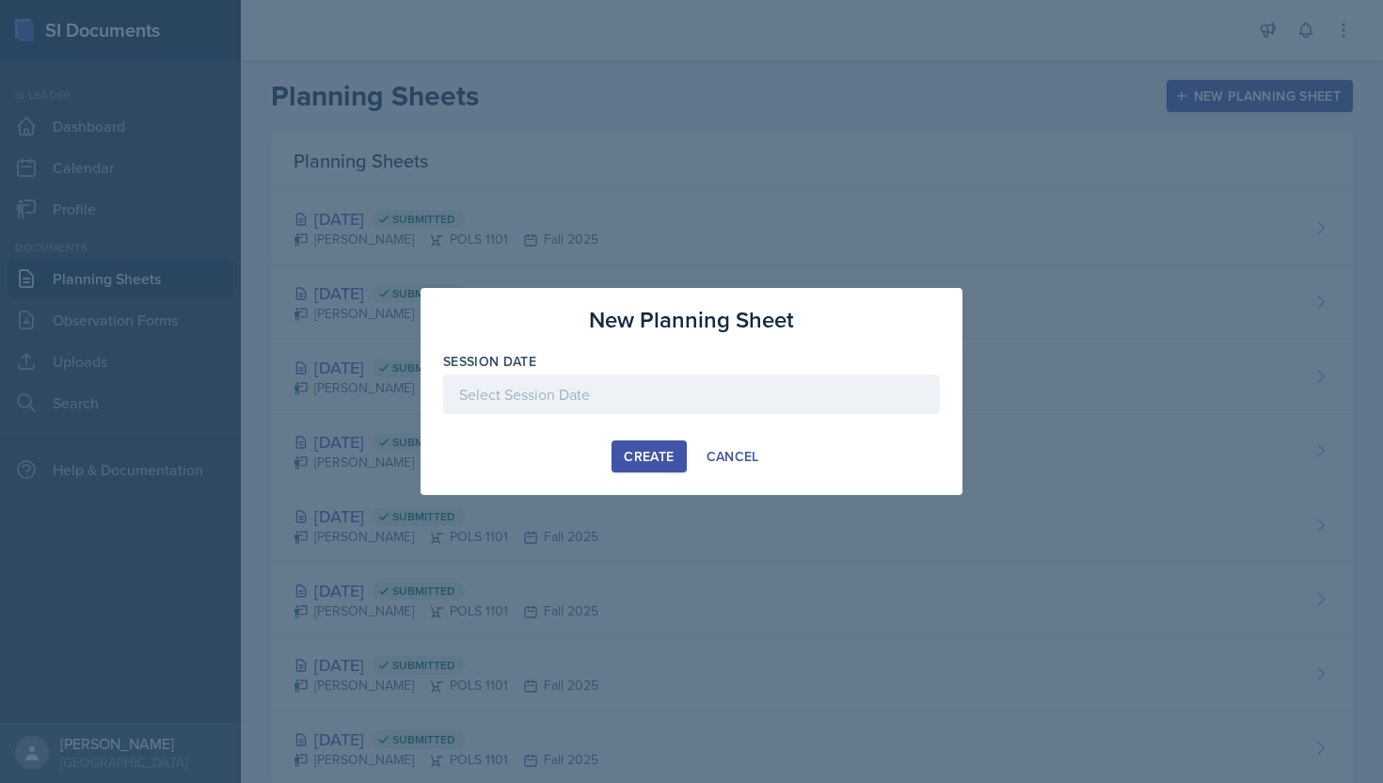
click at [756, 379] on div at bounding box center [691, 394] width 497 height 40
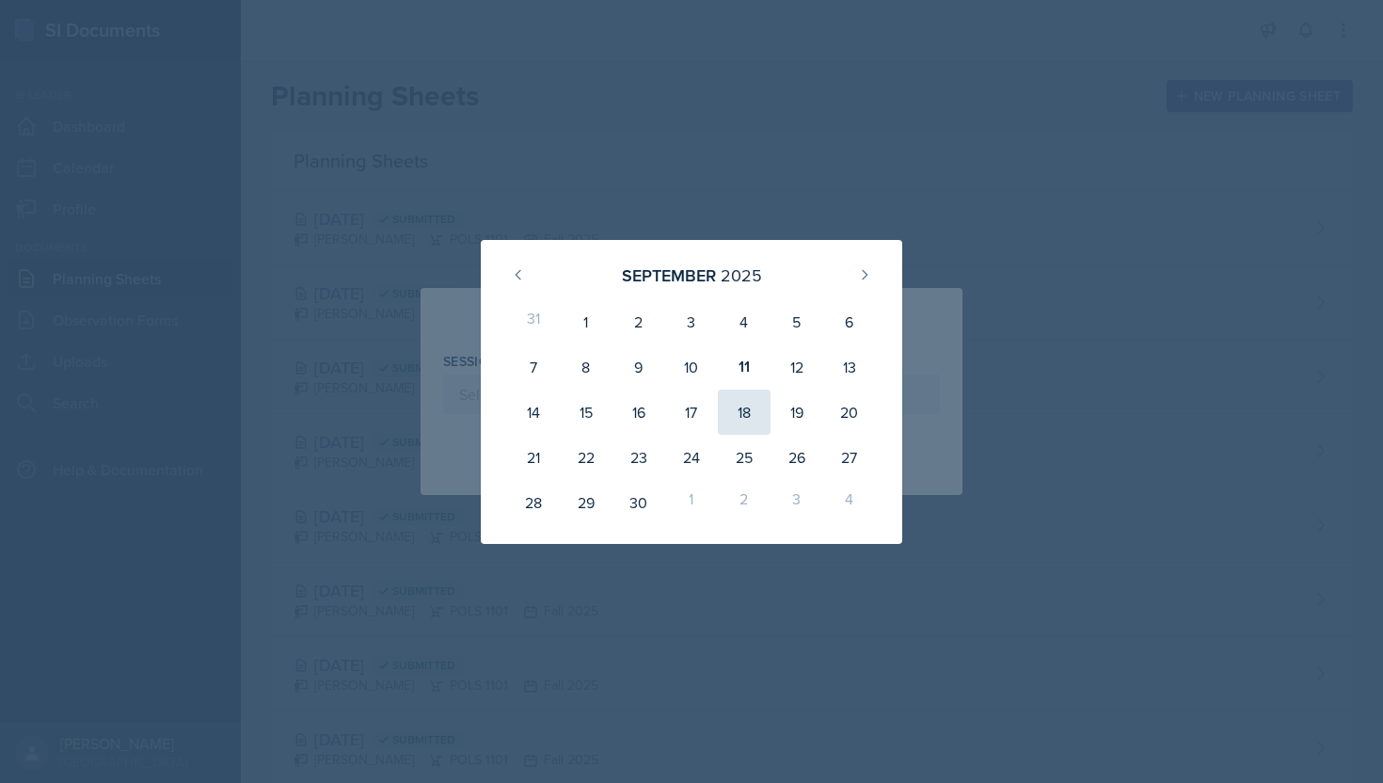
click at [736, 415] on div "18" at bounding box center [744, 411] width 53 height 45
type input "[DATE]"
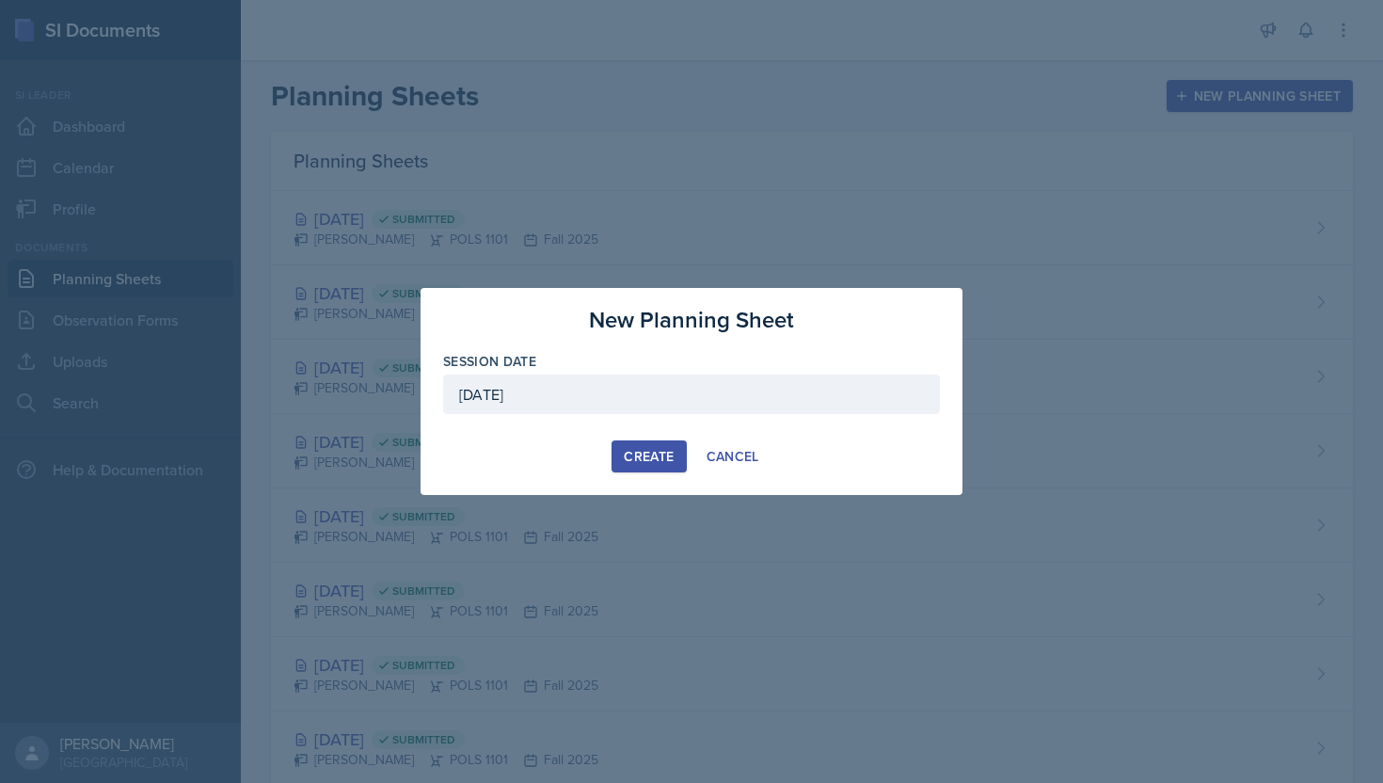
click at [634, 446] on button "Create" at bounding box center [648, 456] width 74 height 32
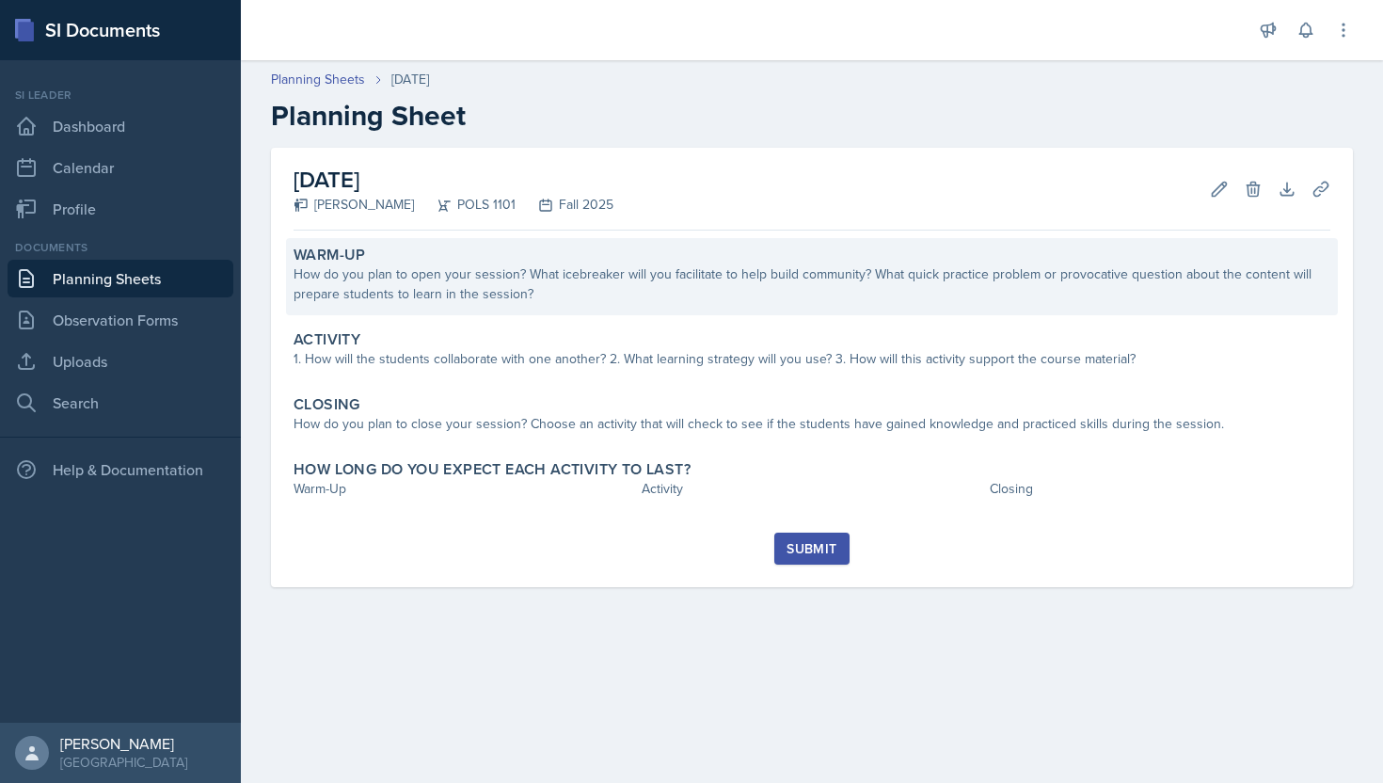
click at [425, 296] on div "How do you plan to open your session? What icebreaker will you facilitate to he…" at bounding box center [812, 284] width 1037 height 40
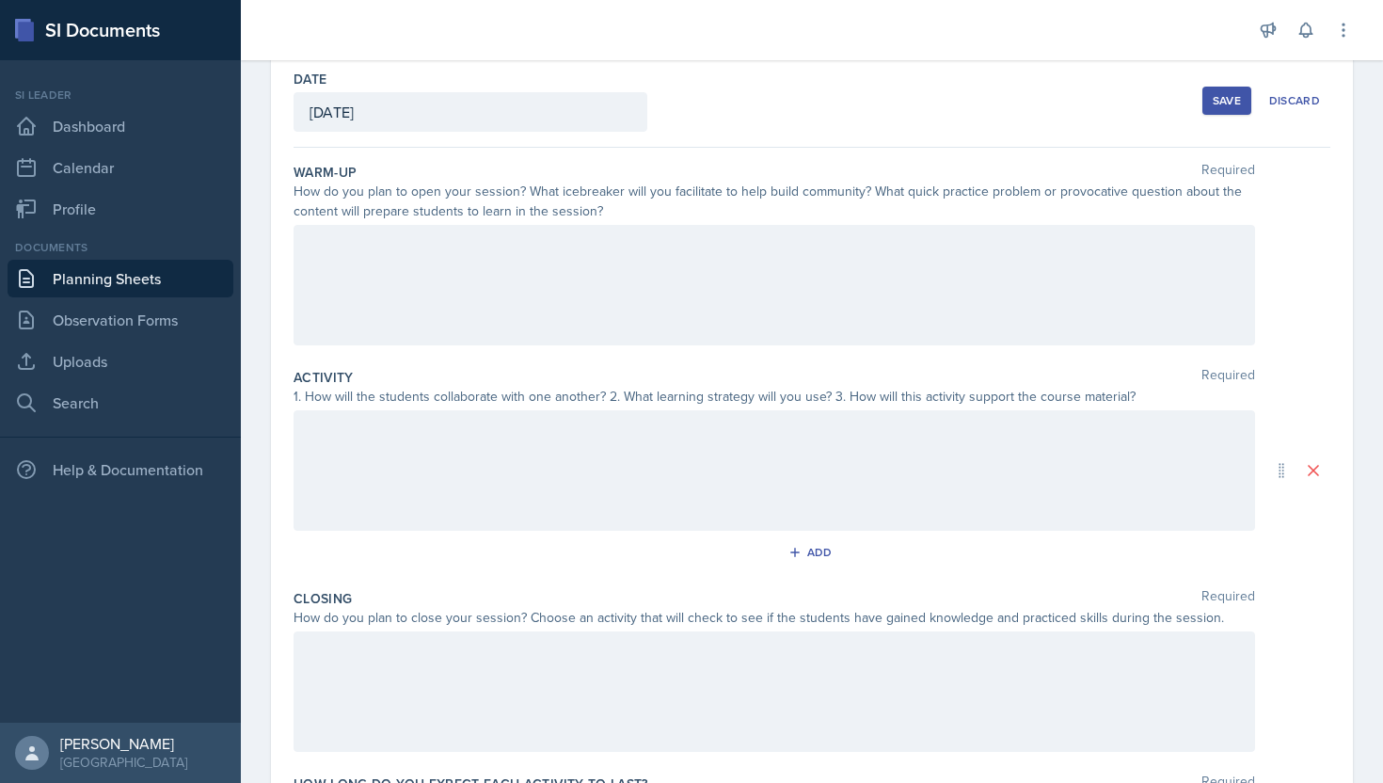
click at [428, 278] on div at bounding box center [774, 285] width 961 height 120
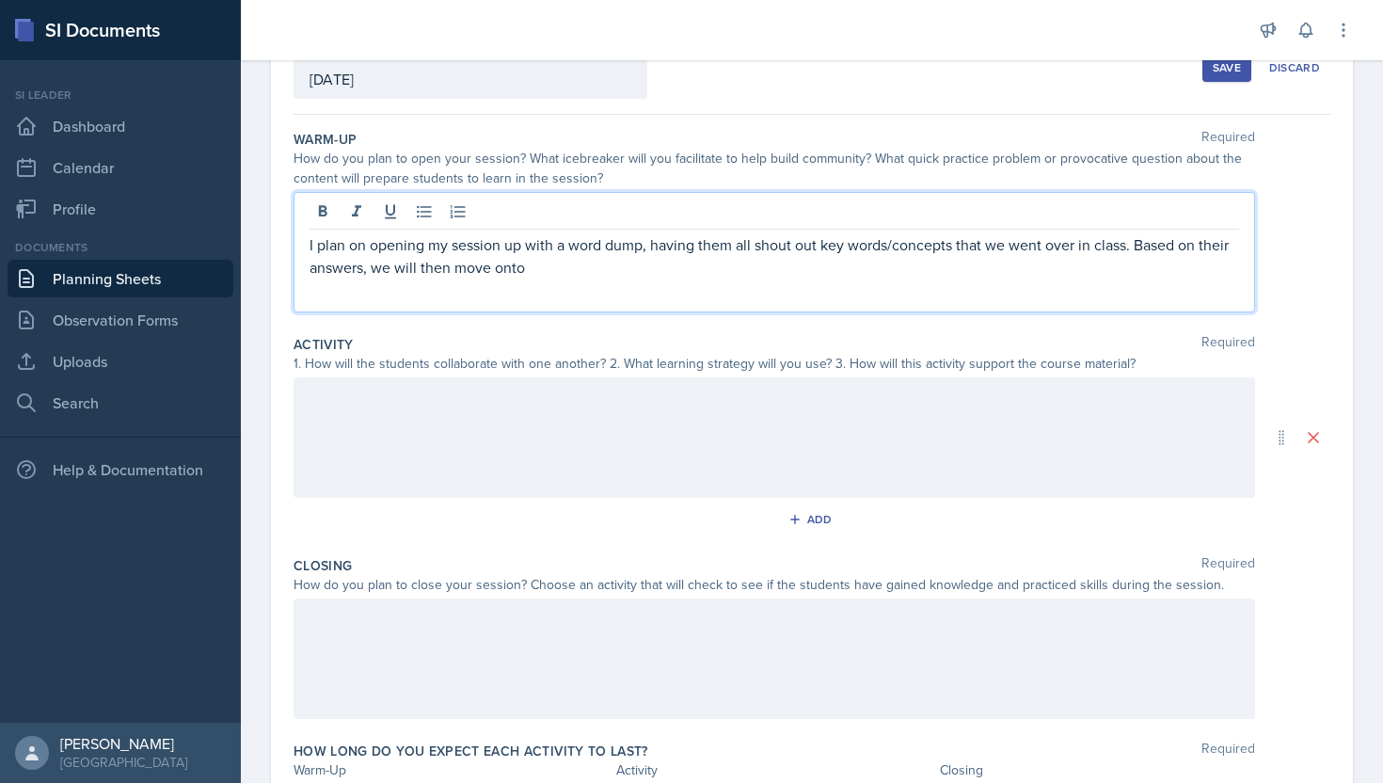
click at [1214, 71] on div "Save" at bounding box center [1227, 67] width 28 height 15
